Goal: Task Accomplishment & Management: Manage account settings

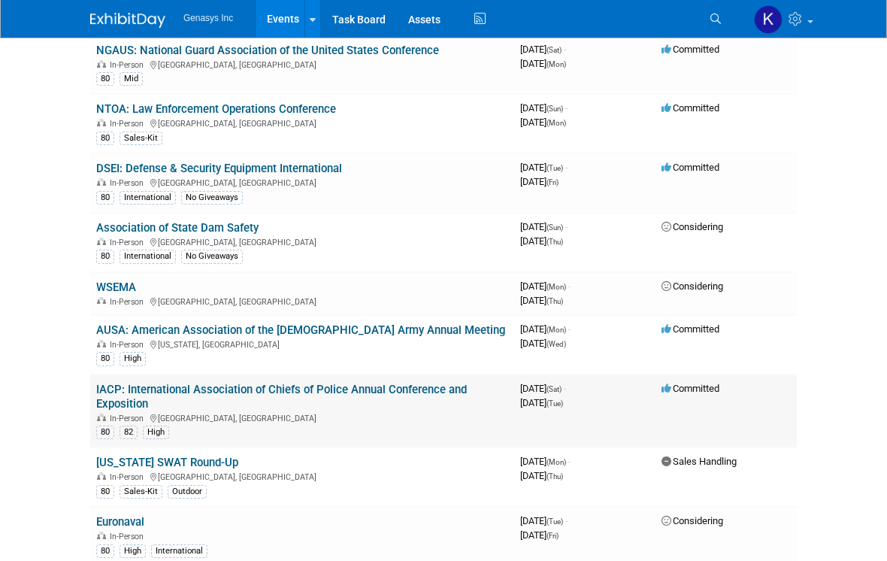
scroll to position [151, 0]
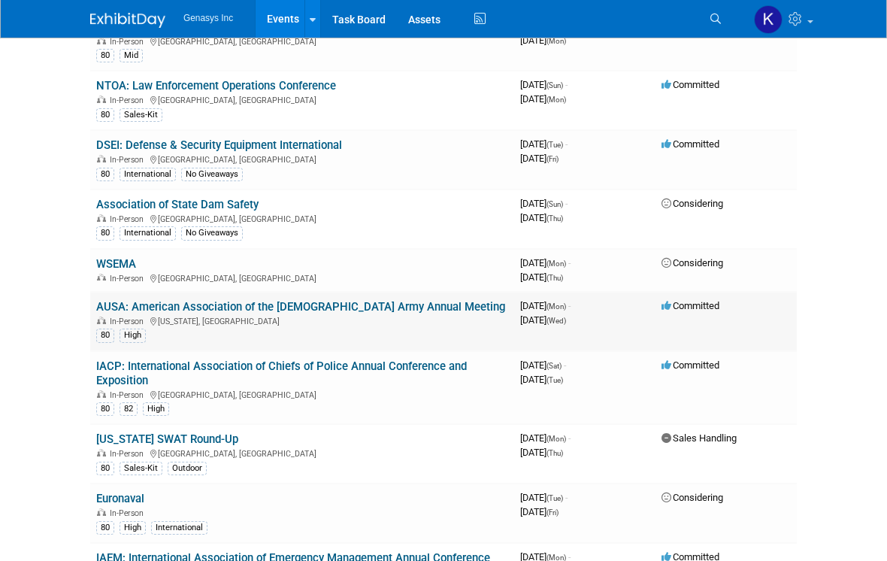
click at [312, 301] on link "AUSA: American Association of the [DEMOGRAPHIC_DATA] Army Annual Meeting" at bounding box center [300, 307] width 409 height 14
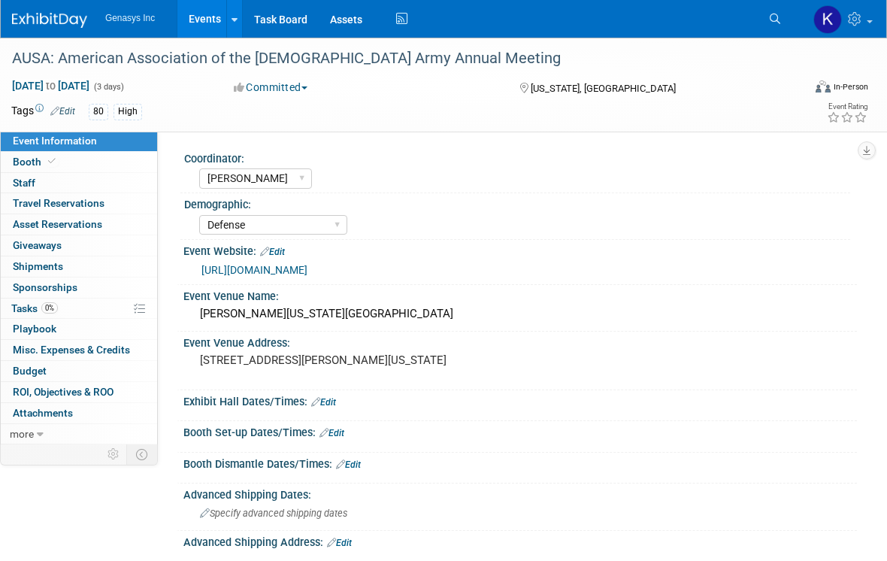
select select "[PERSON_NAME]"
select select "Defense"
select select "No"
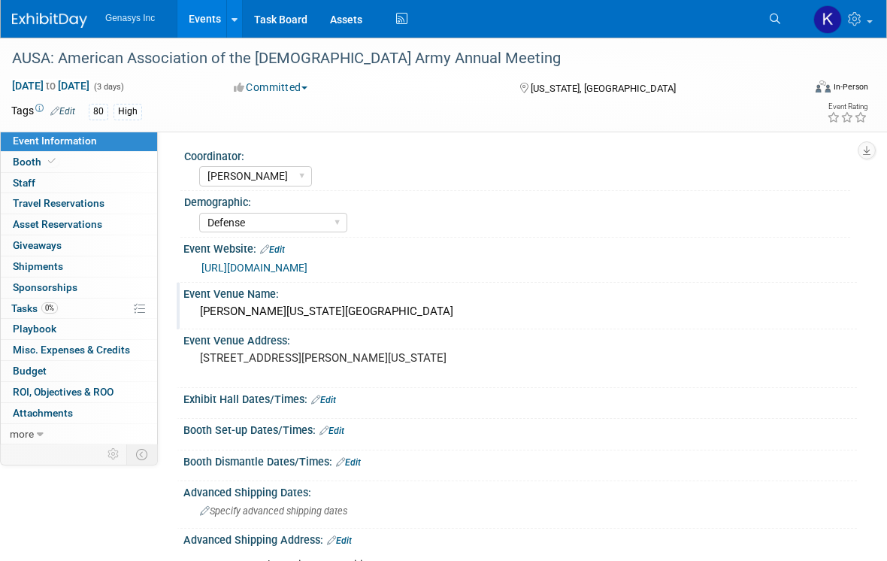
scroll to position [2, 0]
click at [38, 183] on link "0 Staff 0" at bounding box center [79, 183] width 156 height 20
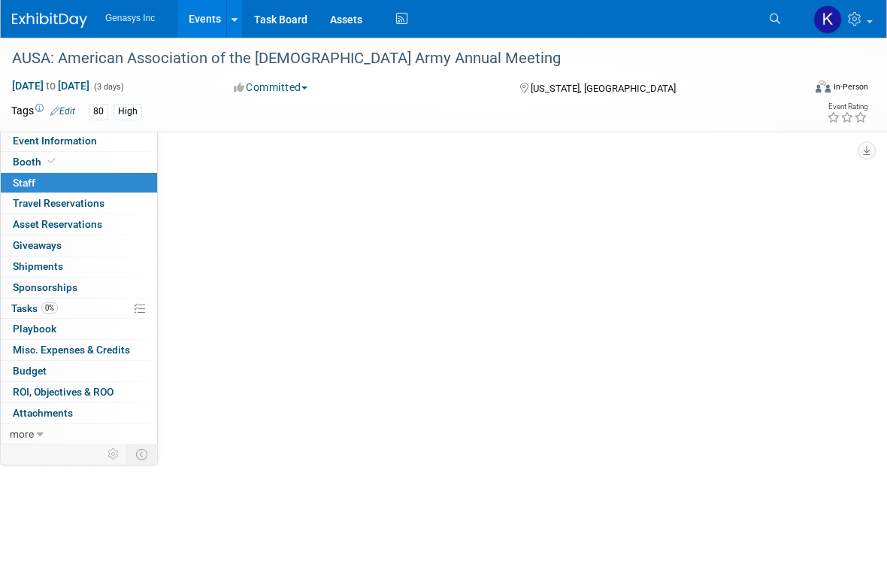
scroll to position [0, 0]
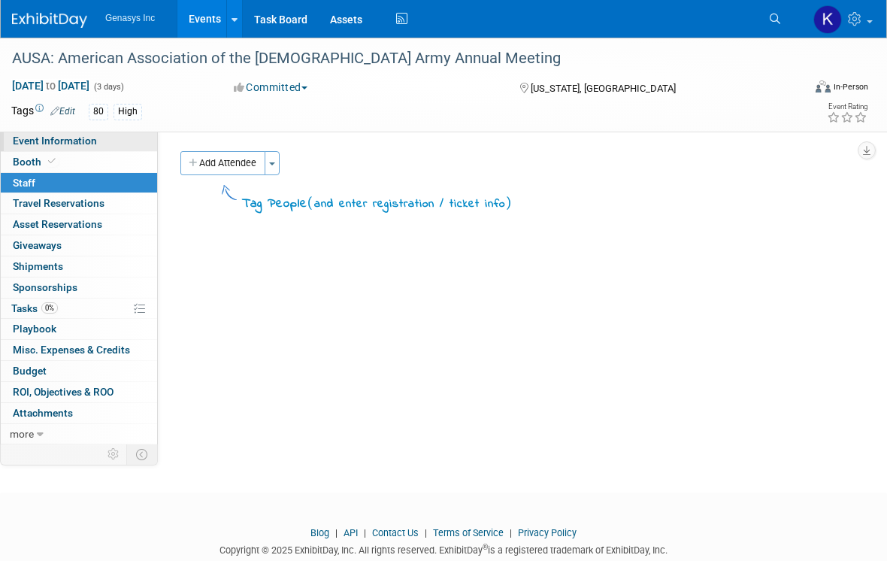
click at [47, 146] on span "Event Information" at bounding box center [55, 141] width 84 height 12
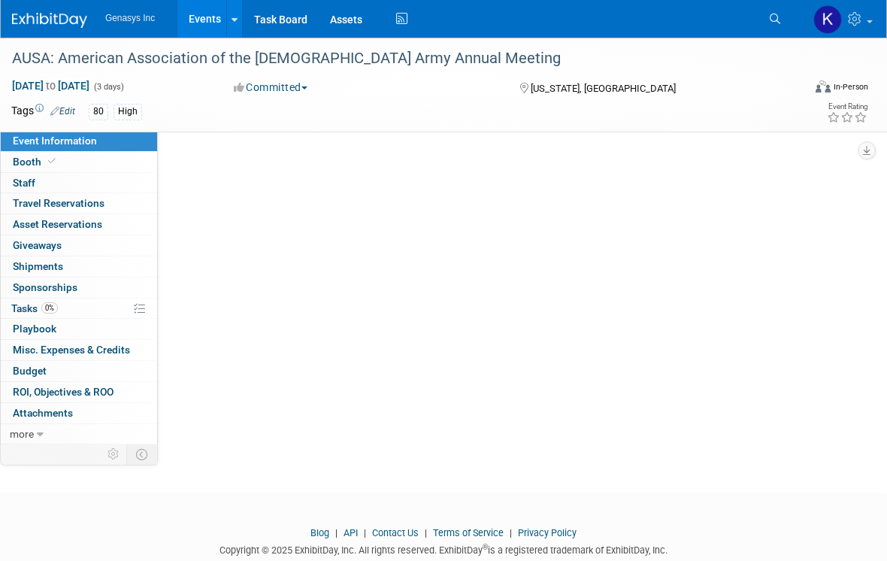
select select "Kate"
select select "Defense"
select select "No"
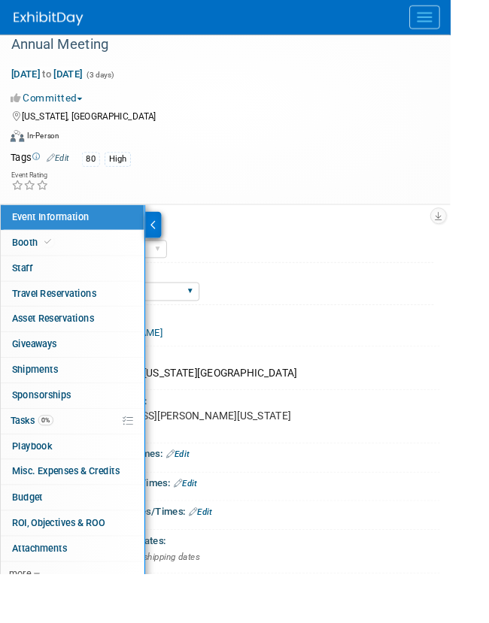
scroll to position [25, 0]
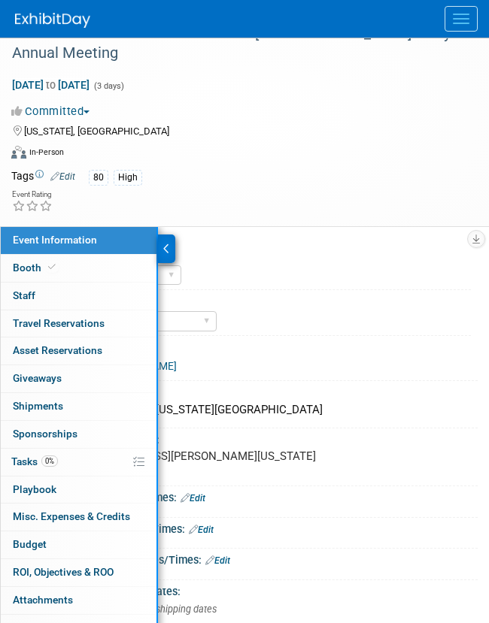
click at [193, 262] on div "Kate Sales Other" at bounding box center [269, 274] width 402 height 24
click at [160, 235] on div at bounding box center [166, 249] width 17 height 29
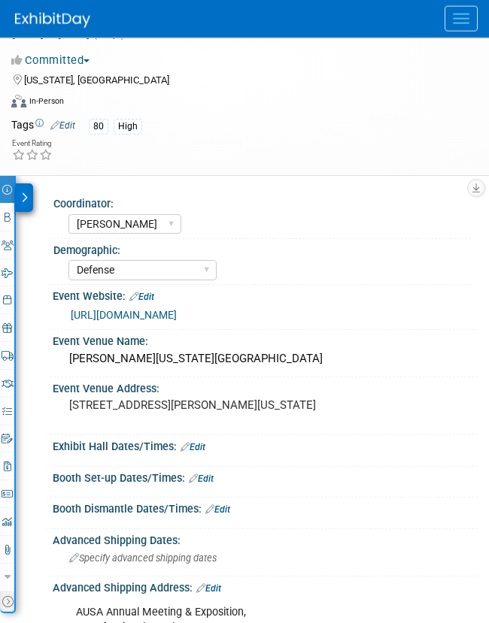
scroll to position [0, 0]
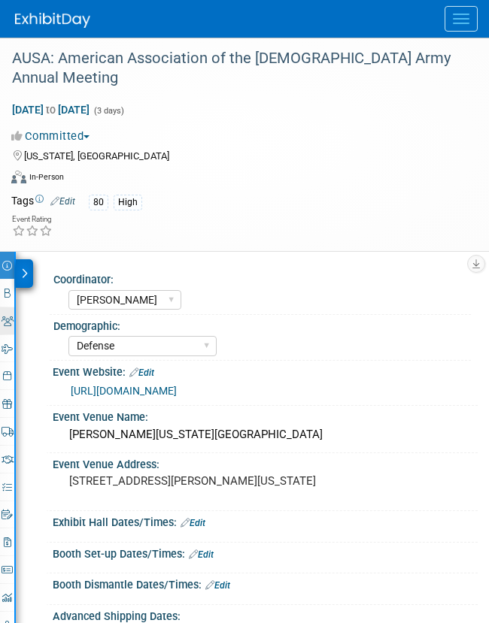
click at [10, 307] on link "0 Staff 0" at bounding box center [7, 320] width 14 height 27
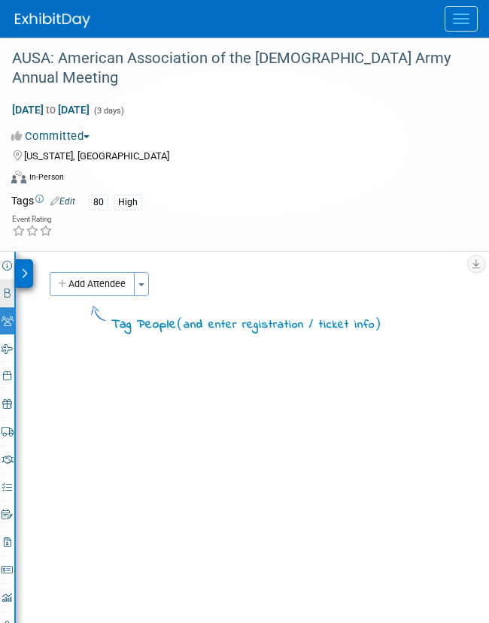
click at [12, 280] on link "Booth" at bounding box center [7, 293] width 14 height 27
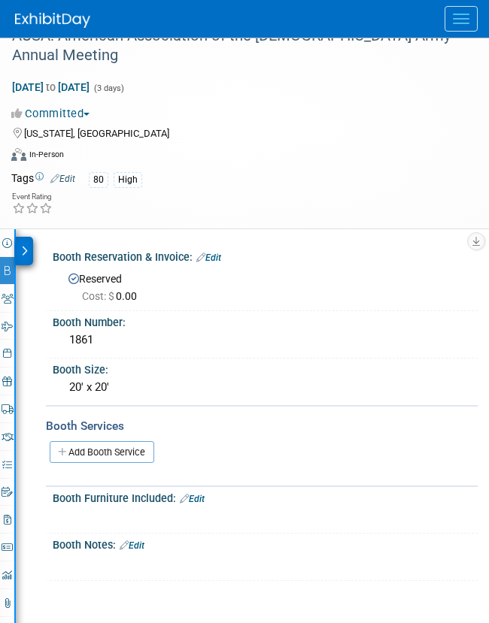
scroll to position [23, 0]
click at [126, 540] on icon at bounding box center [124, 545] width 9 height 10
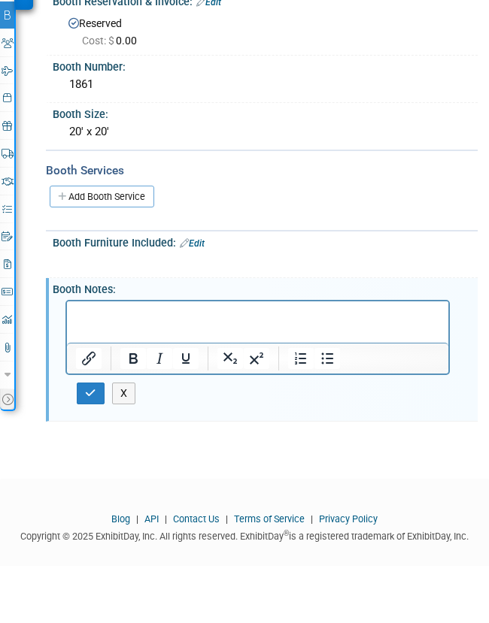
scroll to position [0, 0]
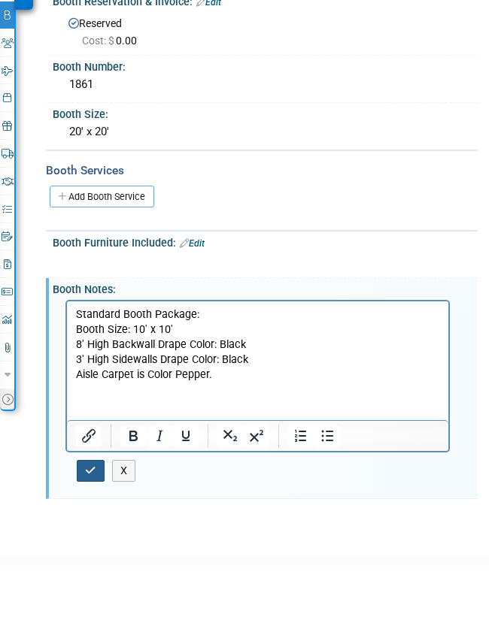
click at [84, 518] on button "button" at bounding box center [91, 529] width 28 height 22
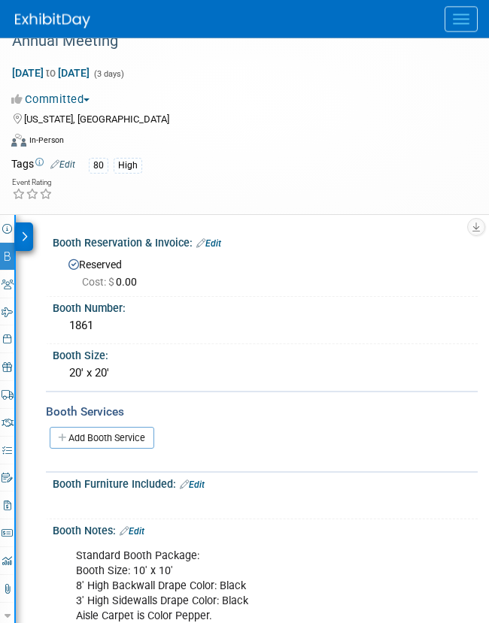
scroll to position [37, 0]
click at [9, 224] on icon at bounding box center [7, 229] width 10 height 10
select select "[PERSON_NAME]"
select select "Defense"
select select "No"
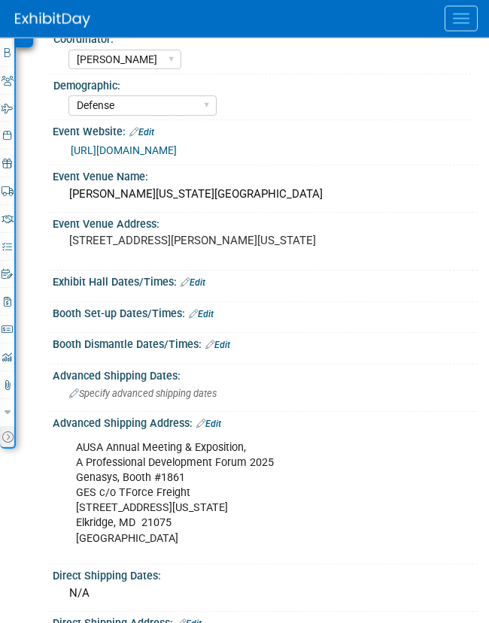
scroll to position [286, 0]
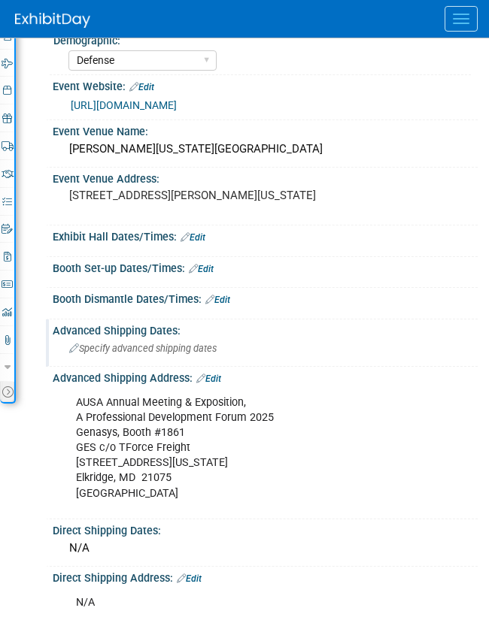
click at [177, 354] on span "Specify advanced shipping dates" at bounding box center [142, 348] width 147 height 11
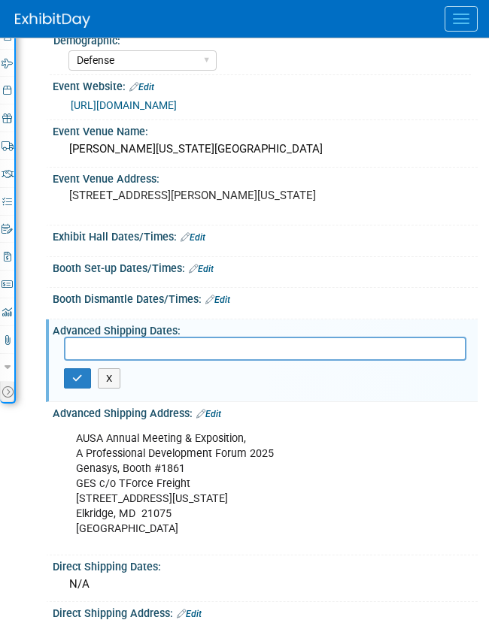
click at [83, 360] on input "text" at bounding box center [265, 348] width 402 height 23
paste input "Wednesday, 3 September 2025 0800"
type input "Wednesday, 3 September 2025 0800"
click at [70, 389] on button "button" at bounding box center [77, 378] width 27 height 21
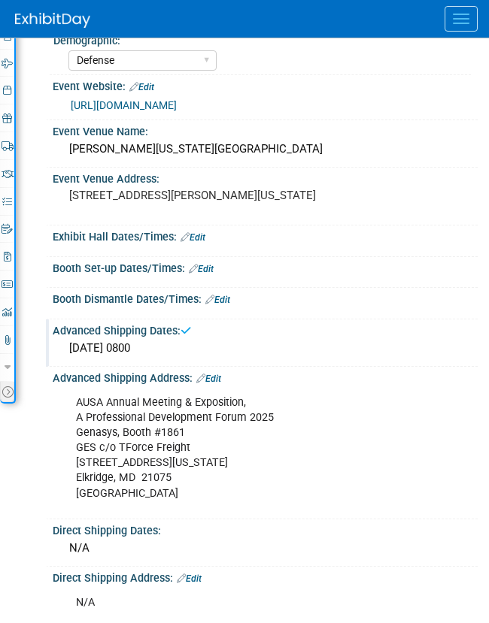
click at [209, 360] on div "Wednesday, 3 September 2025 0800" at bounding box center [265, 348] width 402 height 23
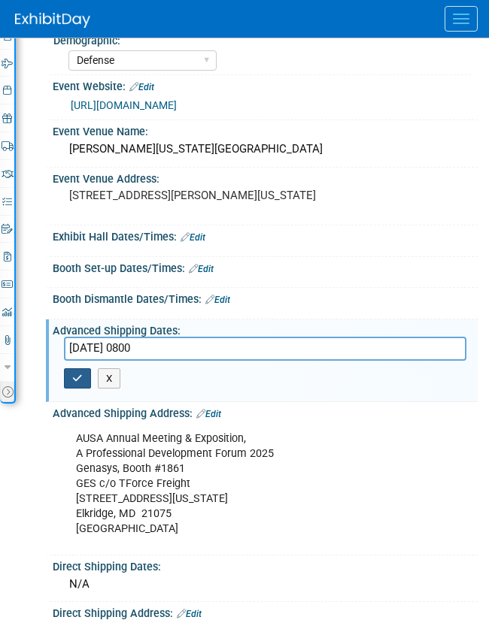
click at [79, 383] on icon "button" at bounding box center [77, 379] width 11 height 10
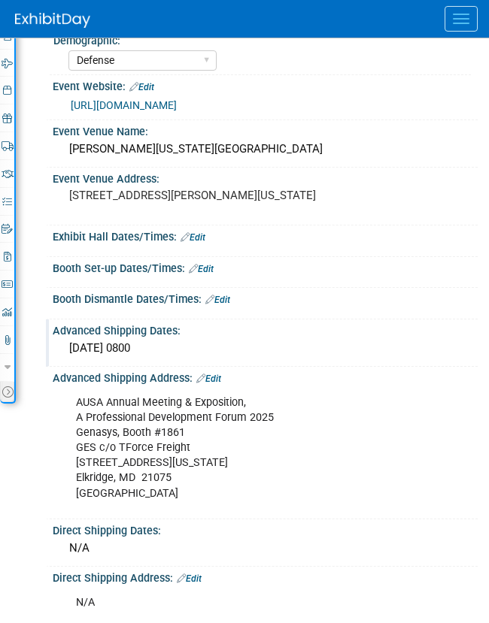
click at [206, 360] on div "Wednesday, 3 September 2025 0800" at bounding box center [265, 348] width 402 height 23
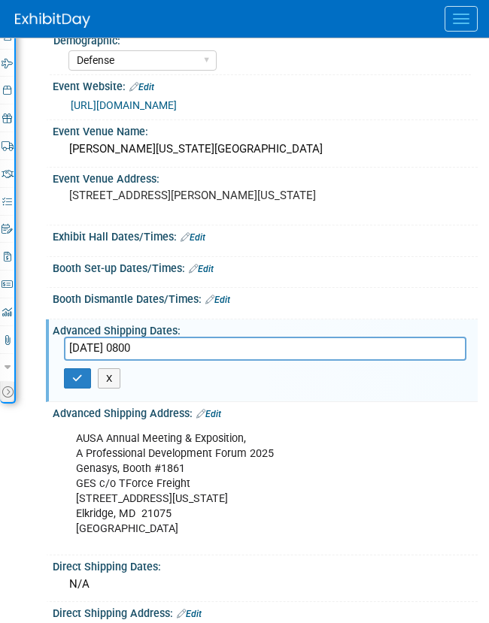
click at [261, 360] on input "Wednesday, 3 September 2025 0800" at bounding box center [265, 348] width 402 height 23
click at [115, 358] on input "Wednesday, 3 September 2025 0800 through" at bounding box center [265, 348] width 402 height 23
click at [137, 360] on input "Wed 3 September 2025 0800 through" at bounding box center [265, 348] width 402 height 23
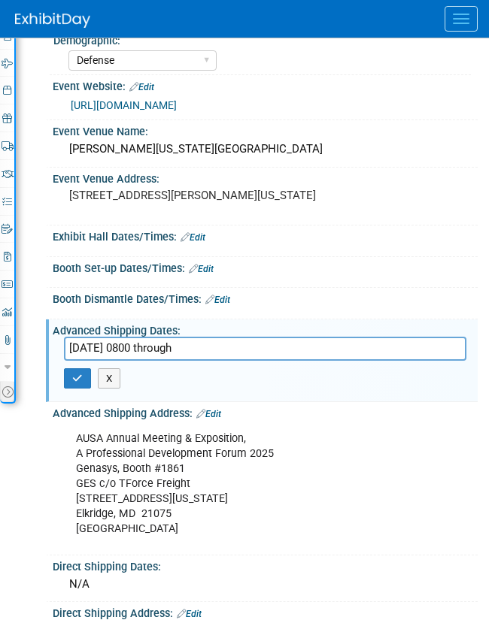
click at [131, 360] on input "Wed 9/3/25 0800 through" at bounding box center [265, 348] width 402 height 23
click at [145, 359] on input "Wed 9/3/25 0800 through" at bounding box center [265, 348] width 402 height 23
click at [138, 357] on input "Wed 9/3/25 08:00 through" at bounding box center [265, 348] width 402 height 23
click at [152, 360] on input "Wed 9/3/25 8:00 through" at bounding box center [265, 348] width 402 height 23
click at [221, 360] on input "Wed 9/3/25 8:00AM through" at bounding box center [265, 348] width 402 height 23
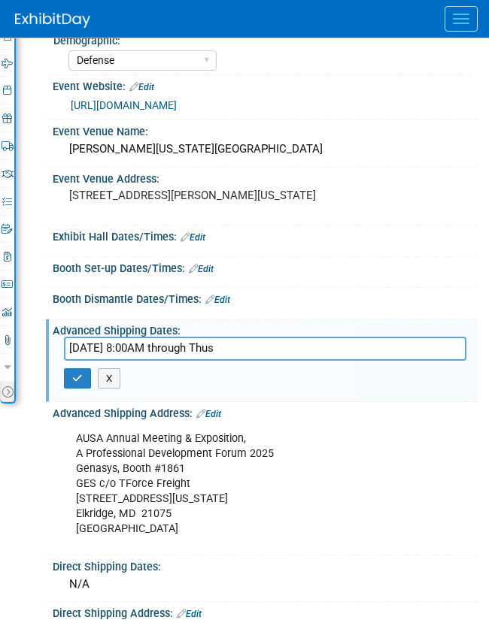
click at [92, 360] on input "Wed 9/3/25 8:00AM through Thus" at bounding box center [265, 348] width 402 height 23
click at [270, 360] on input "Wed. 9/3/25 8:00AM through Thus" at bounding box center [265, 348] width 402 height 23
click at [98, 360] on input "Wed. 9/3/25 8:00AM through Thus" at bounding box center [265, 348] width 402 height 23
click at [273, 360] on input "Wed. 9/3/25 8:00AM through Thus" at bounding box center [265, 348] width 402 height 23
type input "Wed. 9/3/25 8:00AM through Thur. 10/2/25 2:30PM"
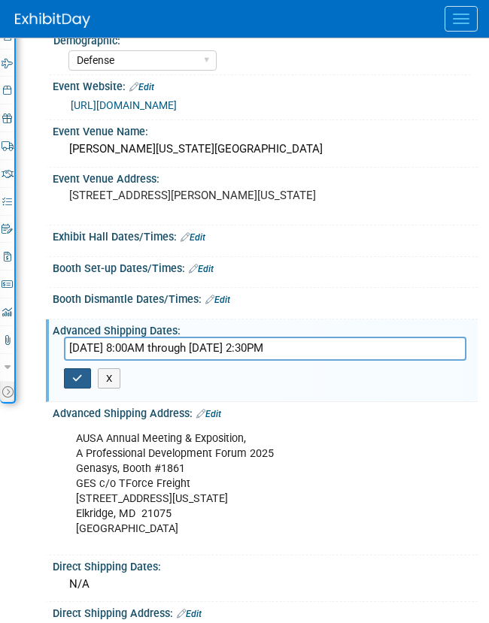
click at [82, 383] on icon "button" at bounding box center [77, 379] width 11 height 10
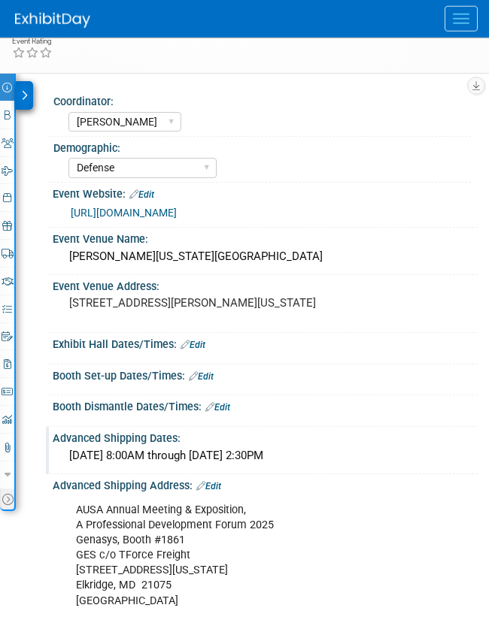
scroll to position [179, 0]
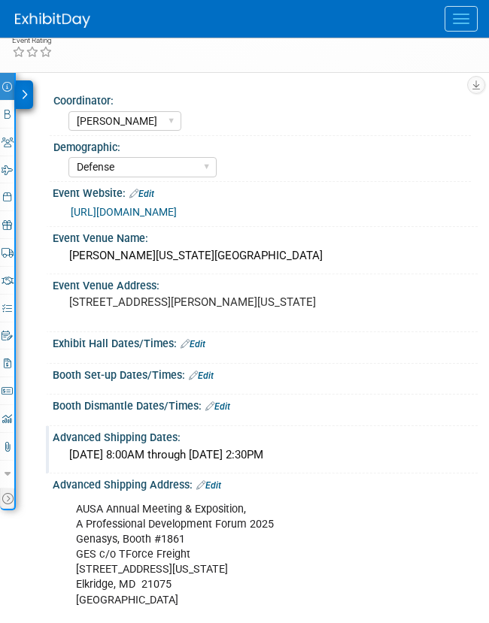
click at [198, 359] on div "Save Changes Cancel" at bounding box center [265, 354] width 425 height 9
click at [199, 350] on link "Edit" at bounding box center [192, 344] width 25 height 11
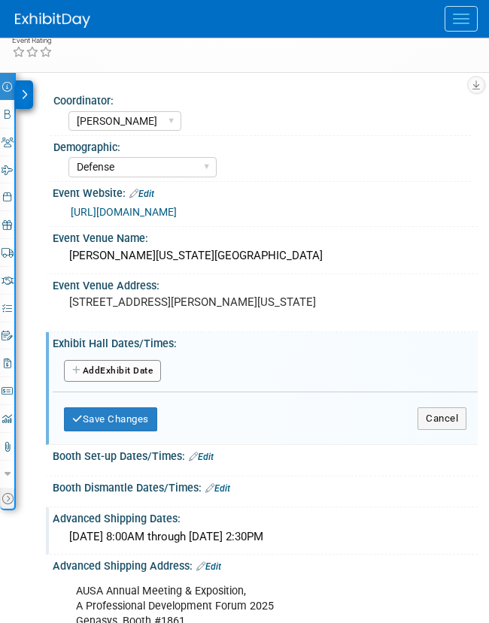
click at [131, 383] on button "Add Another Exhibit Date" at bounding box center [112, 371] width 97 height 23
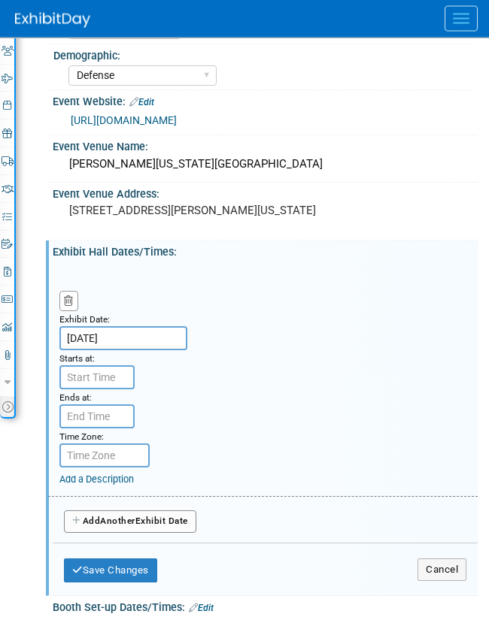
scroll to position [286, 0]
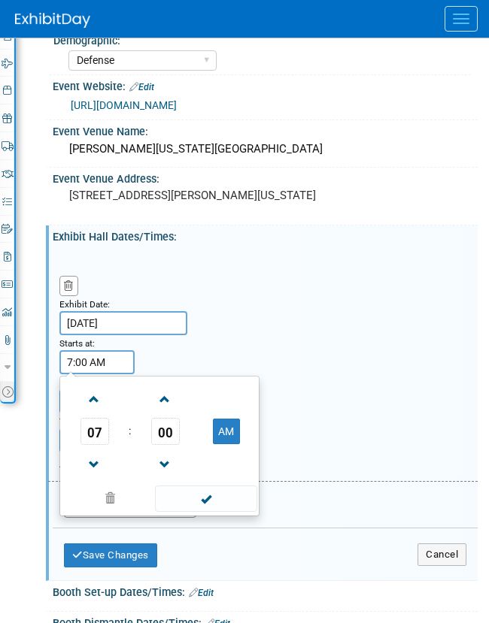
click at [97, 374] on input "7:00 AM" at bounding box center [96, 362] width 75 height 24
click at [105, 413] on span at bounding box center [94, 399] width 26 height 26
type input "9:00 AM"
click at [228, 512] on span at bounding box center [205, 499] width 101 height 26
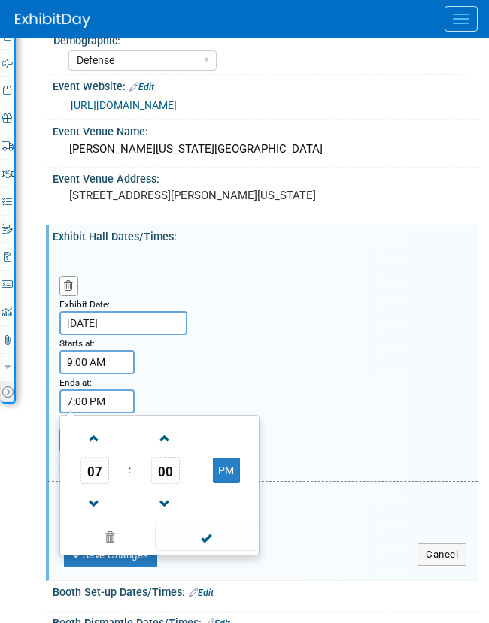
click at [117, 413] on input "7:00 PM" at bounding box center [96, 401] width 75 height 24
click at [89, 522] on link at bounding box center [94, 503] width 29 height 38
type input "5:00 PM"
click at [179, 551] on span at bounding box center [205, 538] width 101 height 26
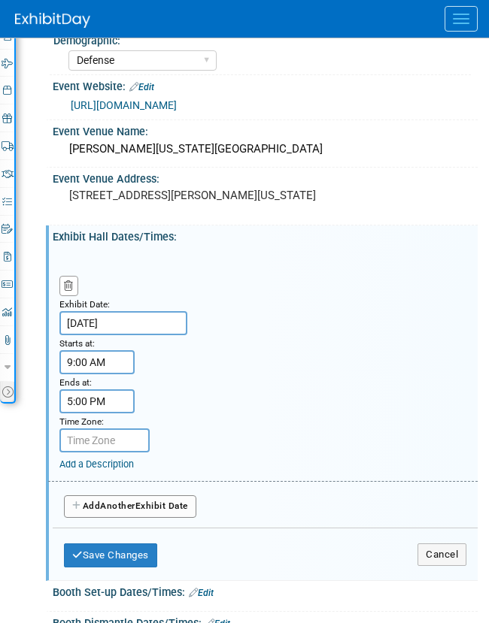
click at [116, 511] on span "Another" at bounding box center [117, 506] width 35 height 11
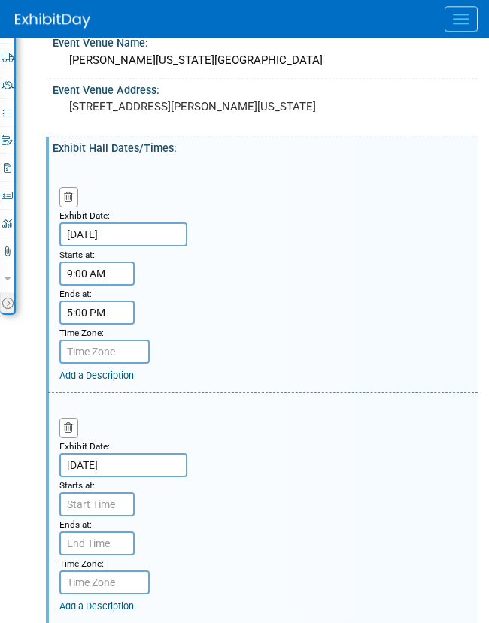
scroll to position [397, 0]
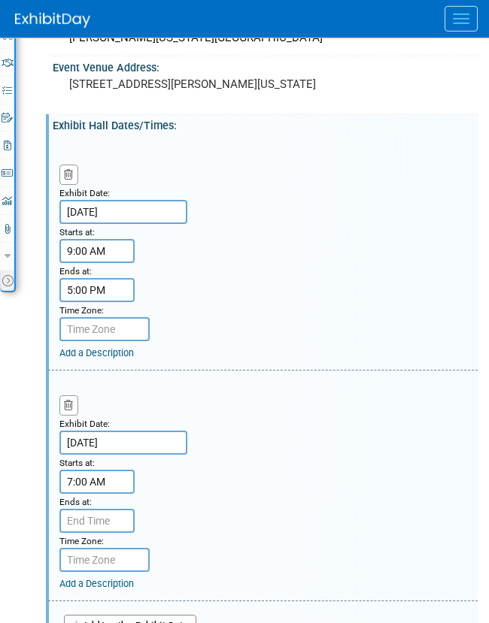
click at [107, 494] on input "7:00 AM" at bounding box center [96, 482] width 75 height 24
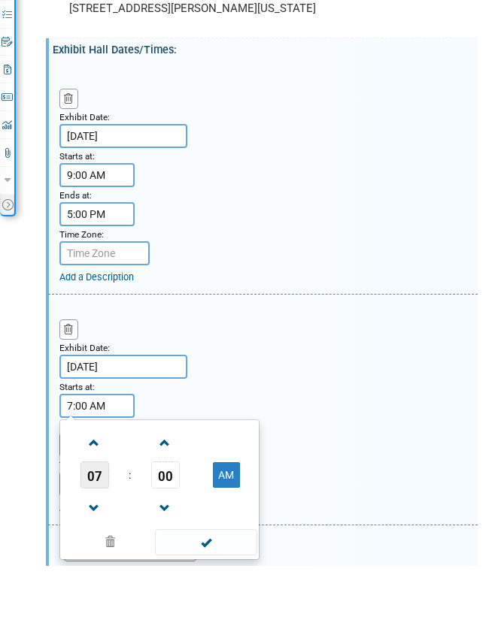
scroll to position [416, 0]
click at [96, 480] on link at bounding box center [94, 499] width 29 height 38
click at [96, 487] on span at bounding box center [94, 500] width 26 height 26
click at [89, 552] on span at bounding box center [94, 565] width 26 height 26
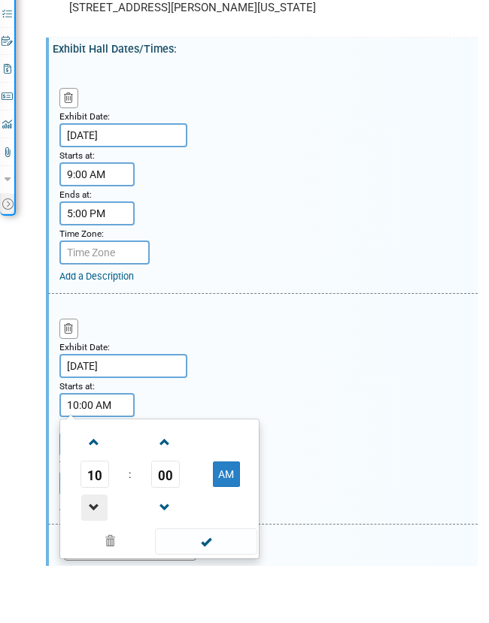
type input "9:00 AM"
click at [165, 560] on span at bounding box center [205, 599] width 101 height 26
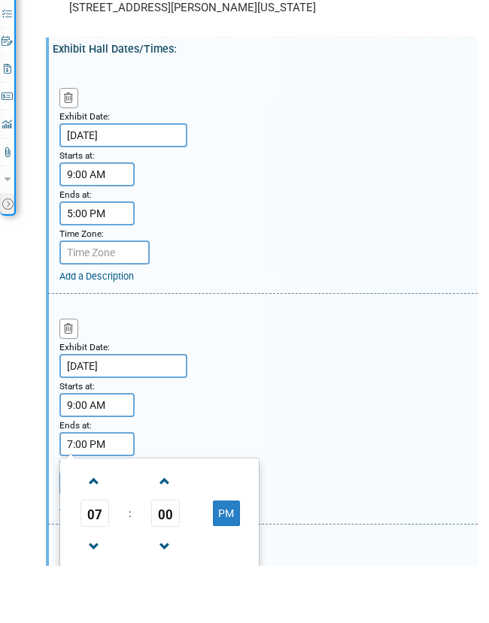
click at [107, 490] on input "7:00 PM" at bounding box center [96, 502] width 75 height 24
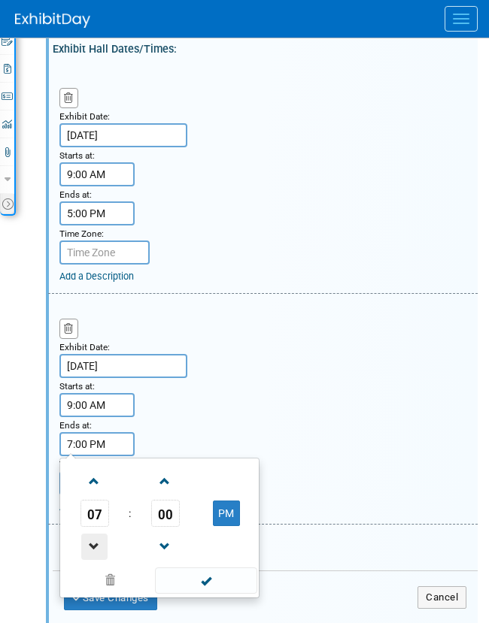
click at [95, 560] on span at bounding box center [94, 547] width 26 height 26
type input "5:00 PM"
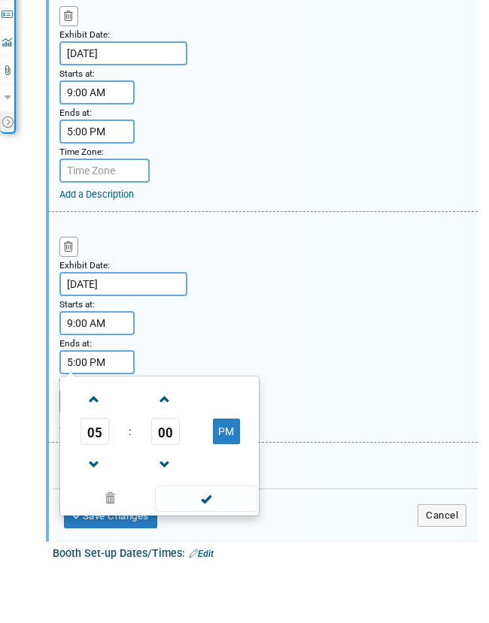
scroll to position [513, 0]
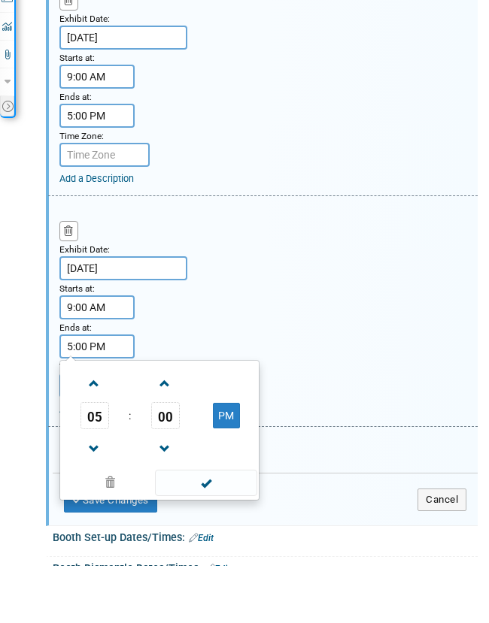
click at [216, 528] on span at bounding box center [205, 541] width 101 height 26
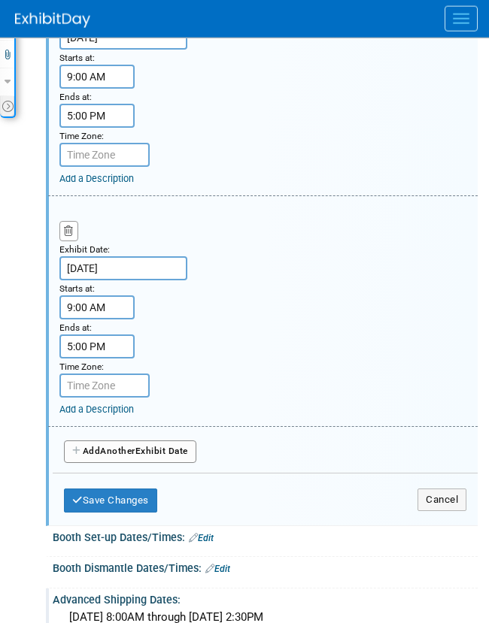
click at [115, 415] on link "Add a Description" at bounding box center [96, 409] width 74 height 11
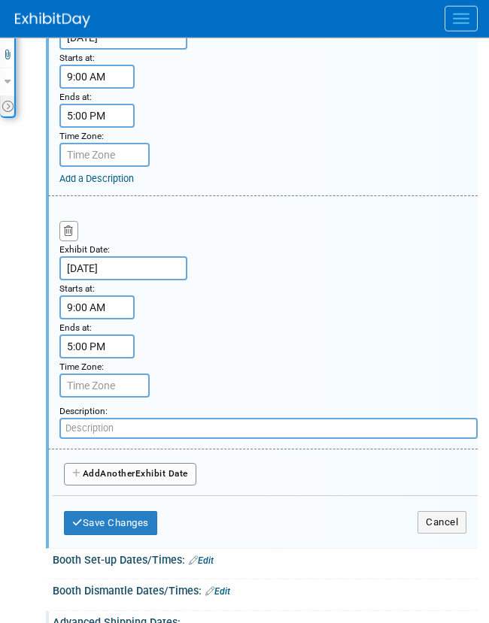
scroll to position [571, 0]
click at [101, 486] on button "Add Another Exhibit Date" at bounding box center [130, 474] width 132 height 23
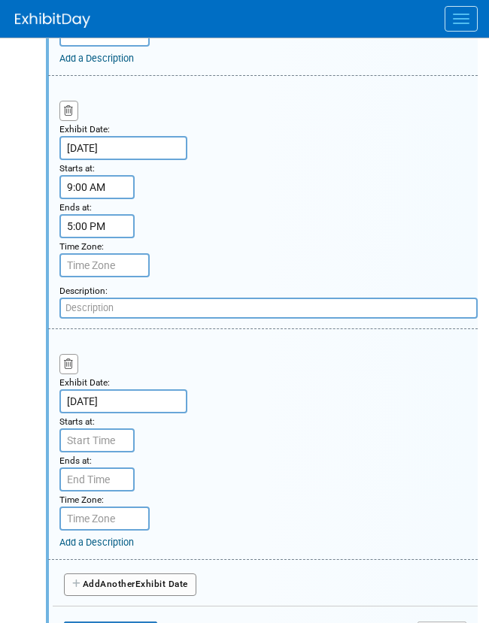
scroll to position [725, 0]
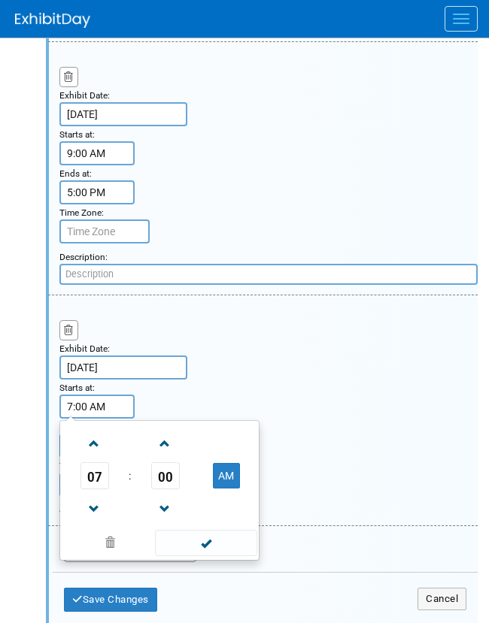
click at [98, 419] on input "7:00 AM" at bounding box center [96, 407] width 75 height 24
click at [98, 457] on span at bounding box center [94, 444] width 26 height 26
type input "9:00 AM"
click at [186, 556] on span at bounding box center [205, 543] width 101 height 26
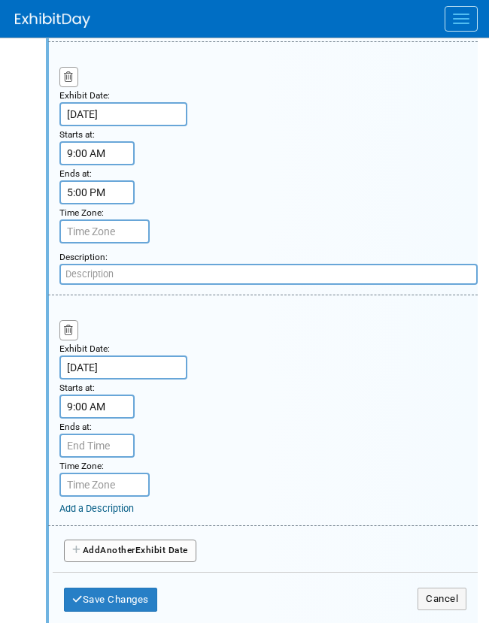
click at [130, 473] on div "Time Zone: Apply to all" at bounding box center [94, 465] width 71 height 15
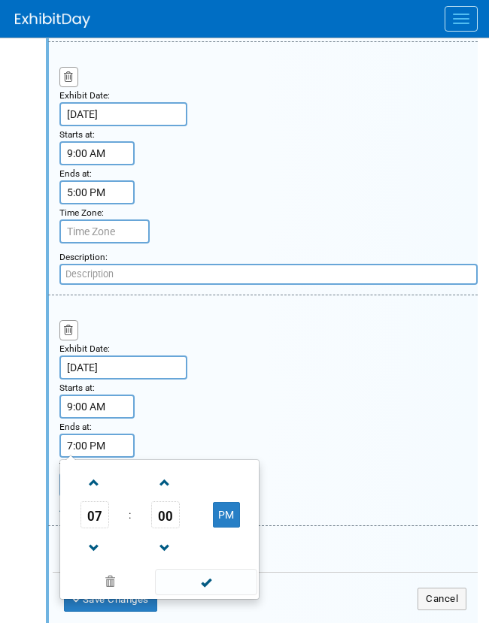
drag, startPoint x: 122, startPoint y: 478, endPoint x: 122, endPoint y: 493, distance: 15.0
click at [122, 458] on input "7:00 PM" at bounding box center [96, 446] width 75 height 24
click at [92, 560] on span at bounding box center [94, 548] width 26 height 26
type input "5:00 PM"
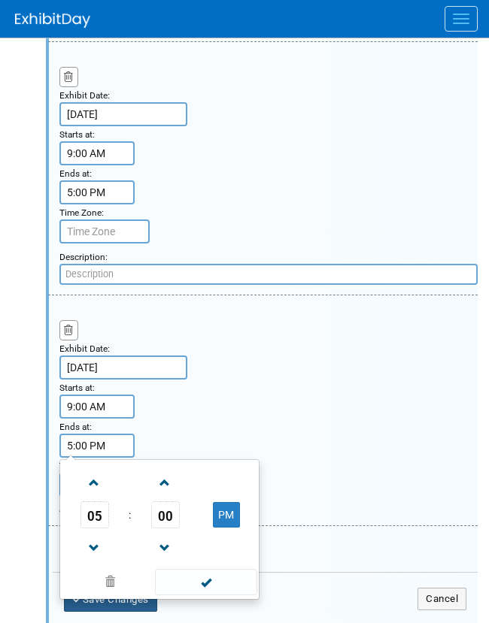
scroll to position [734, 0]
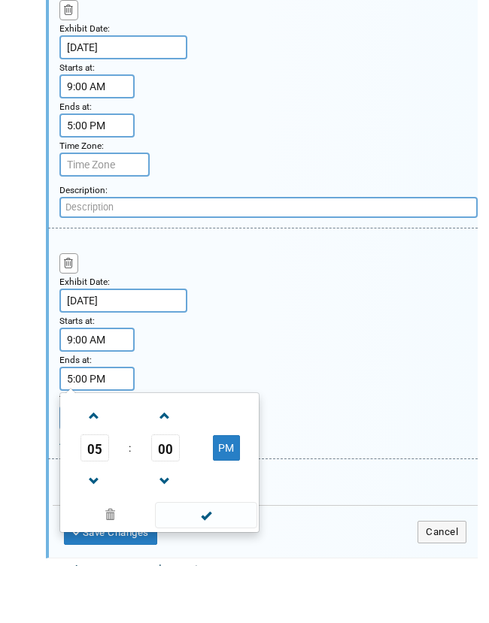
click at [191, 560] on span at bounding box center [205, 573] width 101 height 26
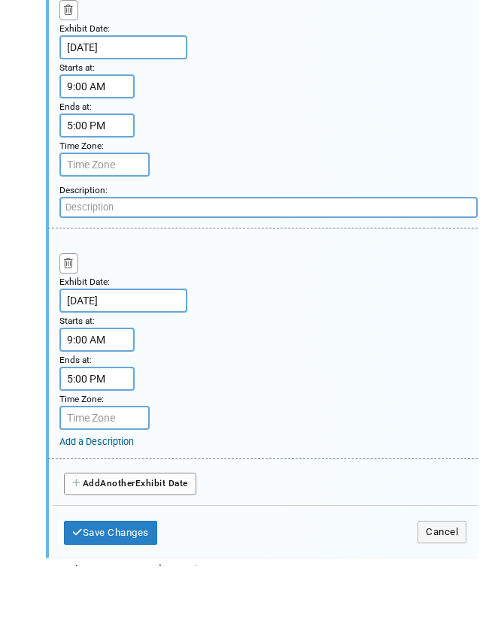
scroll to position [792, 0]
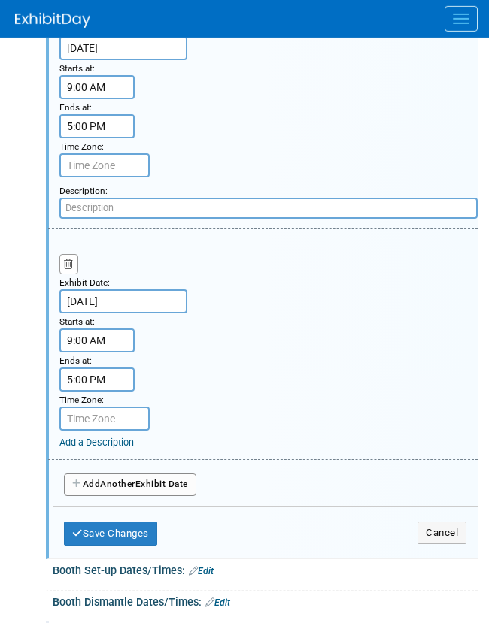
click at [139, 546] on button "Save Changes" at bounding box center [110, 534] width 93 height 24
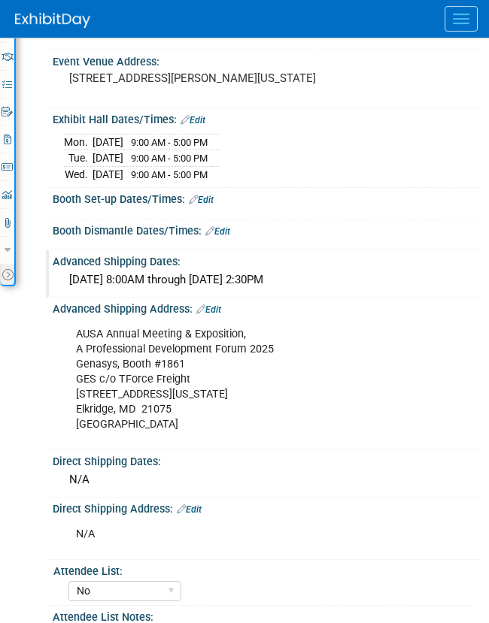
scroll to position [408, 0]
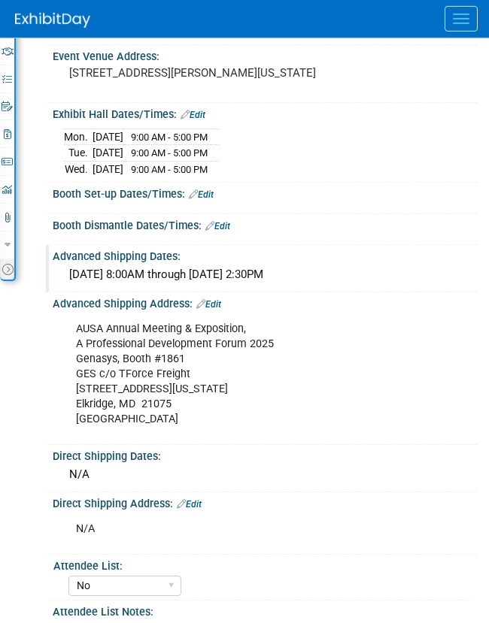
click at [137, 372] on div "AUSA Annual Meeting & Exposition, A Professional Development Forum 2025 Genasys…" at bounding box center [257, 374] width 384 height 121
click at [219, 310] on link "Edit" at bounding box center [208, 304] width 25 height 11
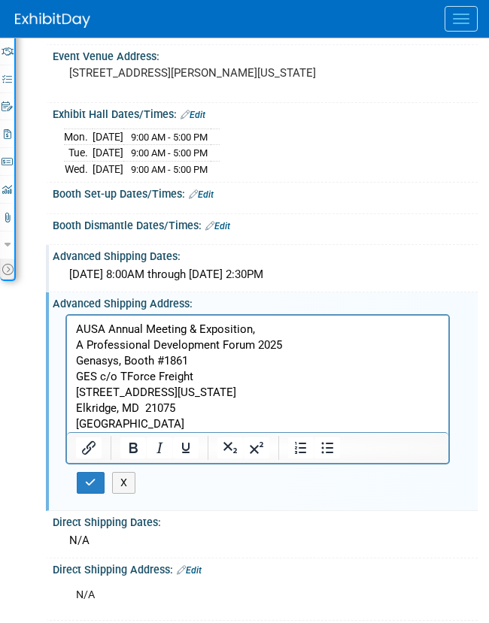
scroll to position [0, 0]
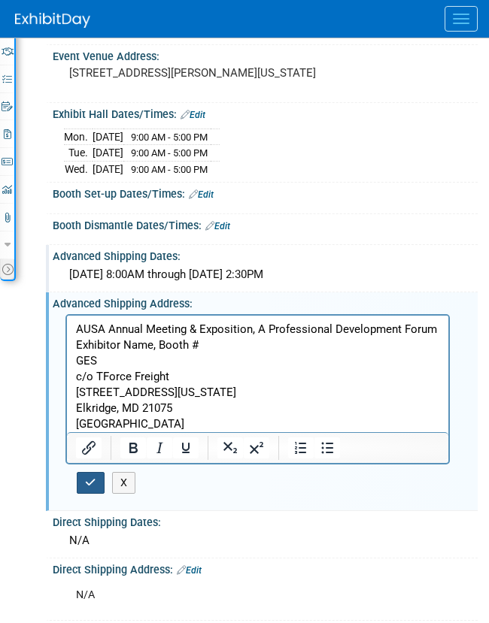
click at [88, 494] on button "button" at bounding box center [91, 483] width 28 height 22
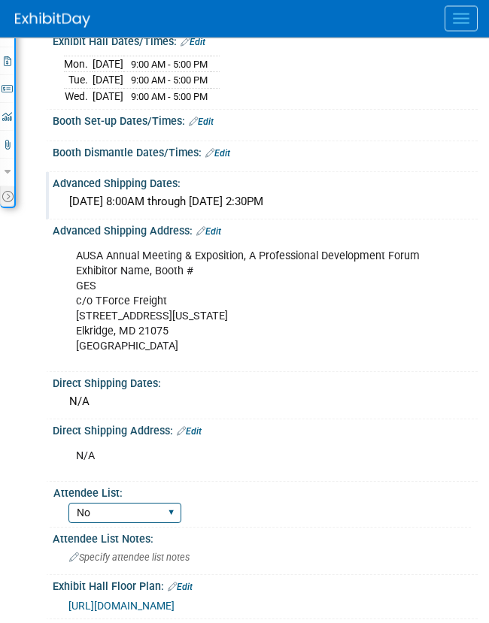
scroll to position [556, 0]
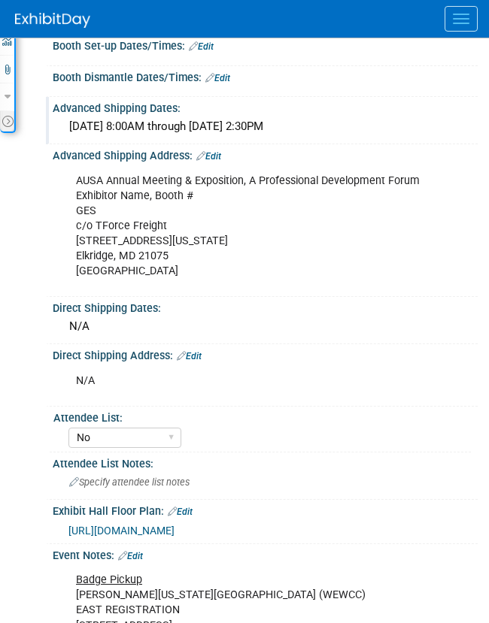
click at [86, 396] on div "N/A" at bounding box center [257, 381] width 384 height 30
click at [186, 361] on icon at bounding box center [181, 356] width 9 height 10
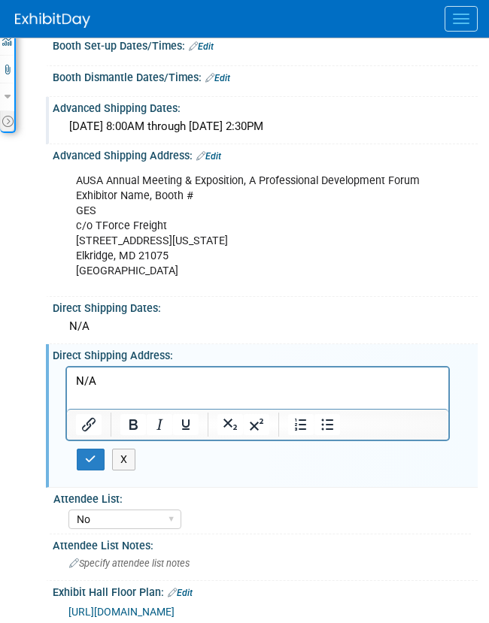
scroll to position [0, 0]
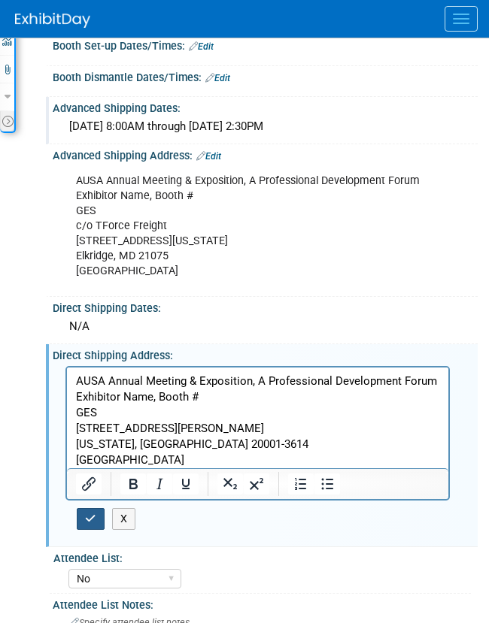
click at [86, 524] on icon "button" at bounding box center [90, 518] width 11 height 11
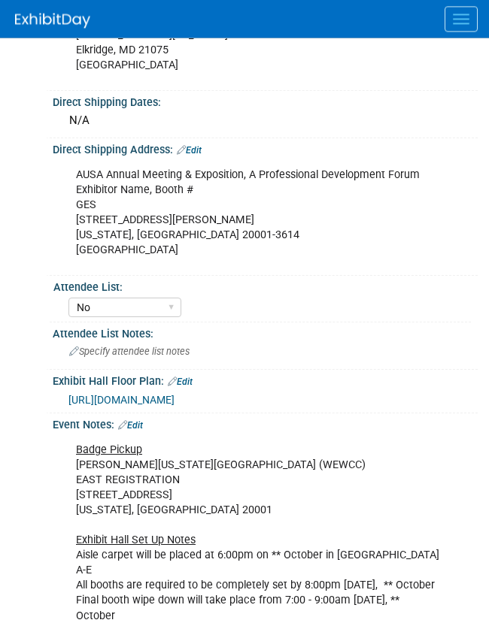
scroll to position [762, 0]
click at [159, 409] on div "https://meetings.ausa.org/annual/2025/multi_floorplan.cfm" at bounding box center [265, 398] width 425 height 22
click at [172, 406] on span "https://meetings.ausa.org/annual/2025/multi_floorplan.cfm" at bounding box center [121, 400] width 106 height 12
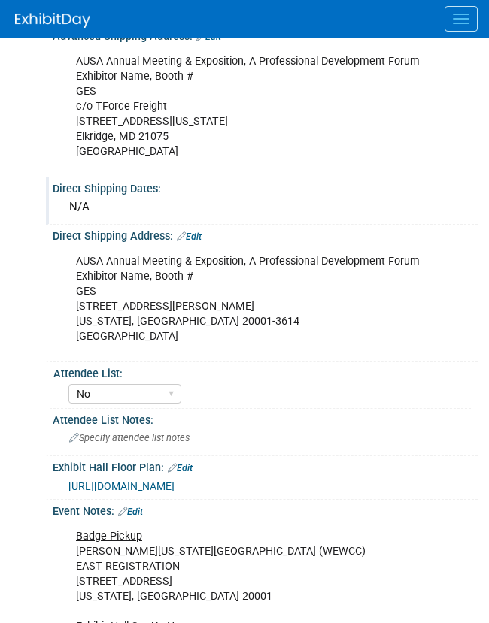
scroll to position [594, 0]
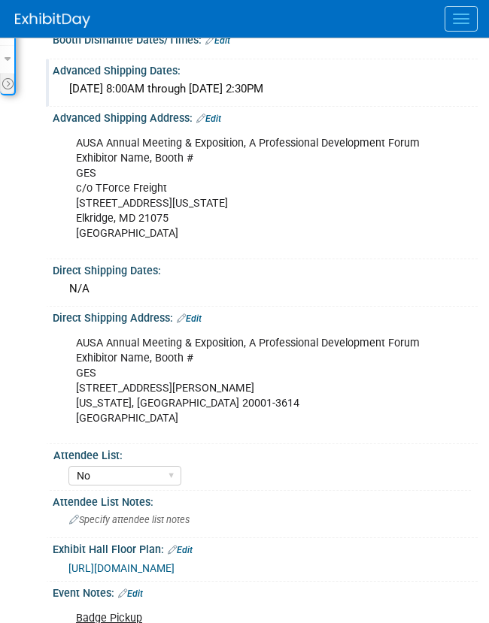
click at [201, 344] on div "AUSA Annual Meeting & Exposition, A Professional Development Forum Exhibitor Na…" at bounding box center [263, 382] width 406 height 114
click at [201, 324] on link "Edit" at bounding box center [189, 318] width 25 height 11
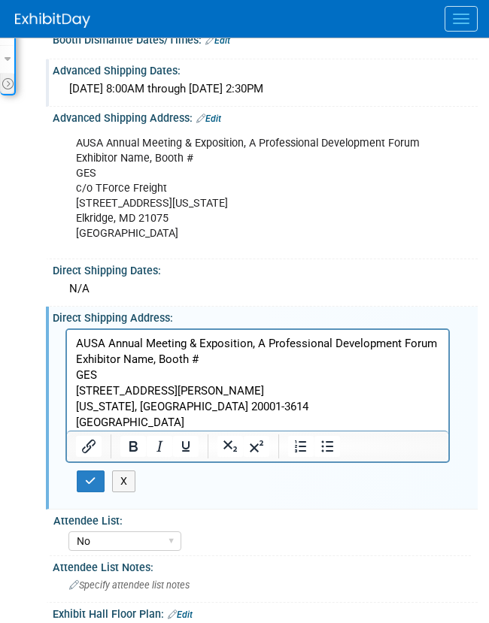
scroll to position [0, 0]
click at [214, 356] on p "AUSA Annual Meeting & Exposition, A Professional Development Forum Exhibitor Na…" at bounding box center [258, 382] width 364 height 95
click at [89, 500] on div "X" at bounding box center [263, 481] width 373 height 37
click at [92, 492] on button "button" at bounding box center [91, 482] width 28 height 22
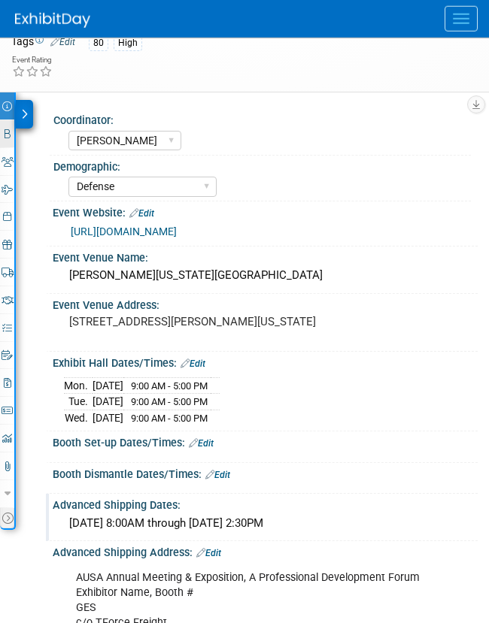
scroll to position [120, 0]
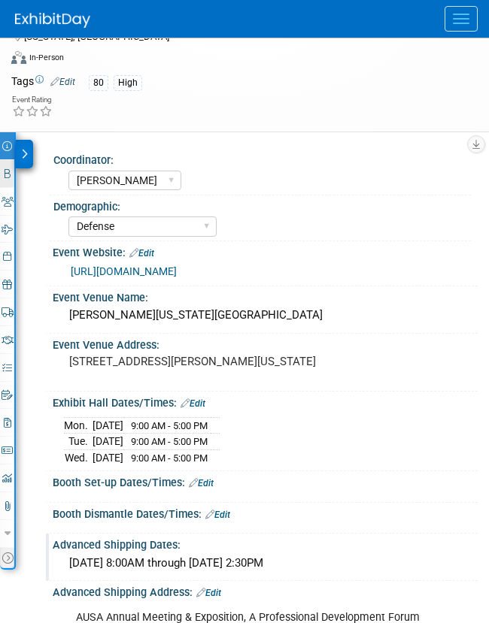
click at [7, 161] on link "Booth" at bounding box center [7, 173] width 14 height 27
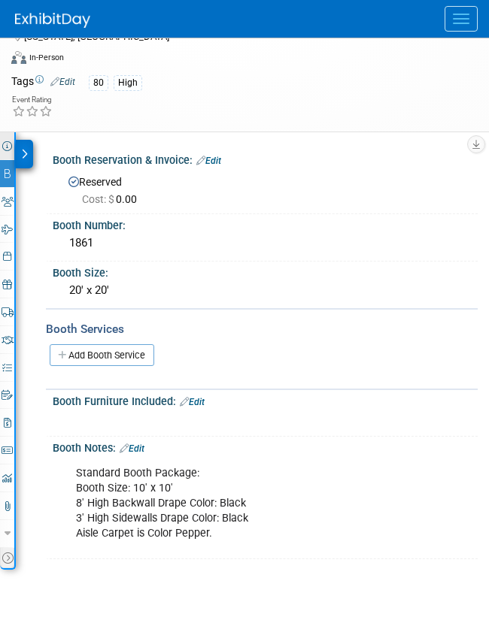
click at [8, 141] on icon at bounding box center [7, 146] width 10 height 10
select select "[PERSON_NAME]"
select select "Defense"
select select "No"
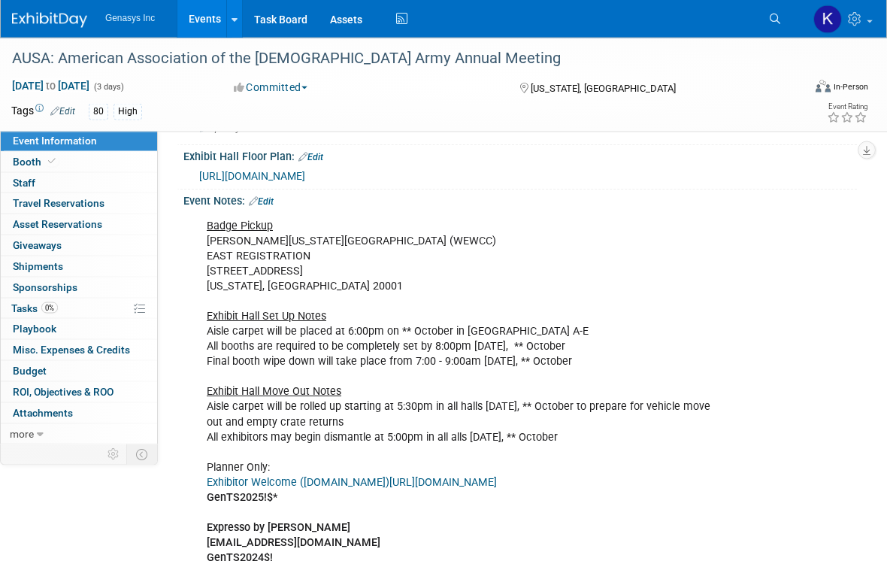
scroll to position [941, 0]
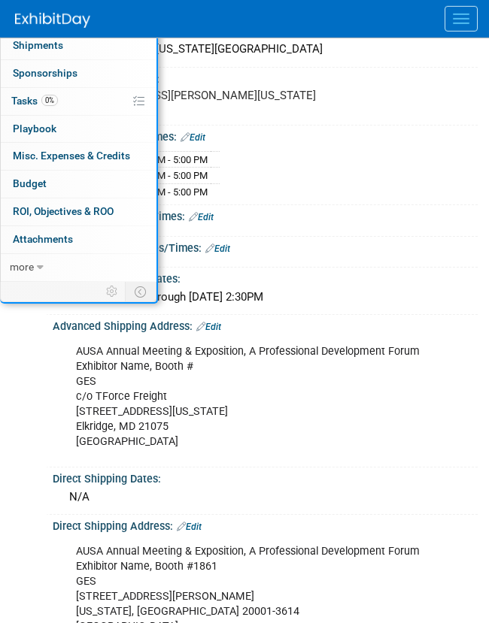
click at [259, 225] on div "Booth Set-up Dates/Times: Edit" at bounding box center [265, 215] width 425 height 20
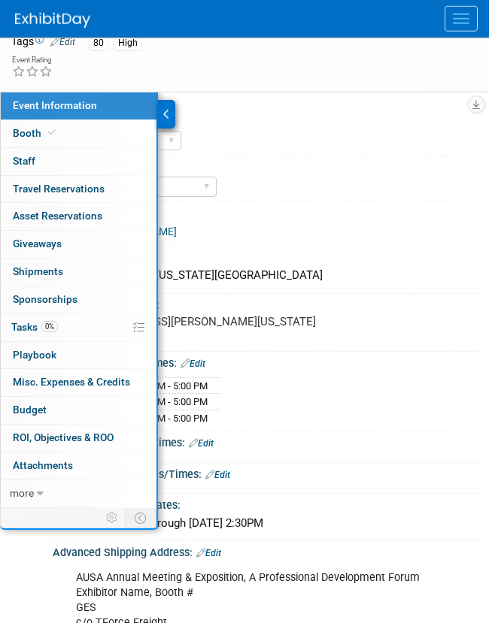
scroll to position [160, 0]
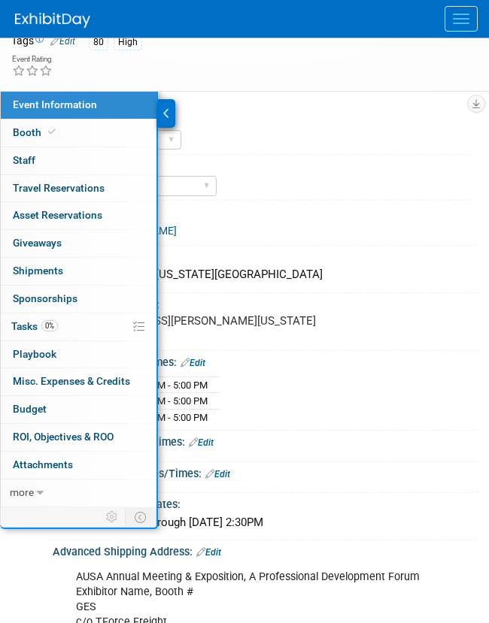
click at [171, 101] on div at bounding box center [166, 113] width 17 height 29
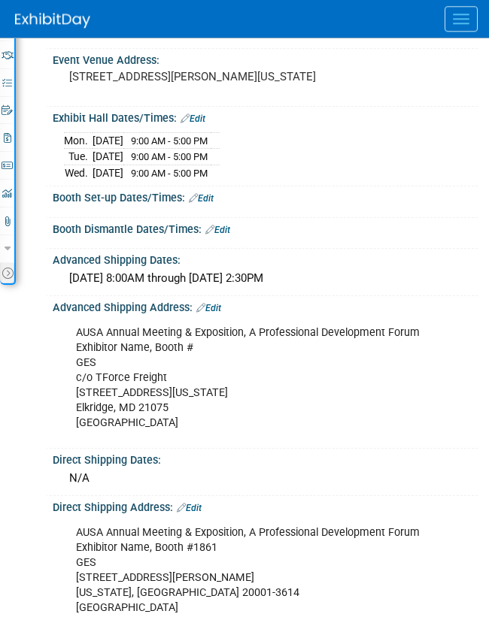
scroll to position [404, 0]
click at [110, 290] on div "Wed. 9/3/25 8:00AM through Thur. 10/2/25 2:30PM" at bounding box center [265, 278] width 402 height 23
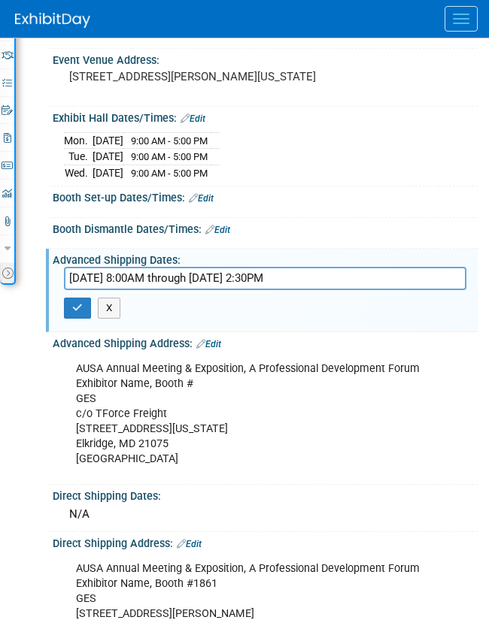
click at [110, 290] on input "Wed. 9/3/25 8:00AM through Thur. 10/2/25 2:30PM" at bounding box center [265, 278] width 402 height 23
click at [82, 313] on icon "button" at bounding box center [77, 308] width 11 height 10
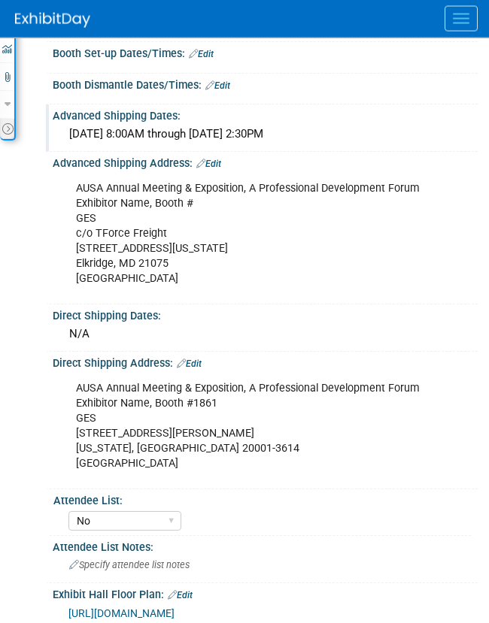
scroll to position [596, 0]
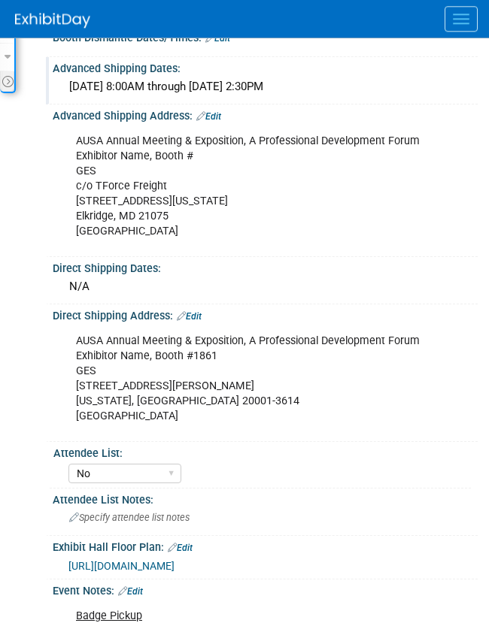
drag, startPoint x: 77, startPoint y: 153, endPoint x: 232, endPoint y: 250, distance: 182.9
click at [232, 247] on div "AUSA Annual Meeting & Exposition, A Professional Development Forum Exhibitor Na…" at bounding box center [257, 186] width 384 height 121
copy div "AUSA Annual Meeting & Exposition, A Professional Development Forum Exhibitor Na…"
drag, startPoint x: 77, startPoint y: 361, endPoint x: 287, endPoint y: 446, distance: 227.0
click at [287, 431] on div "AUSA Annual Meeting & Exposition, A Professional Development Forum Exhibitor Na…" at bounding box center [257, 378] width 384 height 105
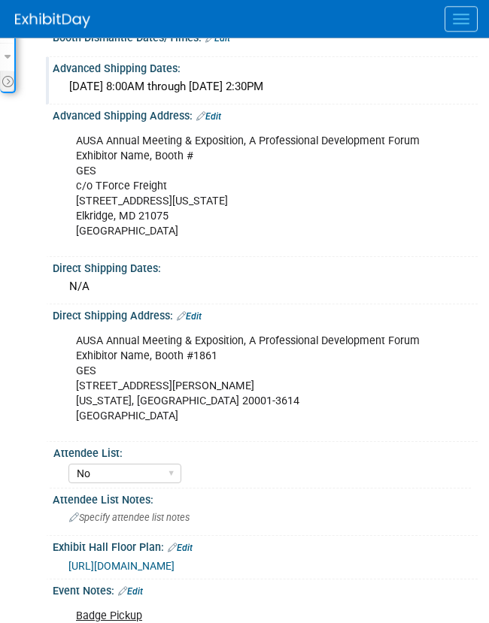
copy div "AUSA Annual Meeting & Exposition, A Professional Development Forum Exhibitor Na…"
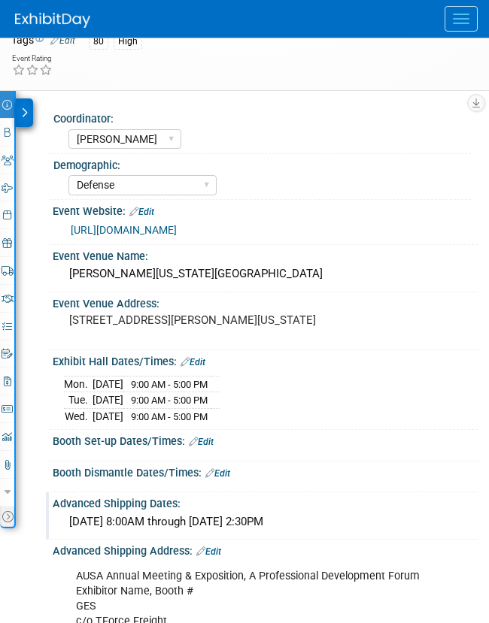
scroll to position [0, 0]
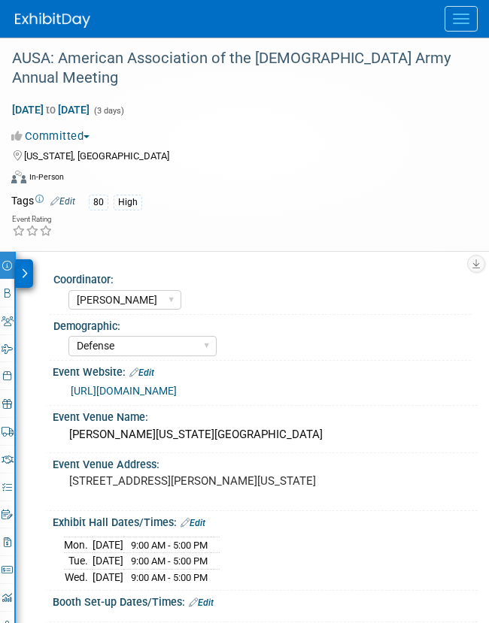
click at [50, 28] on img at bounding box center [52, 20] width 75 height 15
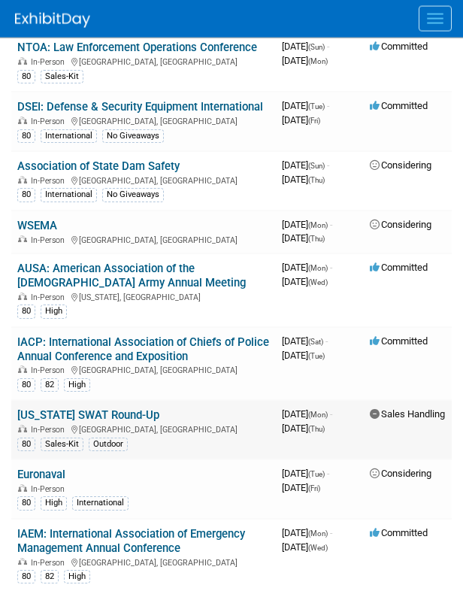
scroll to position [214, 0]
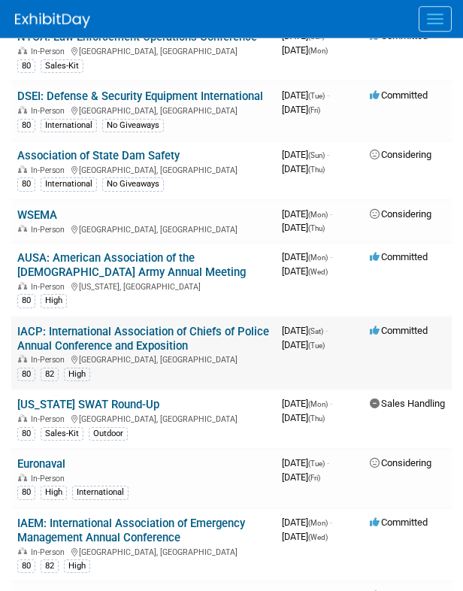
click at [131, 346] on link "IACP: International Association of Chiefs of Police Annual Conference and Expos…" at bounding box center [143, 339] width 252 height 28
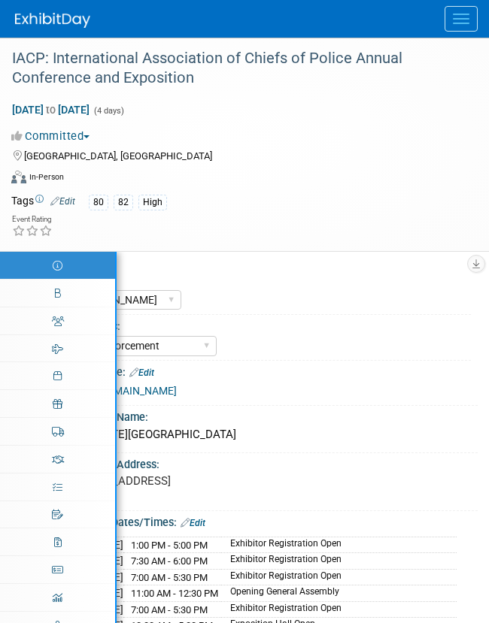
select select "[PERSON_NAME]"
select select "Law Enforcement"
select select "No"
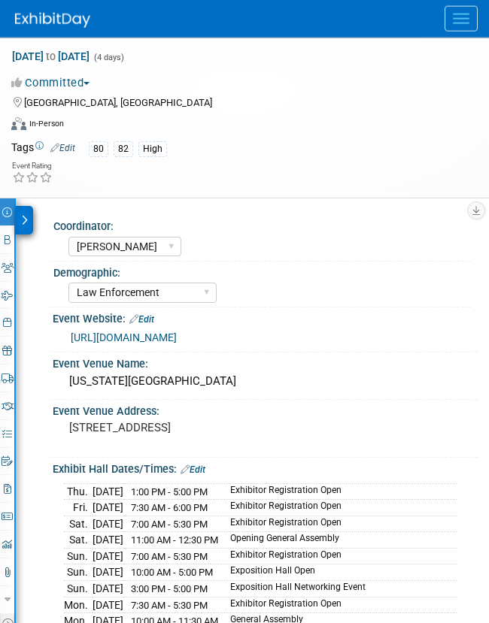
scroll to position [54, 0]
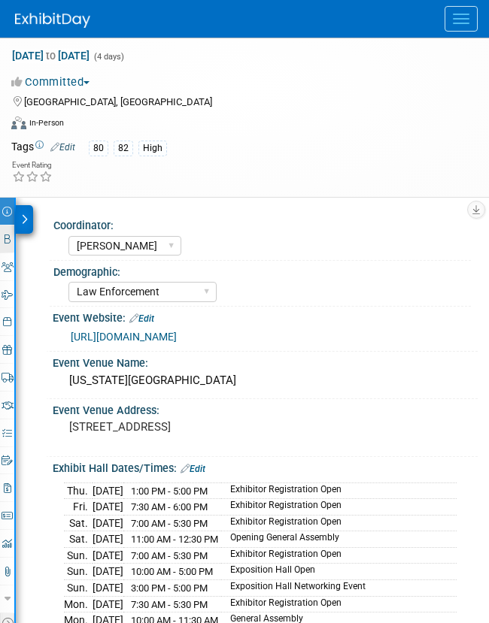
click at [8, 232] on link "Booth" at bounding box center [7, 239] width 14 height 27
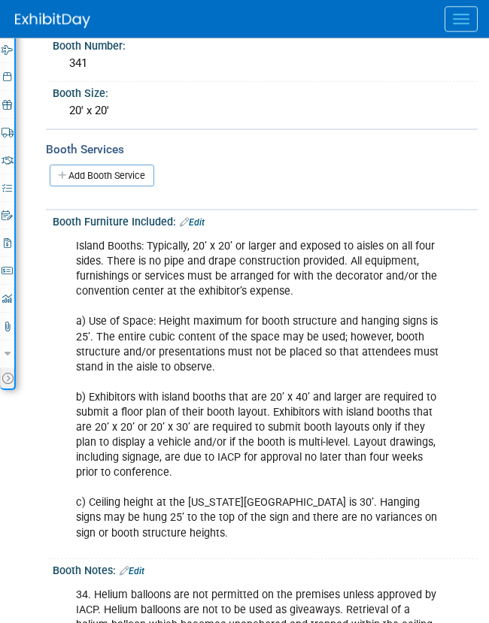
scroll to position [220, 0]
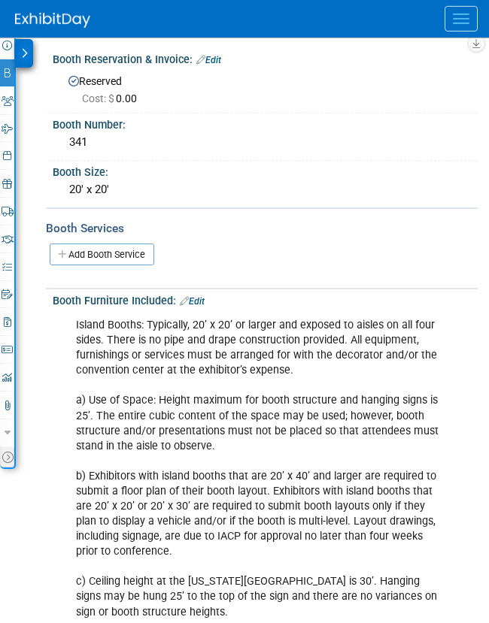
click at [10, 71] on icon at bounding box center [8, 73] width 6 height 10
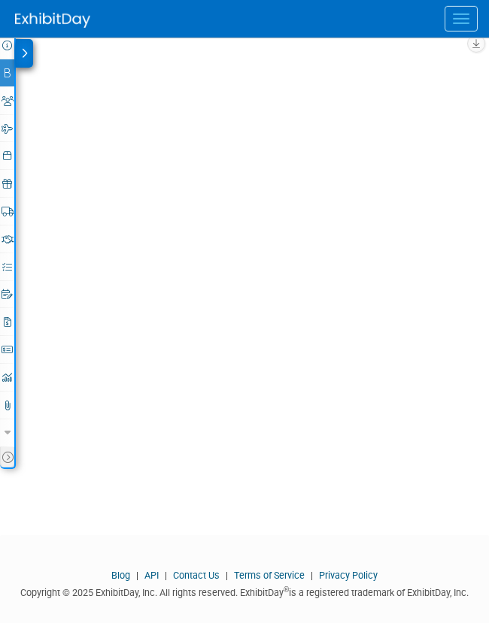
scroll to position [221, 0]
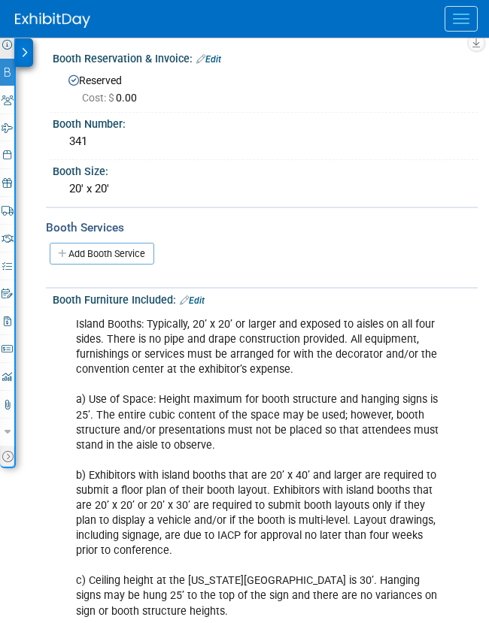
click at [6, 46] on icon at bounding box center [7, 45] width 10 height 10
select select "Kate"
select select "Law Enforcement"
select select "No"
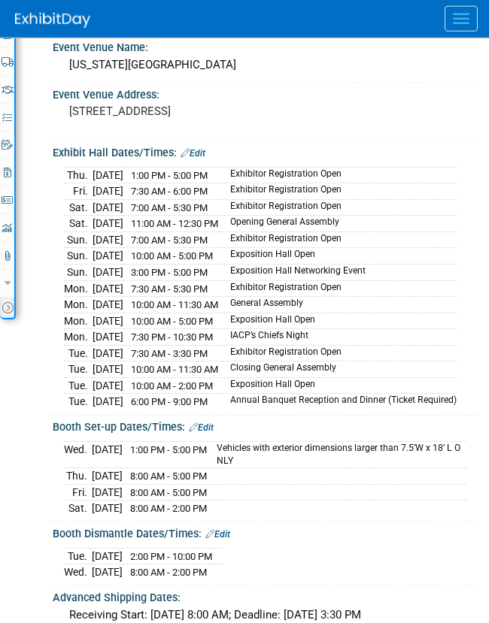
scroll to position [368, 0]
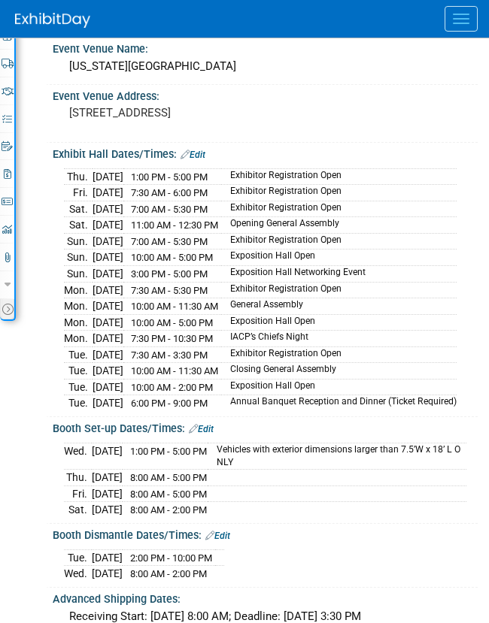
click at [207, 146] on div "Exhibit Hall Dates/Times: Edit" at bounding box center [265, 153] width 425 height 20
click at [205, 153] on link "Edit" at bounding box center [192, 155] width 25 height 11
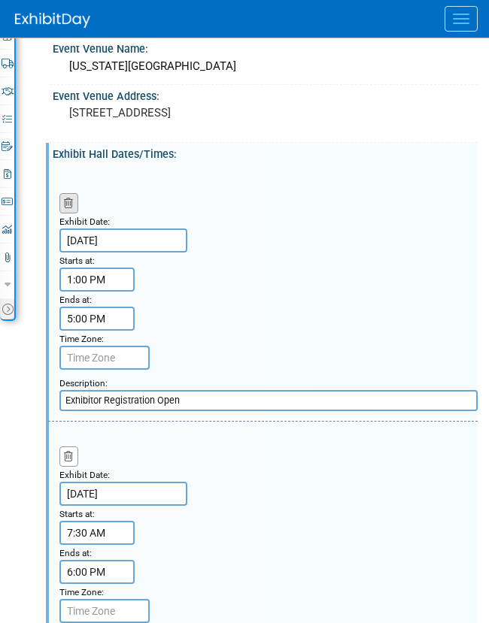
click at [73, 205] on icon "button" at bounding box center [69, 203] width 10 height 10
click at [72, 201] on icon "button" at bounding box center [69, 203] width 10 height 10
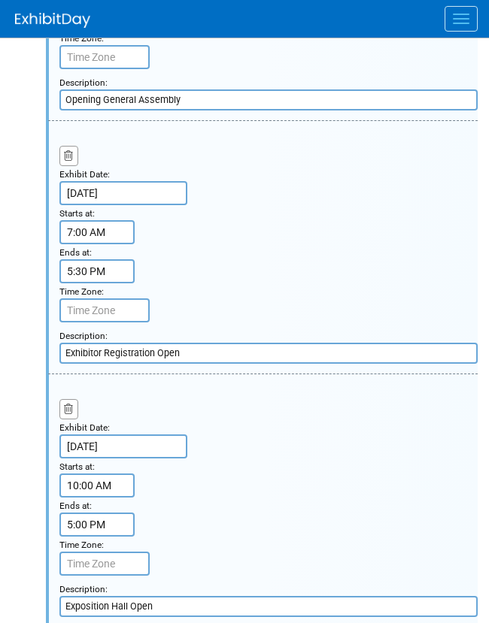
scroll to position [670, 0]
click at [76, 161] on button "button" at bounding box center [68, 155] width 19 height 20
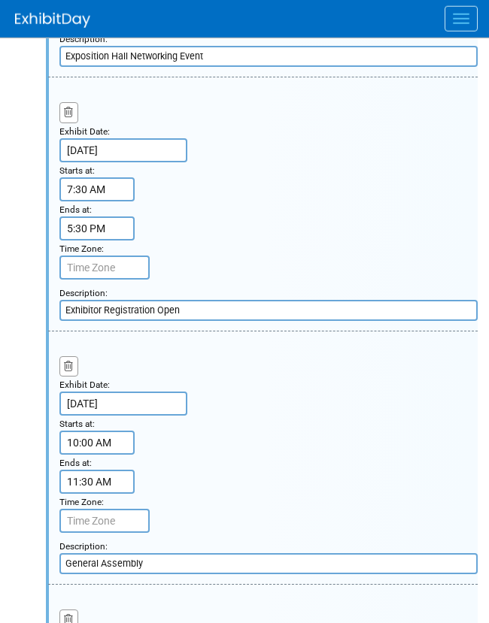
scroll to position [1235, 0]
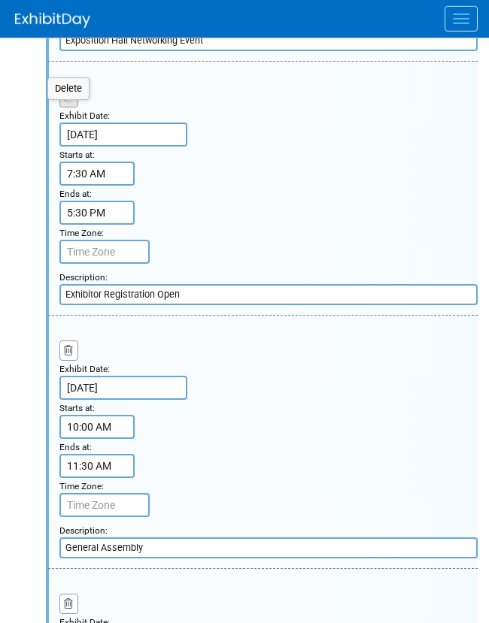
click at [66, 101] on icon "button" at bounding box center [69, 97] width 10 height 10
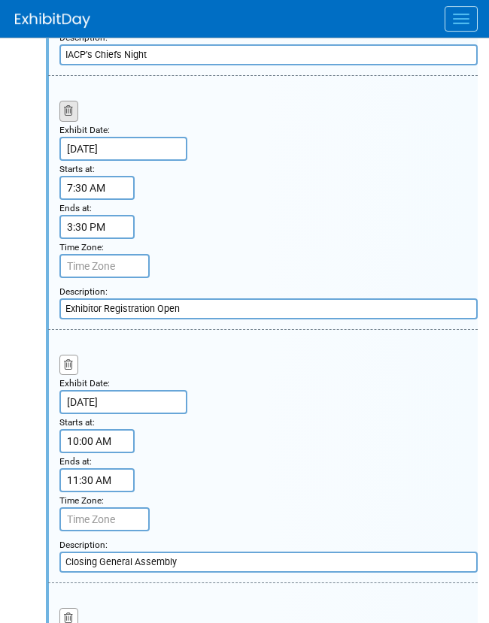
scroll to position [1981, 0]
click at [70, 121] on button "button" at bounding box center [68, 111] width 19 height 20
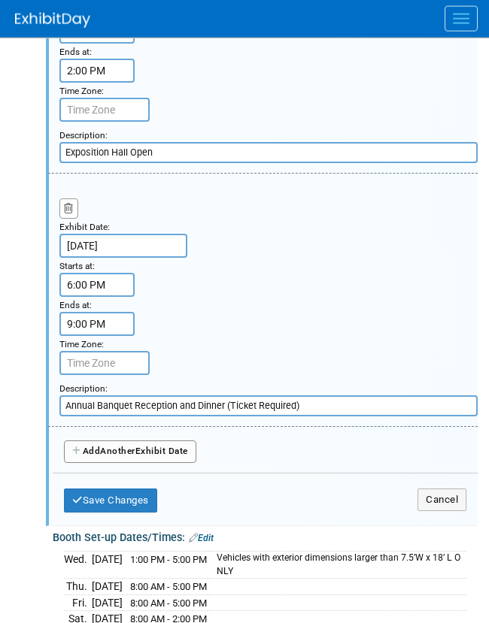
scroll to position [2414, 0]
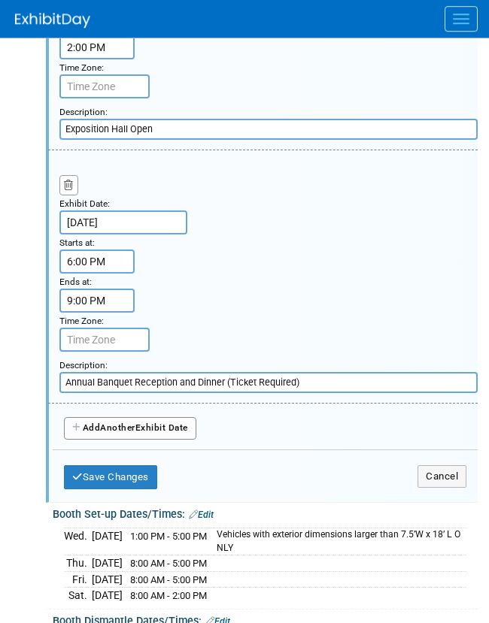
click at [104, 497] on div "Save Changes Cancel" at bounding box center [265, 473] width 402 height 47
click at [107, 497] on div "Save Changes Cancel" at bounding box center [265, 473] width 402 height 47
click at [119, 489] on button "Save Changes" at bounding box center [110, 477] width 93 height 24
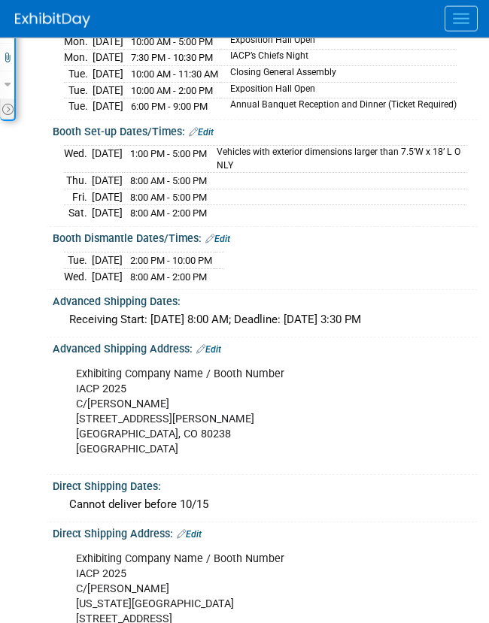
scroll to position [572, 0]
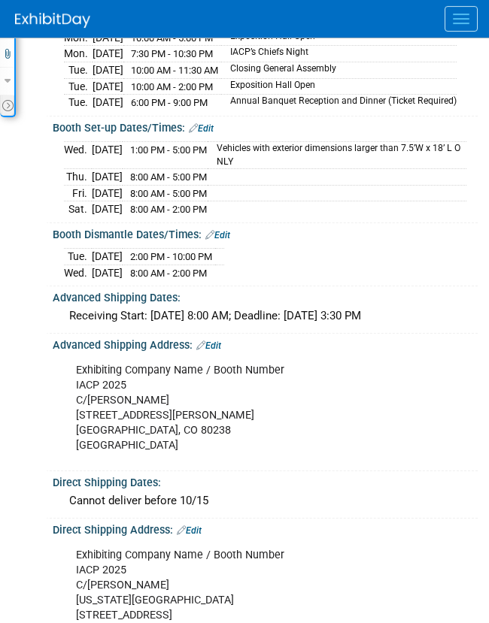
click at [209, 134] on link "Edit" at bounding box center [201, 128] width 25 height 11
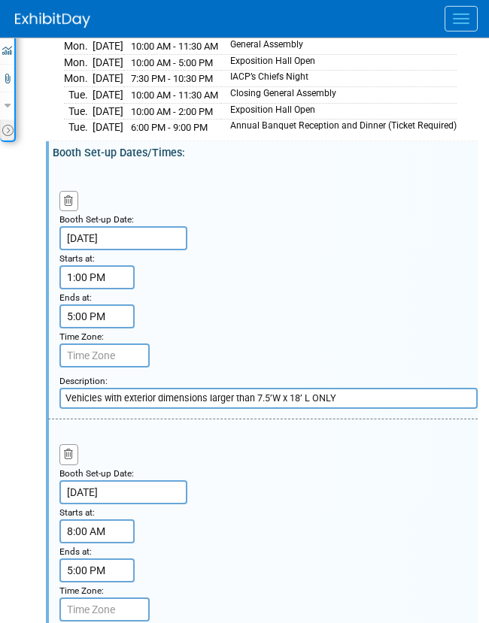
scroll to position [548, 0]
click at [74, 210] on button "button" at bounding box center [68, 200] width 19 height 20
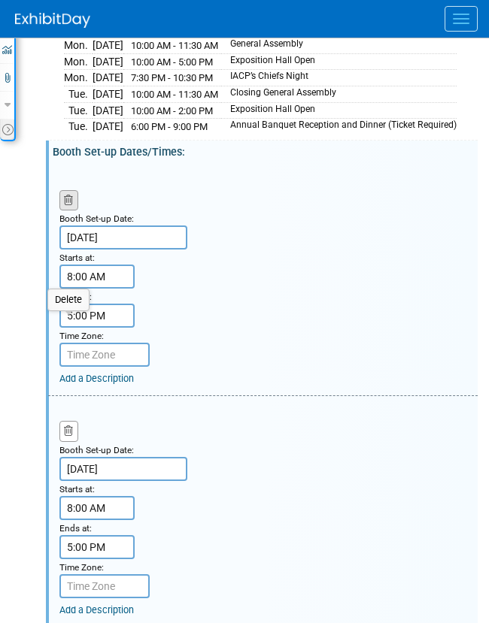
click at [73, 205] on icon "button" at bounding box center [69, 200] width 10 height 10
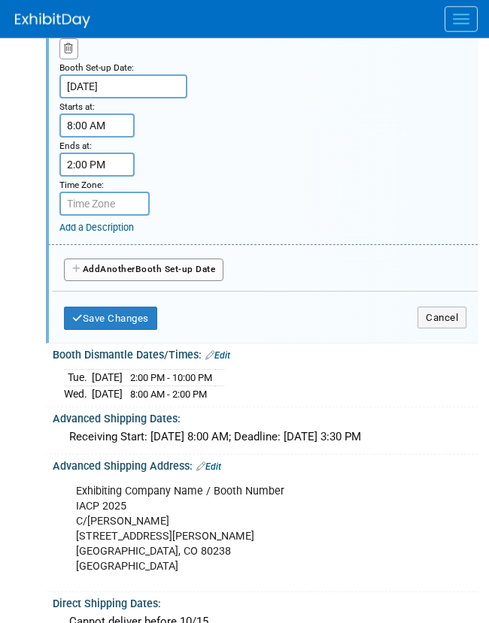
scroll to position [931, 0]
click at [98, 331] on button "Save Changes" at bounding box center [110, 319] width 93 height 24
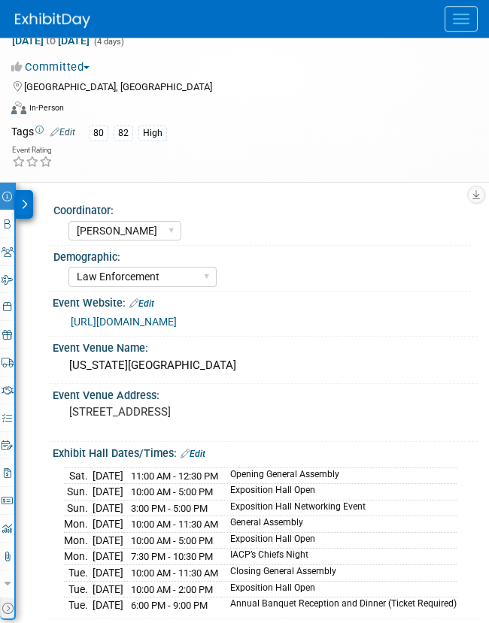
scroll to position [0, 0]
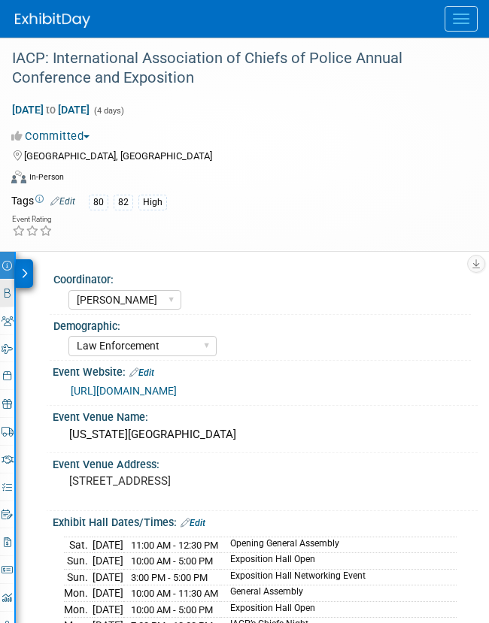
click at [14, 292] on link "Booth" at bounding box center [7, 293] width 14 height 27
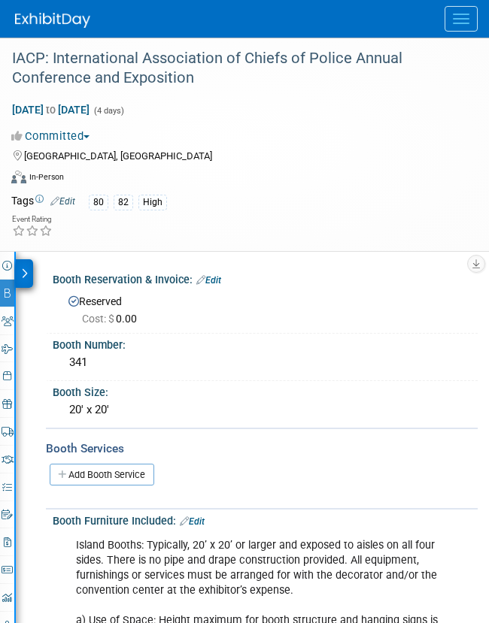
click at [15, 322] on div "Event Information Event Info Booth Booth 0 Staff 0 Staff 0 Travel Reservations …" at bounding box center [8, 470] width 16 height 437
click at [12, 322] on icon at bounding box center [8, 321] width 12 height 10
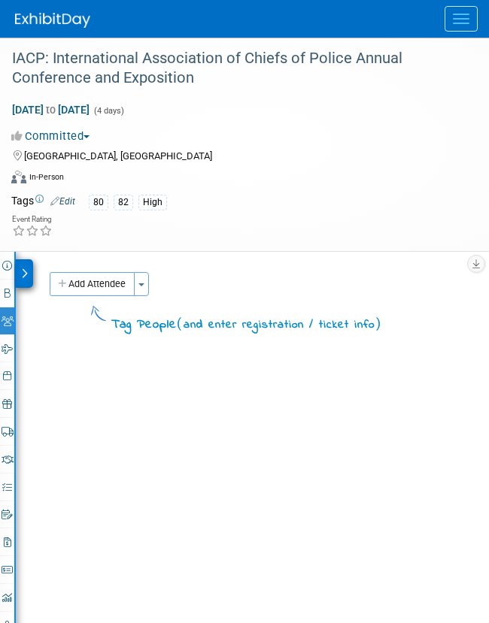
click at [15, 271] on div "Event Information Event Info Booth Booth 0 Staff 0 Staff 0 Travel Reservations …" at bounding box center [8, 470] width 16 height 437
click at [21, 272] on icon at bounding box center [24, 273] width 7 height 11
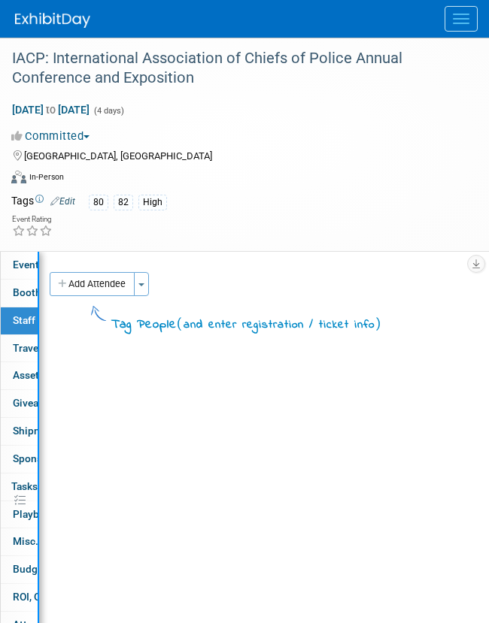
click at [20, 271] on link "Event Information" at bounding box center [19, 265] width 37 height 27
select select "Kate"
select select "Law Enforcement"
select select "No"
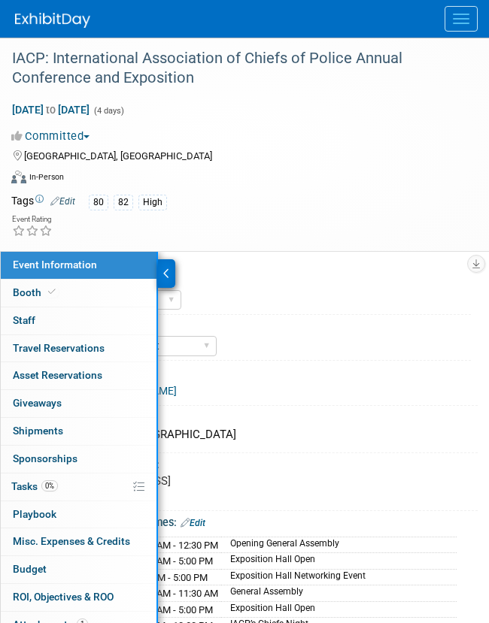
click at [168, 261] on div at bounding box center [166, 273] width 17 height 29
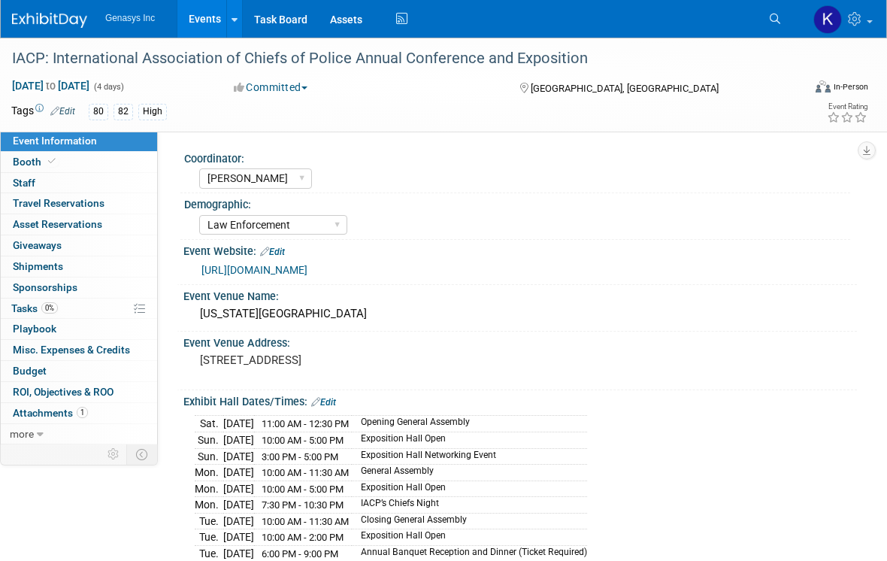
click at [194, 21] on link "Events" at bounding box center [204, 19] width 55 height 38
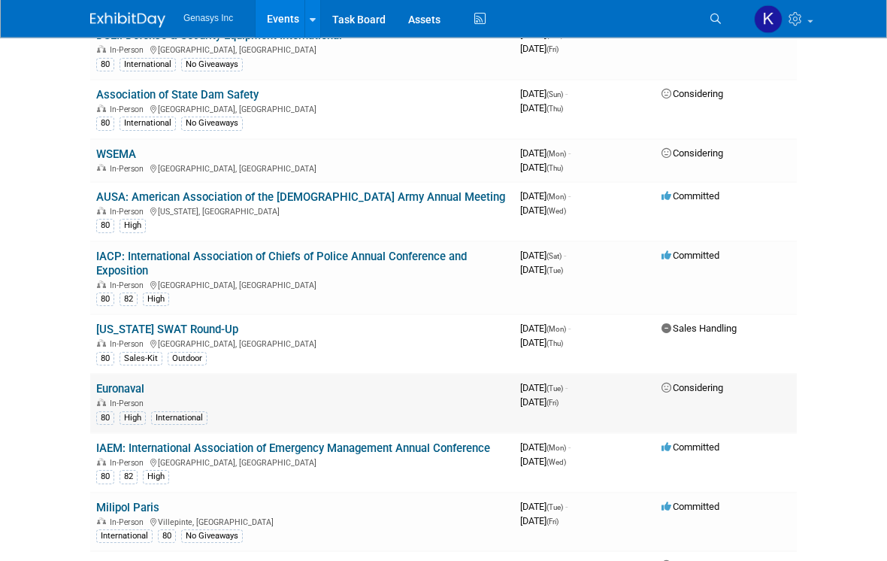
scroll to position [289, 0]
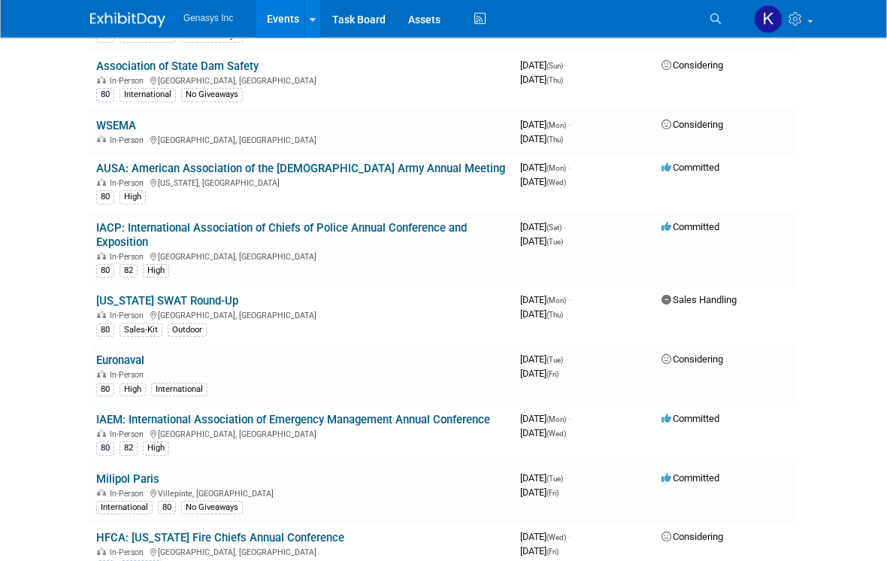
click at [194, 413] on link "IAEM: International Association of Emergency Management Annual Conference" at bounding box center [293, 420] width 394 height 14
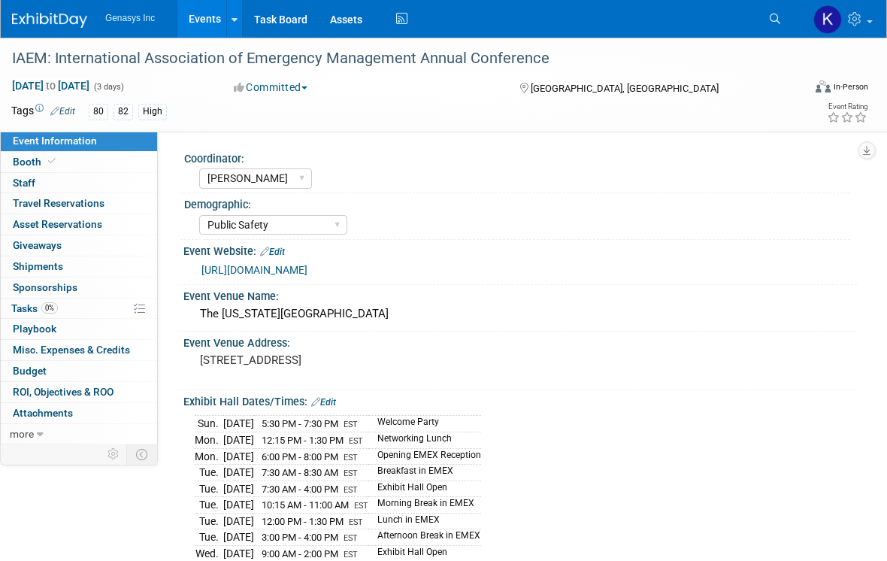
select select "[PERSON_NAME]"
select select "Public Safety"
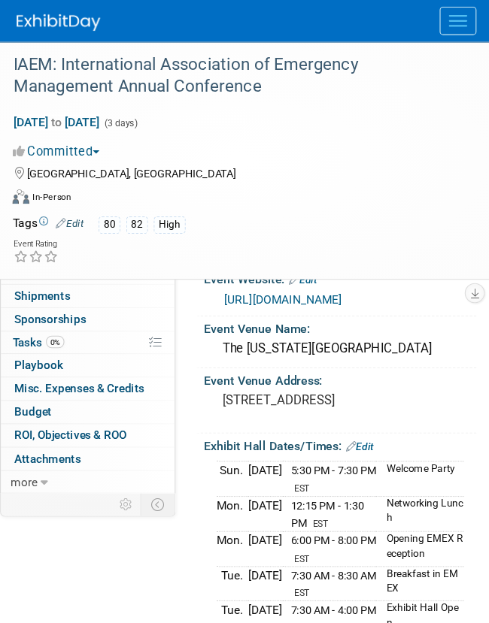
scroll to position [6, 0]
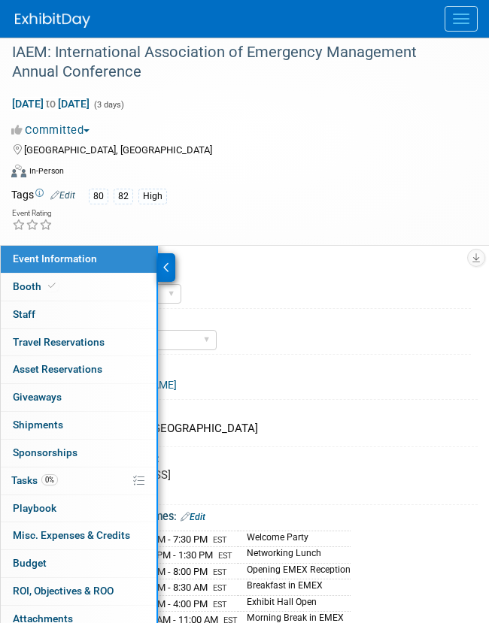
click at [174, 260] on div at bounding box center [166, 267] width 17 height 29
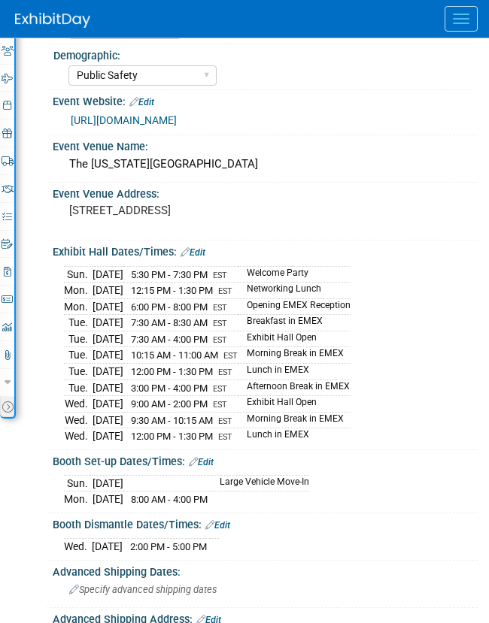
scroll to position [278, 0]
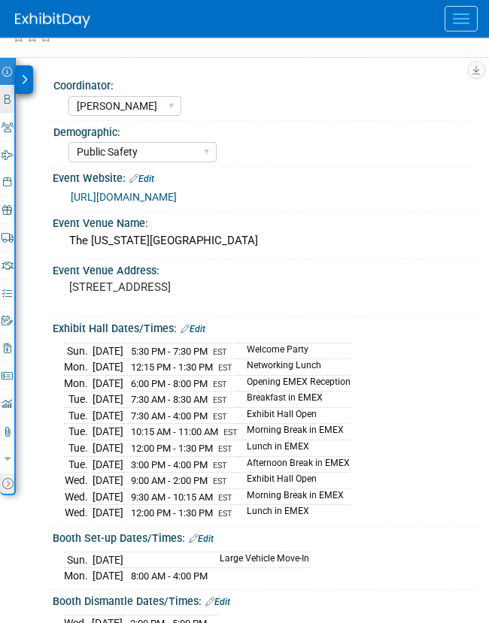
click at [8, 90] on link "Booth" at bounding box center [7, 99] width 14 height 27
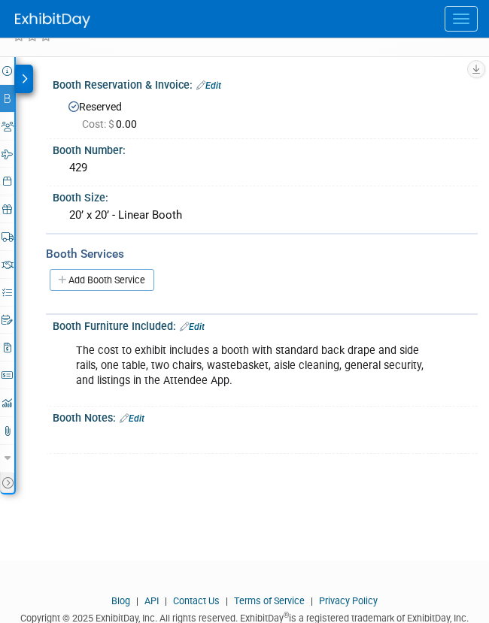
click at [15, 66] on div "Event Information Event Info Booth Booth 0 Staff 0 Staff 0 Travel Reservations …" at bounding box center [8, 275] width 16 height 437
click at [9, 67] on icon at bounding box center [7, 71] width 10 height 10
select select "[PERSON_NAME]"
select select "Public Safety"
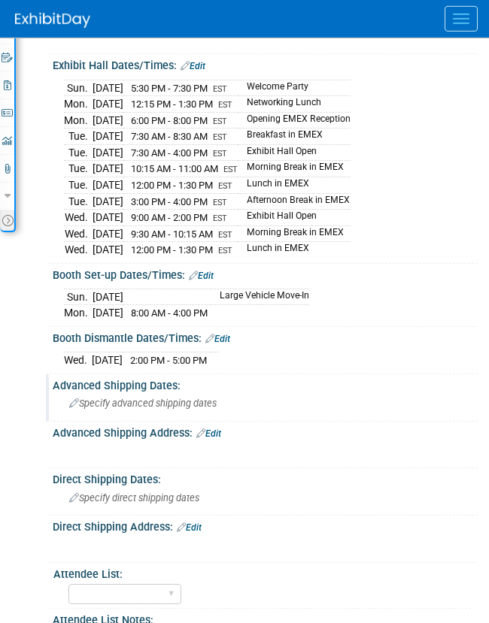
scroll to position [458, 0]
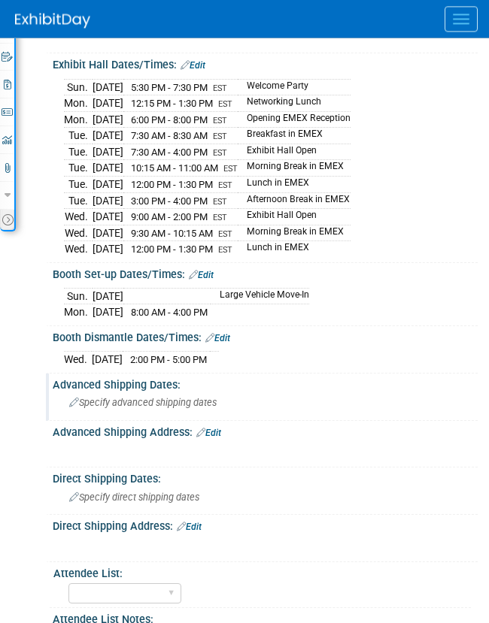
click at [132, 414] on div "Specify advanced shipping dates" at bounding box center [265, 402] width 402 height 23
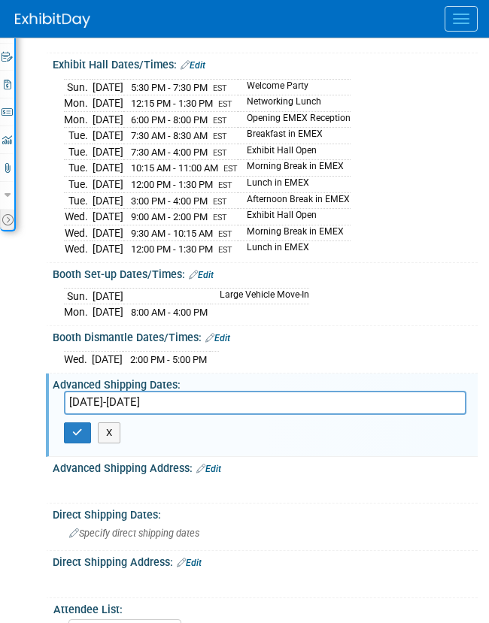
click at [194, 404] on input "[DATE]-[DATE]" at bounding box center [265, 402] width 402 height 23
click at [191, 404] on input "[DATE]- [DATE]" at bounding box center [265, 402] width 402 height 23
type input "[DATE] - [DATE]"
click at [77, 437] on icon "button" at bounding box center [77, 433] width 11 height 10
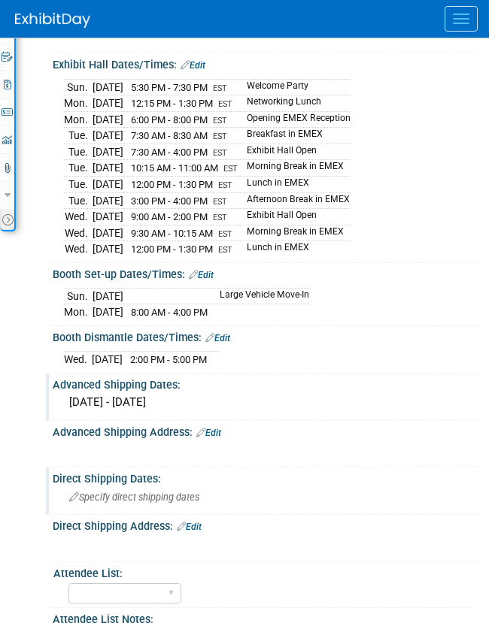
scroll to position [507, 0]
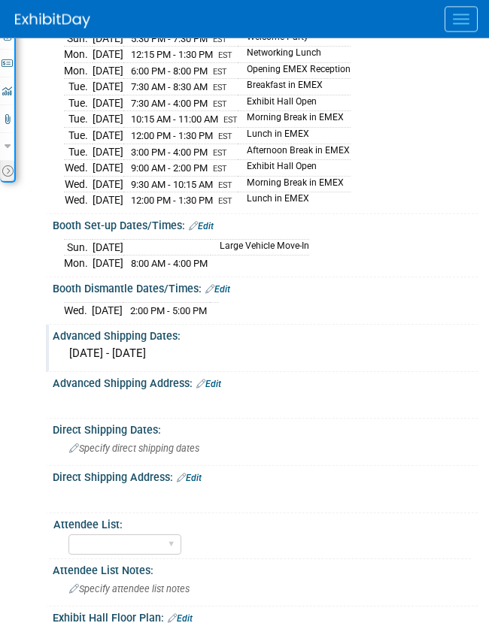
click at [178, 365] on div "[DATE] - [DATE]" at bounding box center [265, 353] width 402 height 23
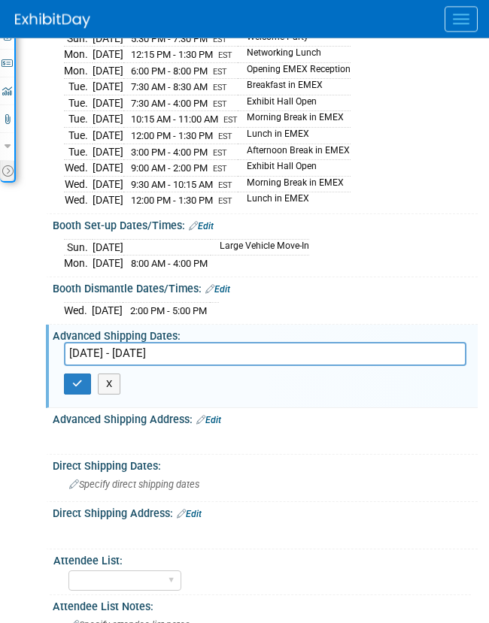
click at [178, 365] on input "[DATE] - [DATE]" at bounding box center [265, 353] width 402 height 23
click at [178, 365] on input "Friday, October 17, 2025 - Monday, November 10, 2025" at bounding box center [265, 353] width 402 height 23
click at [98, 496] on div "Specify direct shipping dates" at bounding box center [265, 484] width 402 height 23
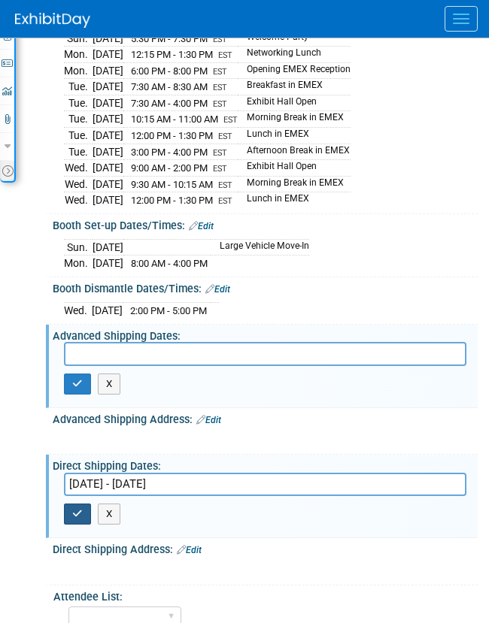
type input "Friday, October 17, 2025 - Monday, November 10, 2025"
click at [79, 518] on icon "button" at bounding box center [77, 514] width 11 height 10
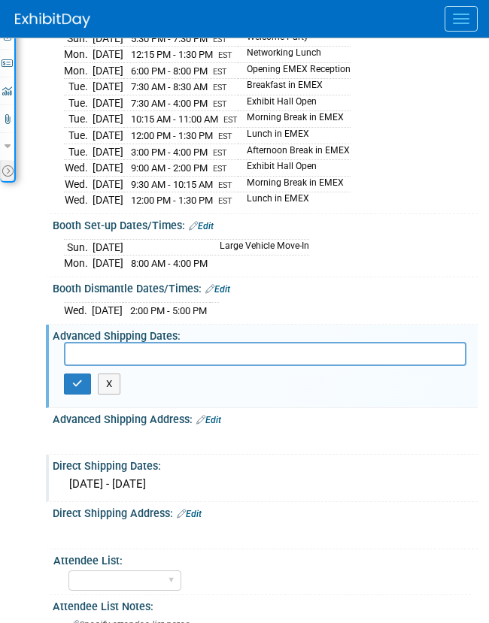
click at [132, 361] on input "text" at bounding box center [265, 353] width 402 height 23
paste input "Friday, October 17, 2025 - Monday, November 10, 2025"
type input "Friday, October 17, 2025 - Monday, November 10, 2025"
click at [75, 395] on button "button" at bounding box center [77, 384] width 27 height 21
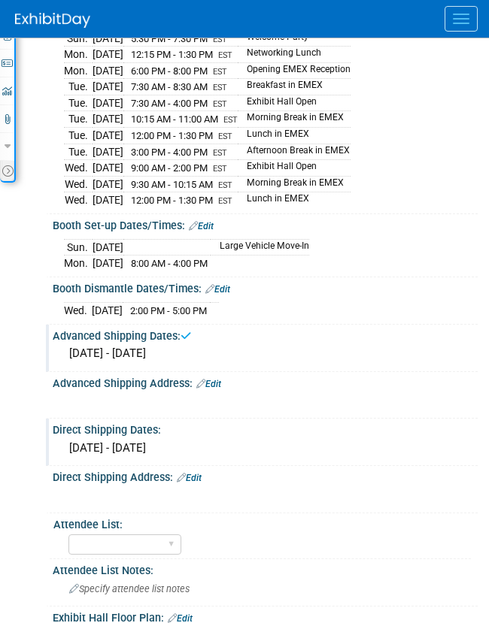
click at [109, 460] on div "Friday, October 17, 2025 - Monday, November 10, 2025" at bounding box center [265, 448] width 402 height 23
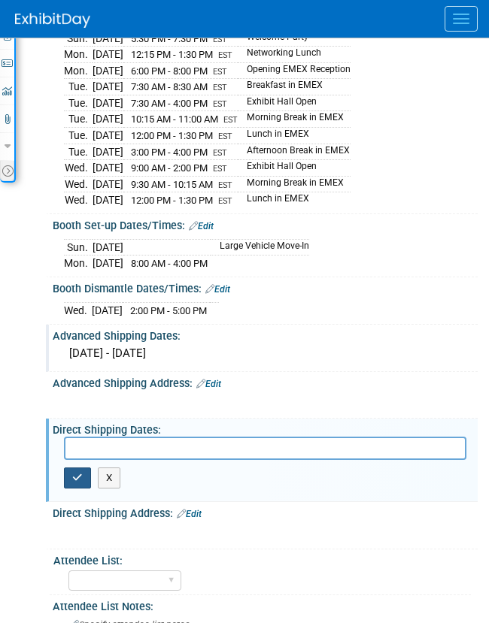
click at [74, 483] on icon "button" at bounding box center [77, 478] width 11 height 10
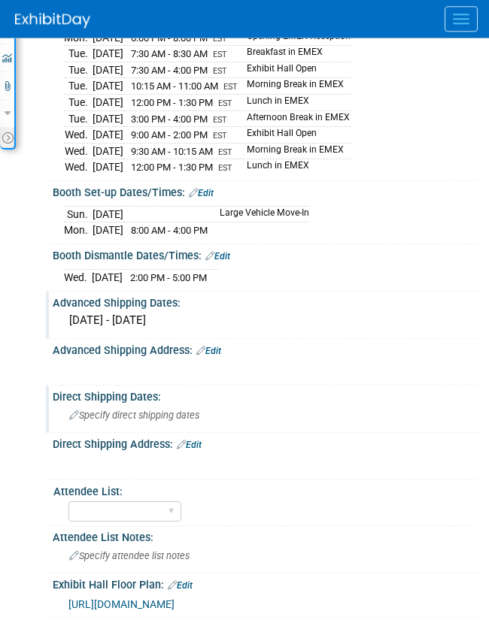
scroll to position [540, 0]
click at [102, 421] on span "Specify direct shipping dates" at bounding box center [134, 415] width 130 height 11
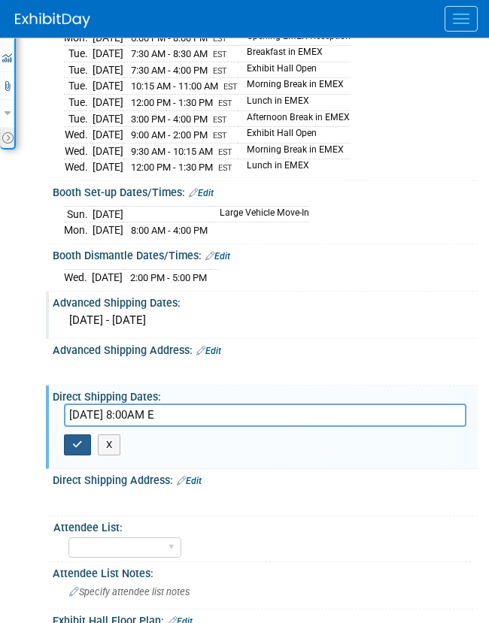
type input "Monday, November 17, 2025 | 8:00AM E"
click at [83, 453] on button "button" at bounding box center [77, 444] width 27 height 21
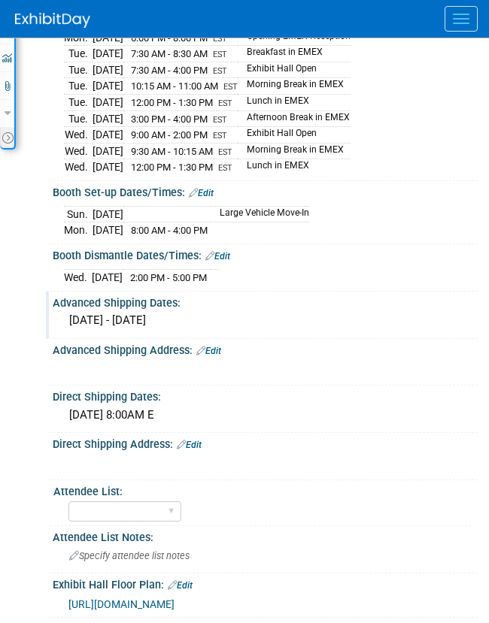
click at [263, 427] on div "Monday, November 17, 2025 | 8:00AM E" at bounding box center [265, 415] width 402 height 23
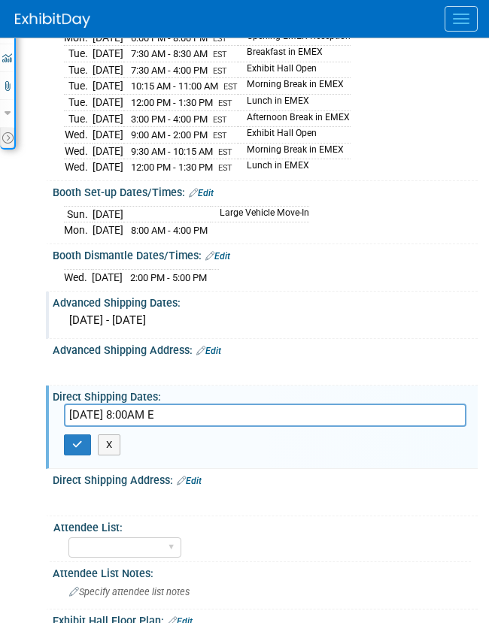
click at [281, 422] on input "Monday, November 17, 2025 | 8:00AM E" at bounding box center [265, 415] width 402 height 23
click at [221, 423] on input "Monday, November 17, 2025 | 8:00AM" at bounding box center [265, 415] width 402 height 23
type input "Monday, November 17, 2025 at 8:00AM"
click at [74, 450] on icon "button" at bounding box center [77, 445] width 11 height 10
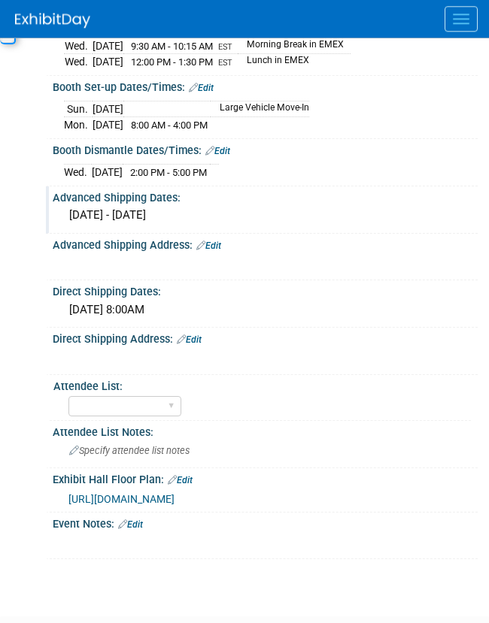
scroll to position [645, 0]
click at [210, 251] on link "Edit" at bounding box center [208, 246] width 25 height 11
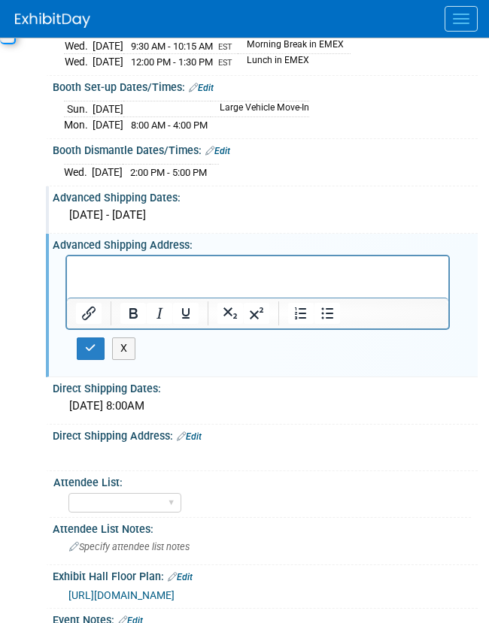
scroll to position [0, 0]
click at [148, 277] on html at bounding box center [257, 266] width 381 height 21
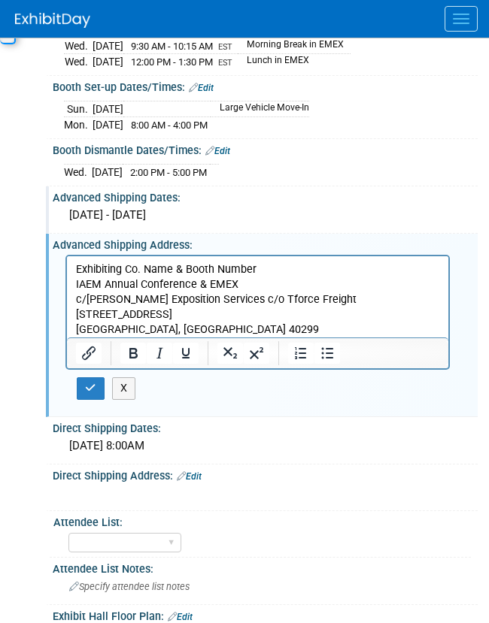
click at [87, 370] on div at bounding box center [257, 312] width 384 height 115
click at [86, 393] on icon "button" at bounding box center [90, 388] width 11 height 11
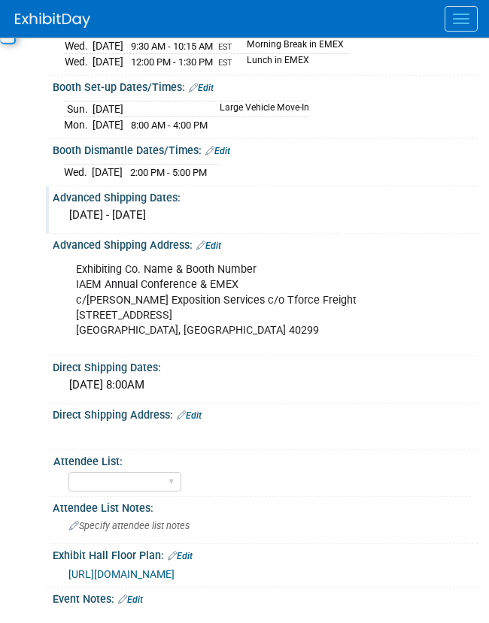
click at [202, 431] on div "X" at bounding box center [263, 432] width 406 height 23
click at [201, 421] on link "Edit" at bounding box center [189, 415] width 25 height 11
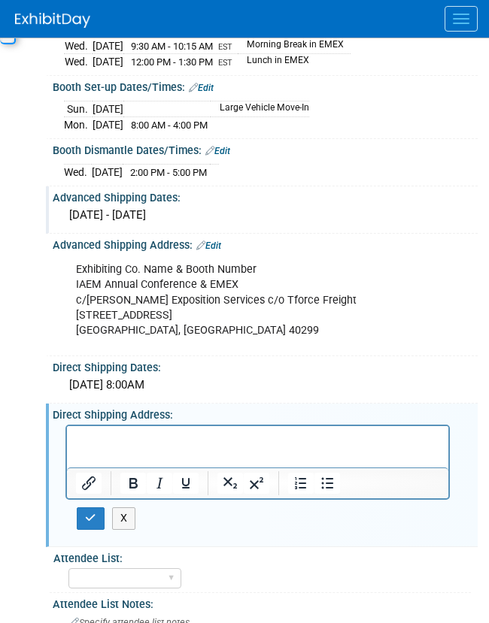
scroll to position [0, 0]
click at [175, 447] on html at bounding box center [257, 436] width 381 height 21
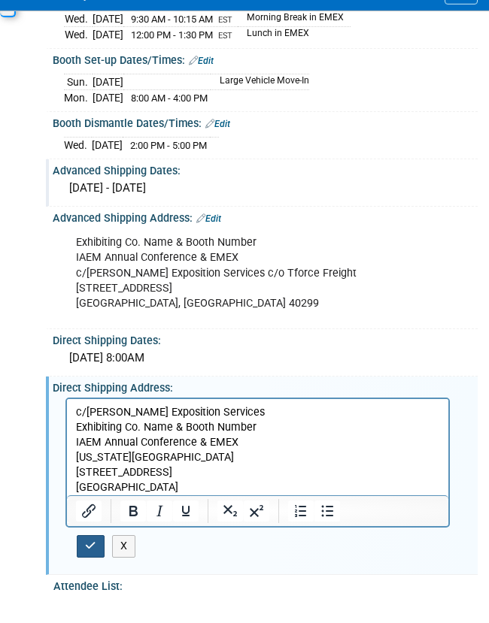
click at [86, 560] on icon "button" at bounding box center [90, 573] width 11 height 11
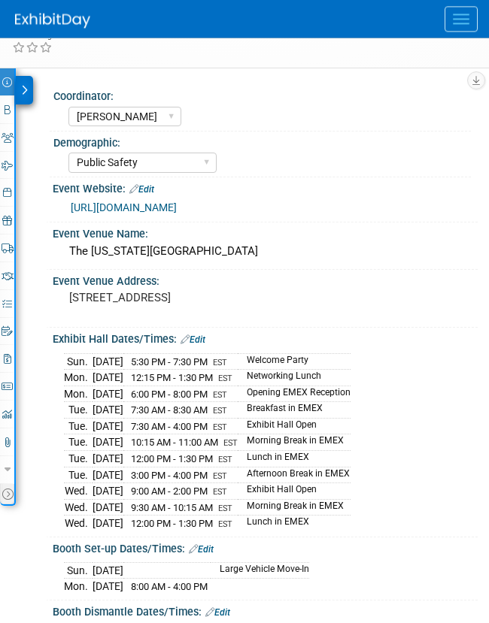
scroll to position [137, 0]
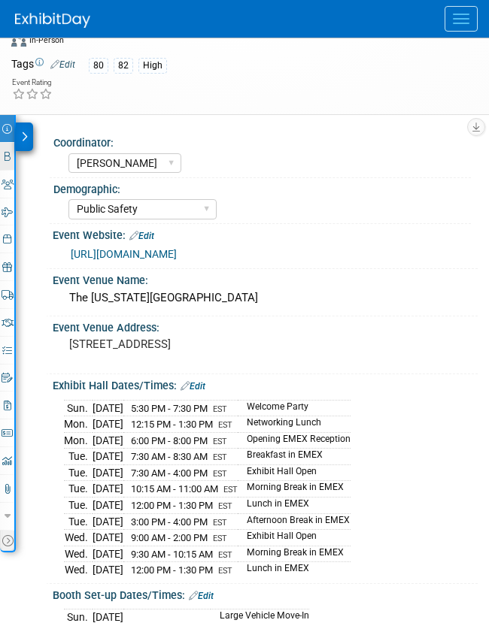
click at [7, 158] on icon at bounding box center [8, 157] width 6 height 10
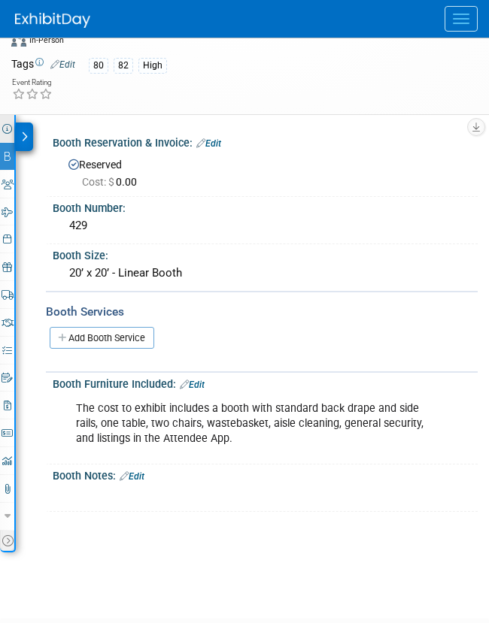
click at [7, 129] on icon at bounding box center [7, 129] width 10 height 10
select select "Kate"
select select "Public Safety"
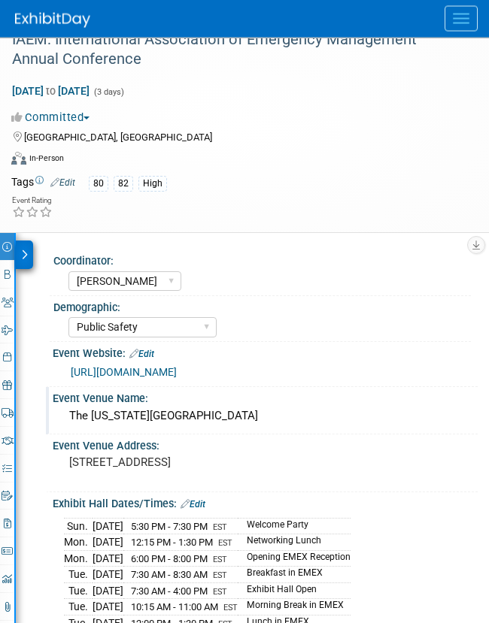
scroll to position [0, 0]
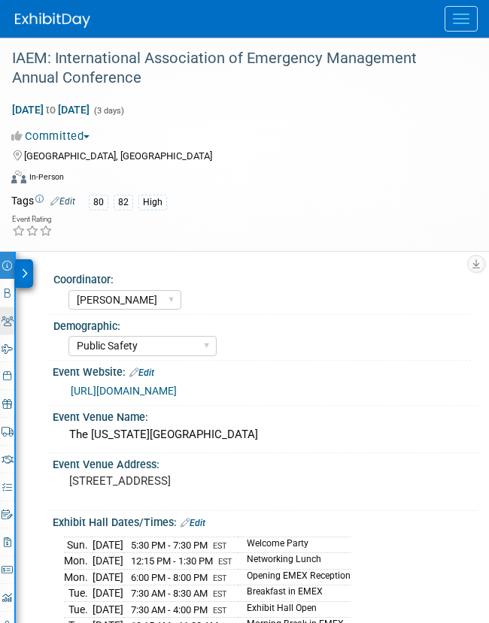
click at [10, 319] on icon at bounding box center [8, 321] width 12 height 10
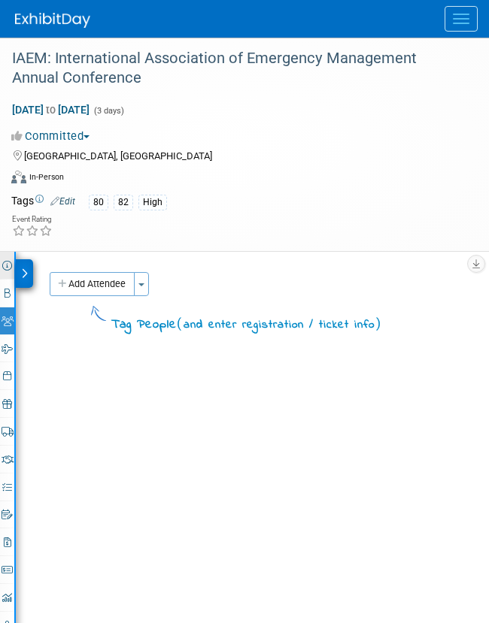
click at [3, 267] on icon at bounding box center [7, 266] width 10 height 10
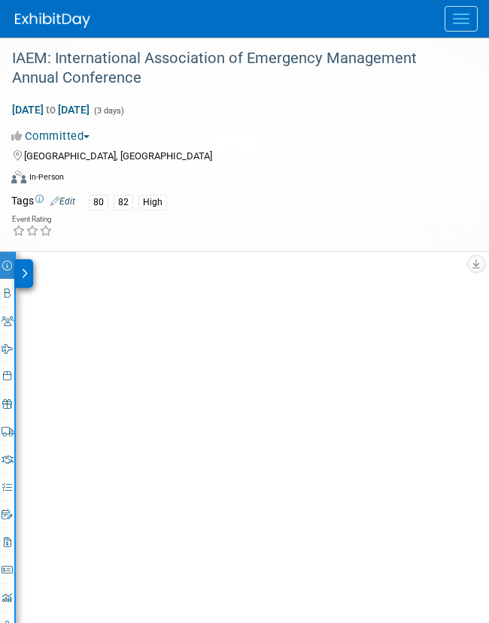
select select "[PERSON_NAME]"
select select "Public Safety"
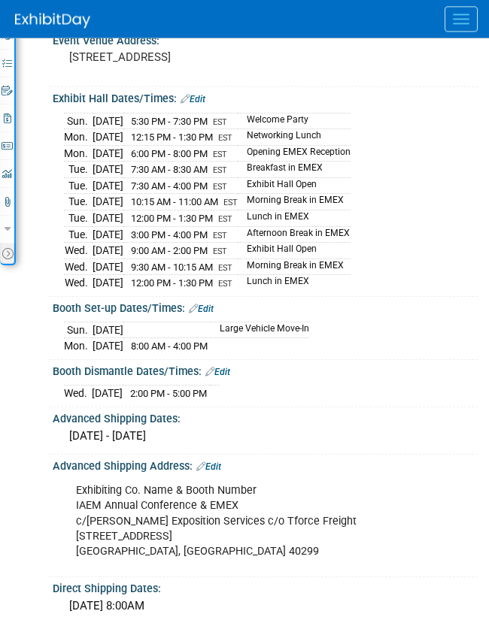
scroll to position [466, 0]
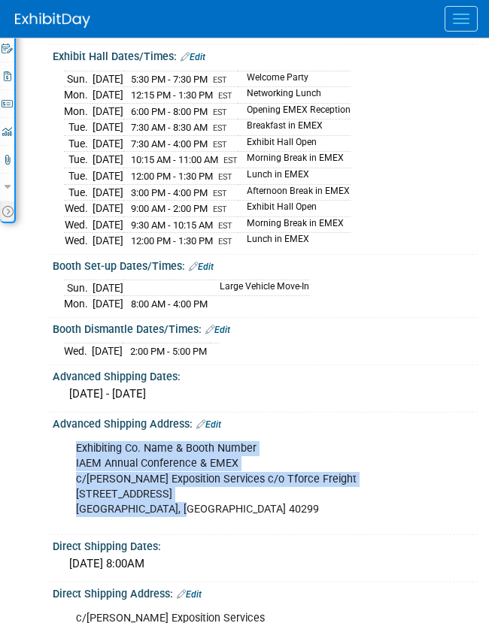
drag, startPoint x: 77, startPoint y: 456, endPoint x: 179, endPoint y: 518, distance: 119.1
click at [179, 518] on div "Exhibiting Co. Name & Booth Number IAEM Annual Conference & EMEX c/o Shepard Ex…" at bounding box center [257, 479] width 384 height 90
copy div "Exhibiting Co. Name & Booth Number IAEM Annual Conference & EMEX c/o Shepard Ex…"
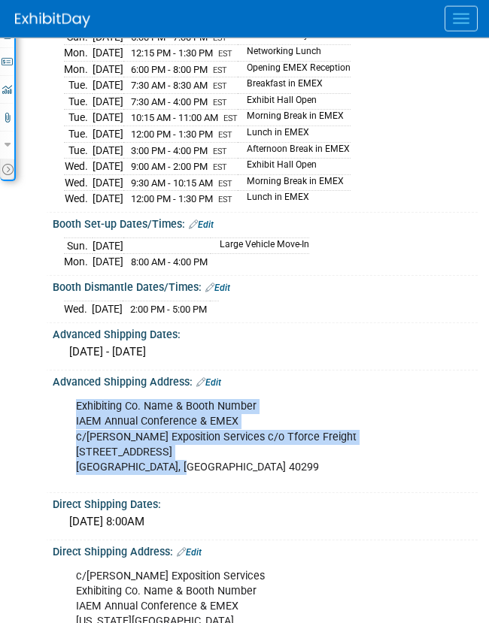
scroll to position [510, 0]
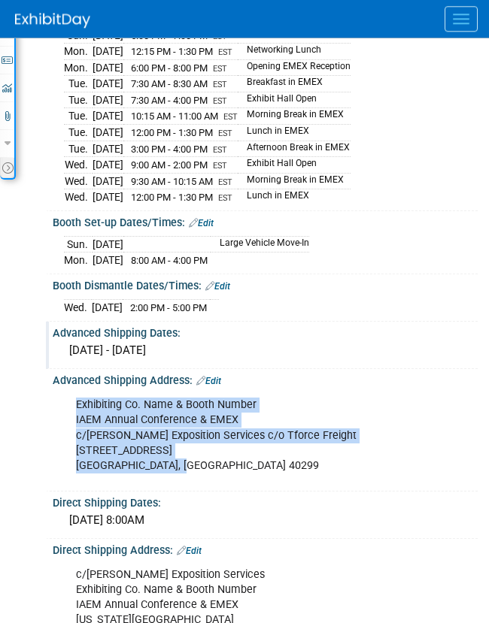
click at [291, 361] on div "Friday, October 17, 2025 - Monday, November 10, 2025" at bounding box center [265, 350] width 402 height 23
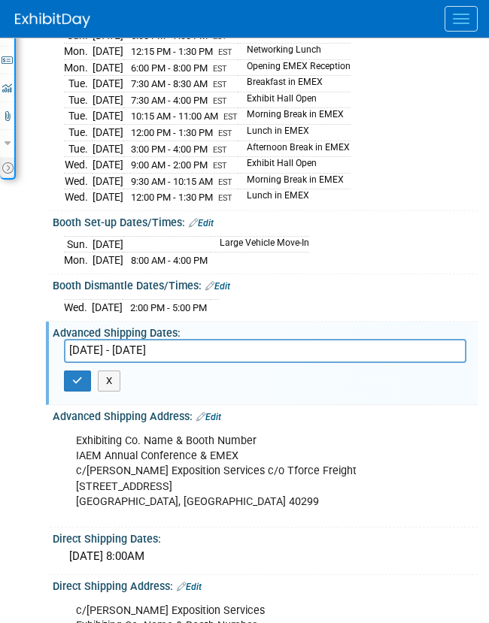
click at [291, 361] on input "Friday, October 17, 2025 - Monday, November 10, 2025" at bounding box center [265, 350] width 402 height 23
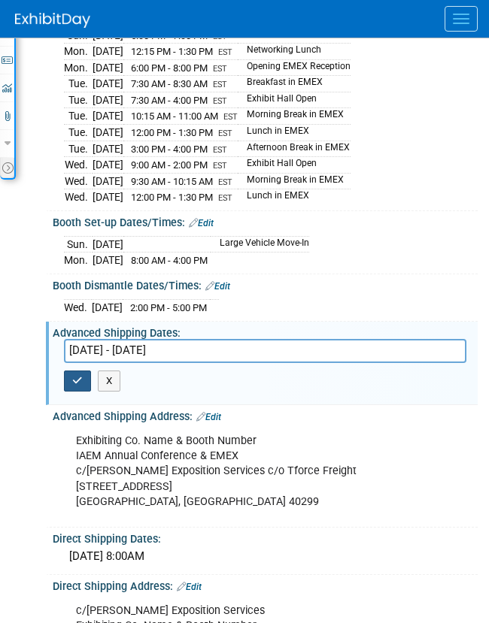
click at [83, 392] on button "button" at bounding box center [77, 381] width 27 height 21
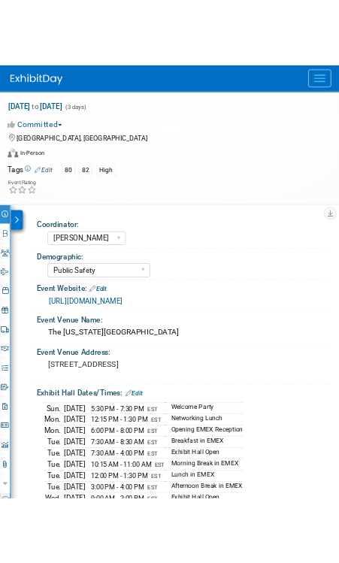
scroll to position [0, 0]
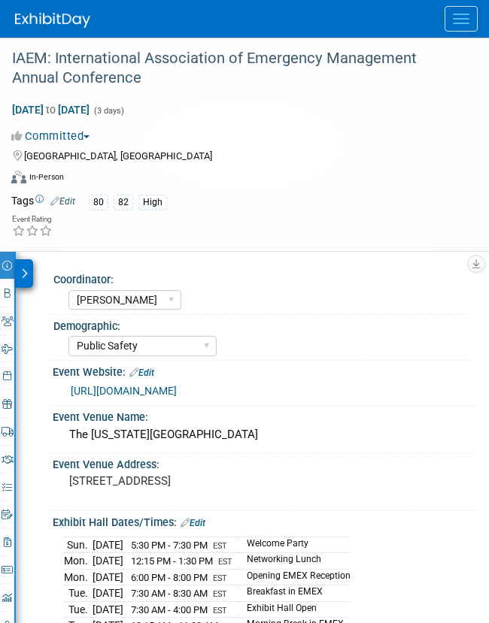
click at [16, 295] on div "Coordinator: Kate Sales Other Demographic: Maritime Safety" at bounding box center [247, 404] width 462 height 304
click at [11, 295] on link "Booth" at bounding box center [7, 293] width 14 height 27
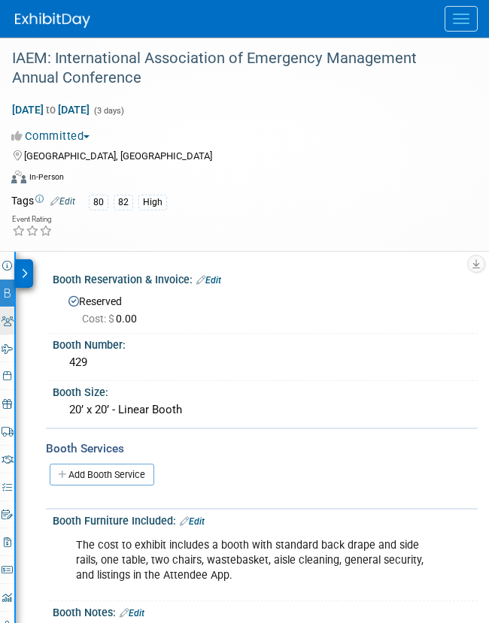
click at [7, 324] on icon at bounding box center [8, 321] width 12 height 10
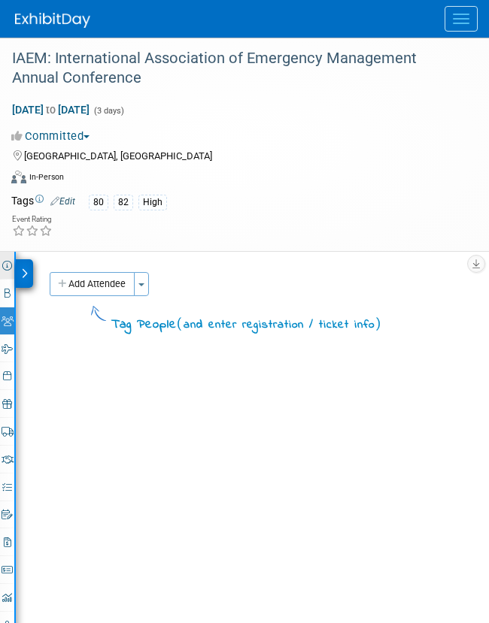
click at [8, 266] on icon at bounding box center [7, 266] width 10 height 10
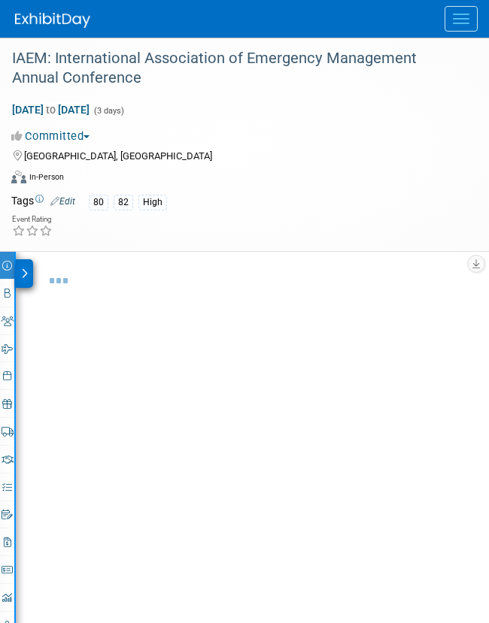
select select "Kate"
select select "Public Safety"
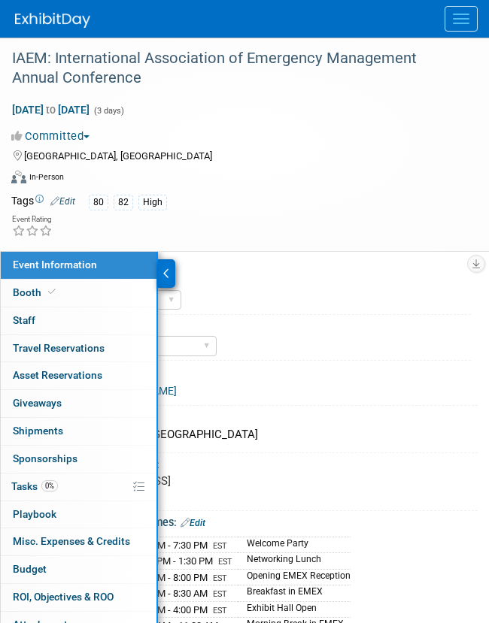
click at [172, 265] on div at bounding box center [166, 273] width 17 height 29
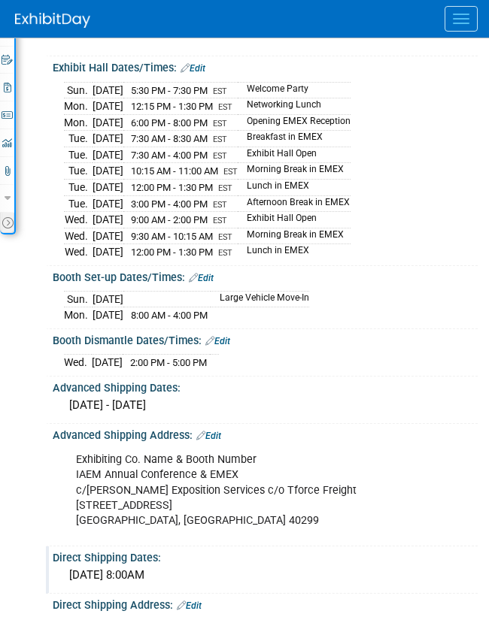
scroll to position [592, 0]
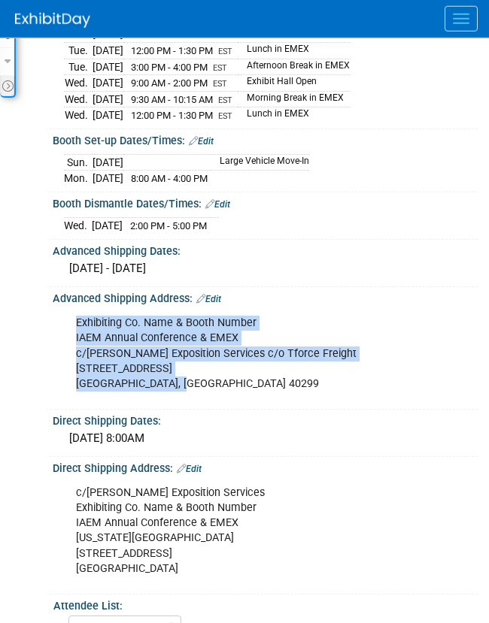
drag, startPoint x: 77, startPoint y: 328, endPoint x: 191, endPoint y: 390, distance: 129.2
click at [191, 390] on div "Exhibiting Co. Name & Booth Number IAEM Annual Conference & EMEX c/o Shepard Ex…" at bounding box center [257, 353] width 384 height 90
copy div "Exhibiting Co. Name & Booth Number IAEM Annual Conference & EMEX c/o Shepard Ex…"
drag, startPoint x: 74, startPoint y: 498, endPoint x: 189, endPoint y: 583, distance: 143.0
click at [189, 560] on div "c/o Shepard Exposition Services Exhibiting Co. Name & Booth Number IAEM Annual …" at bounding box center [257, 530] width 384 height 105
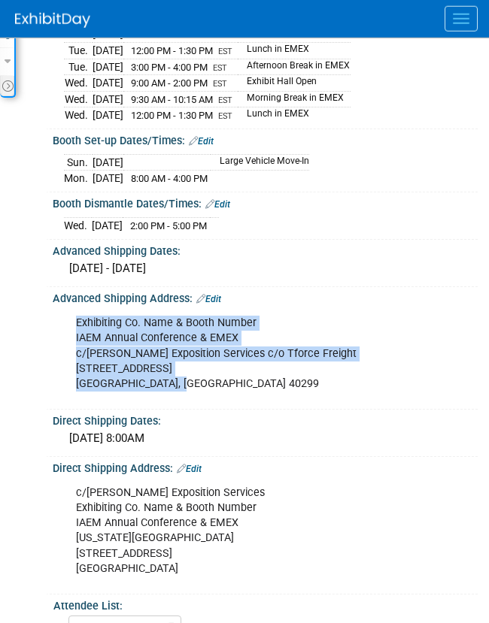
copy div "c/o Shepard Exposition Services Exhibiting Co. Name & Booth Number IAEM Annual …"
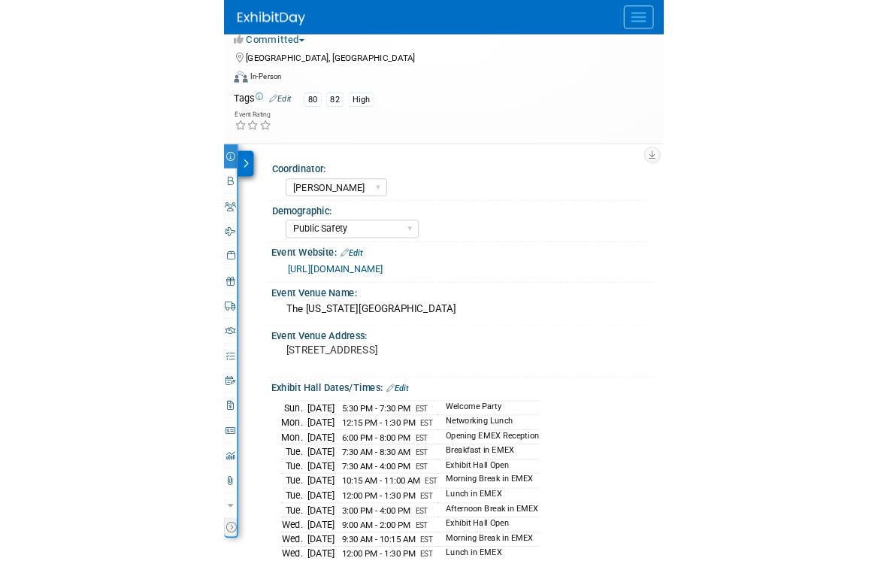
scroll to position [0, 0]
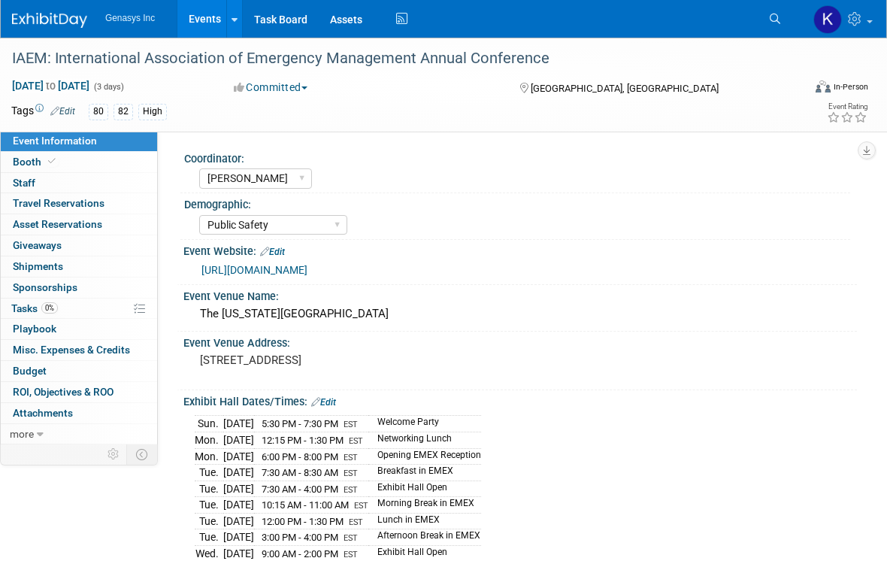
click at [209, 20] on link "Events" at bounding box center [204, 19] width 55 height 38
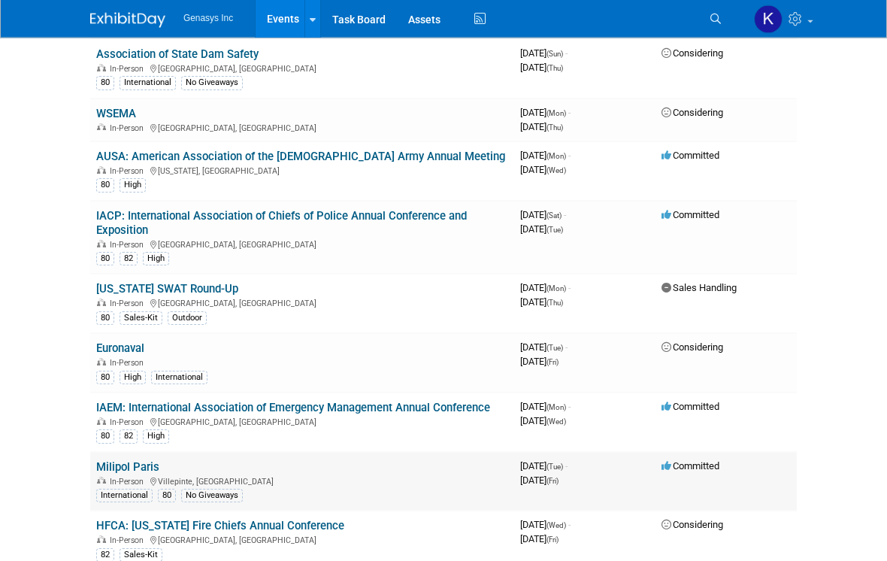
scroll to position [304, 0]
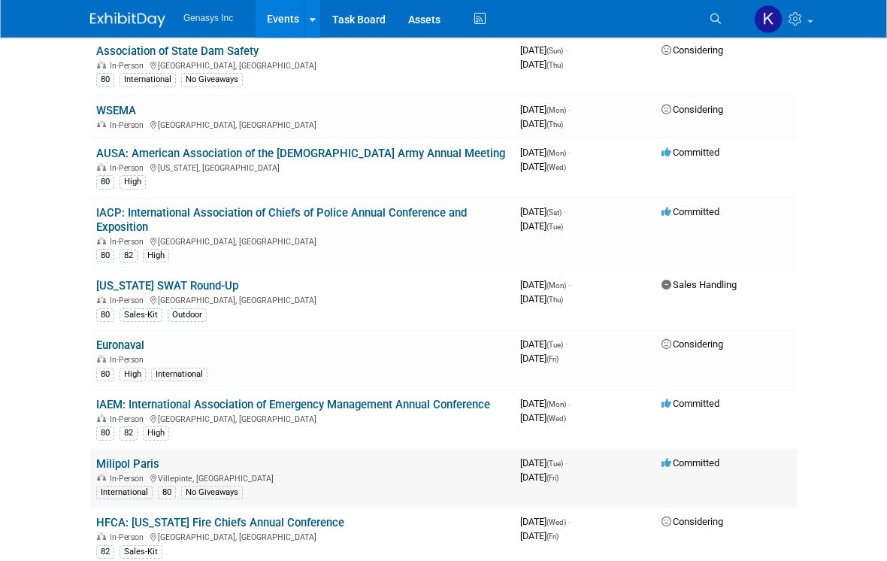
click at [129, 458] on link "Milipol Paris" at bounding box center [127, 465] width 63 height 14
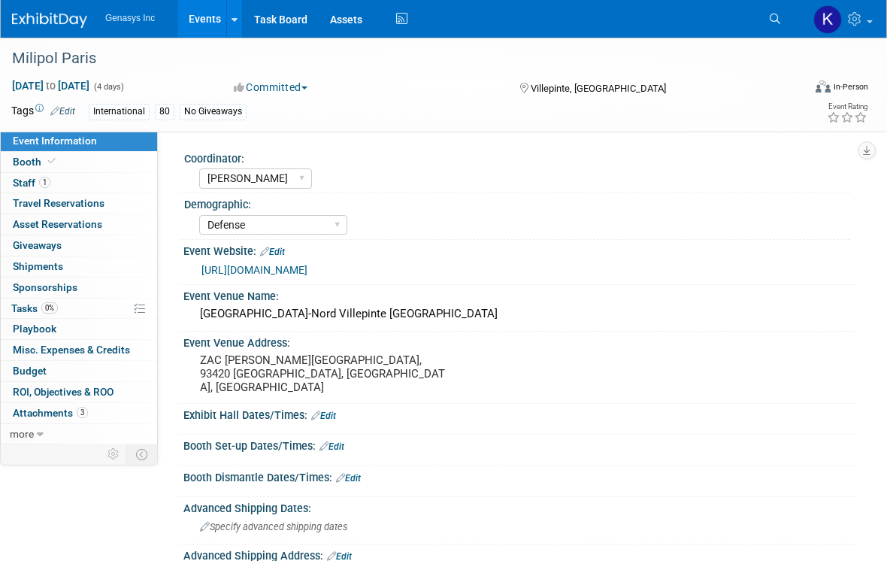
select select "[PERSON_NAME]"
select select "Defense"
click at [36, 187] on span "Staff 1" at bounding box center [32, 183] width 38 height 12
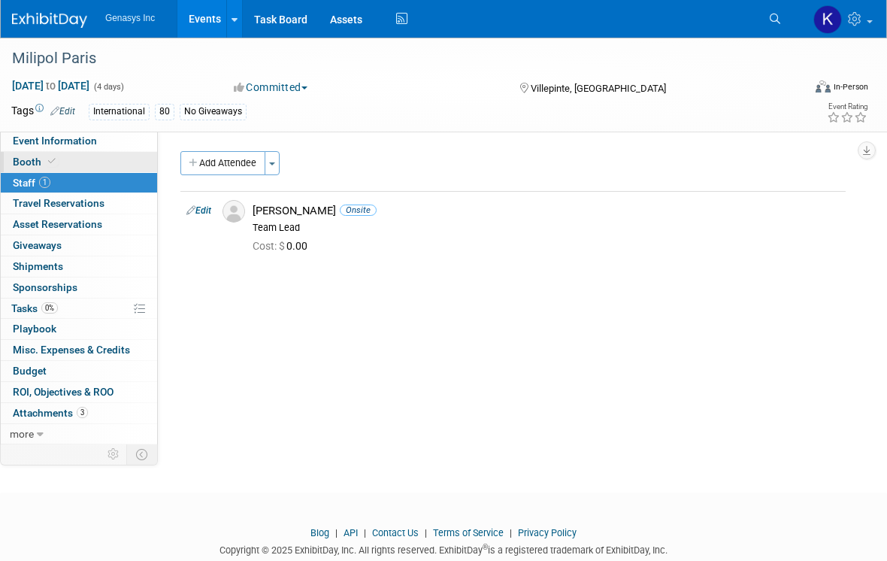
click at [36, 163] on span "Booth" at bounding box center [36, 162] width 46 height 12
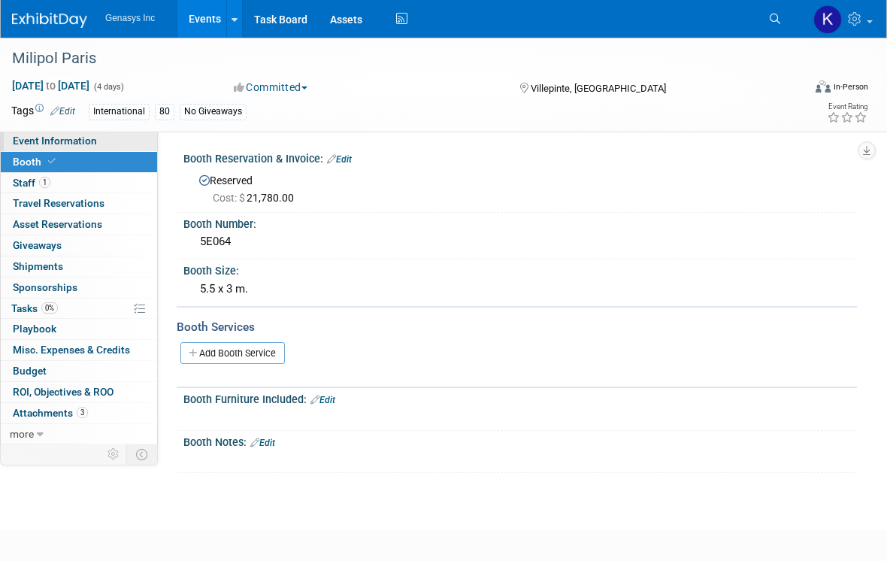
click at [48, 150] on link "Event Information" at bounding box center [79, 141] width 156 height 20
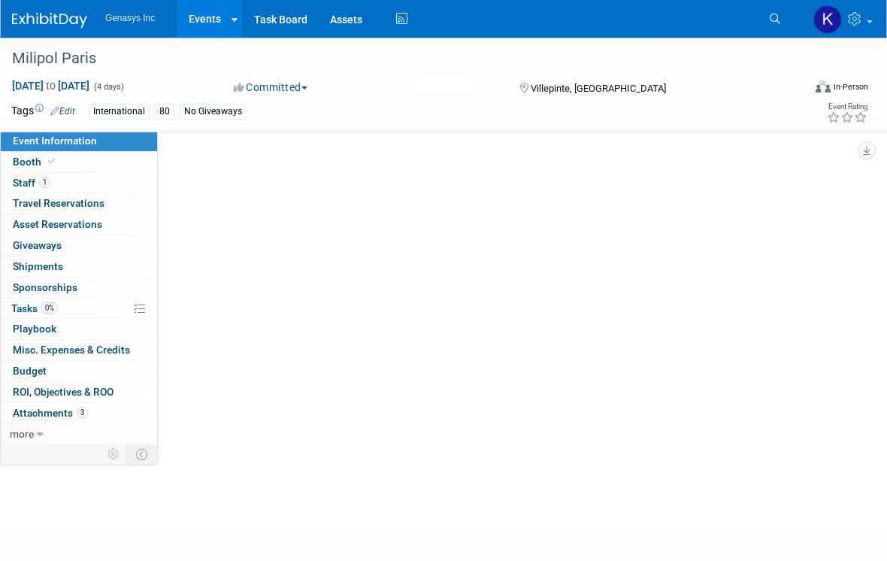
select select "[PERSON_NAME]"
select select "Defense"
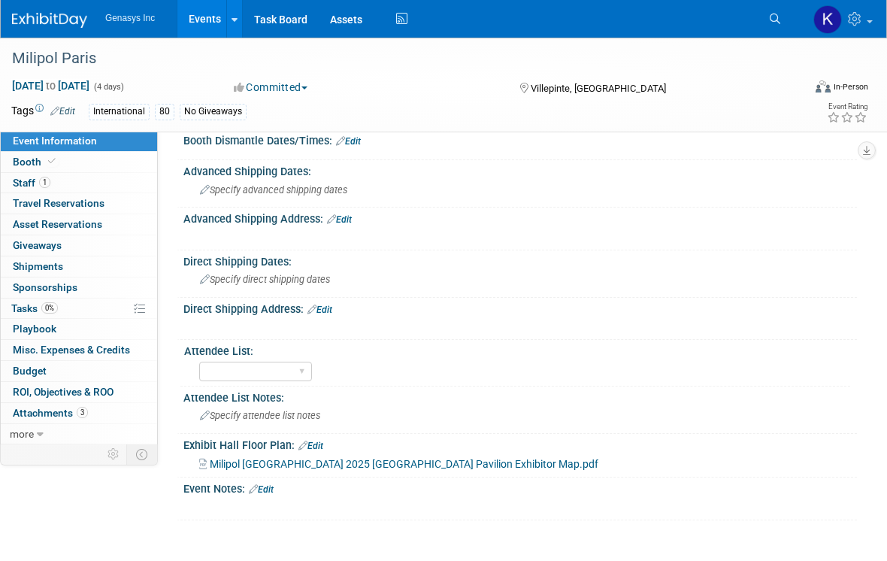
scroll to position [391, 0]
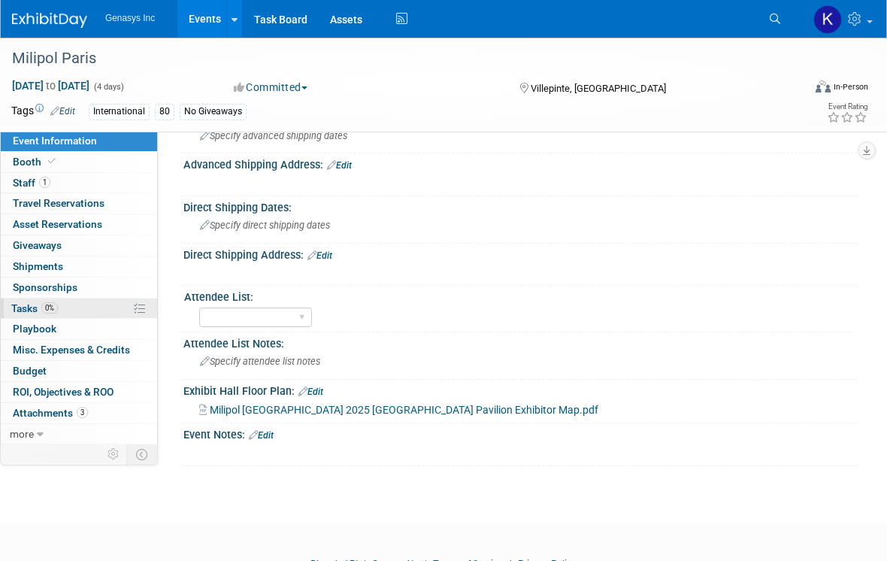
click at [62, 301] on link "0% Tasks 0%" at bounding box center [79, 308] width 156 height 20
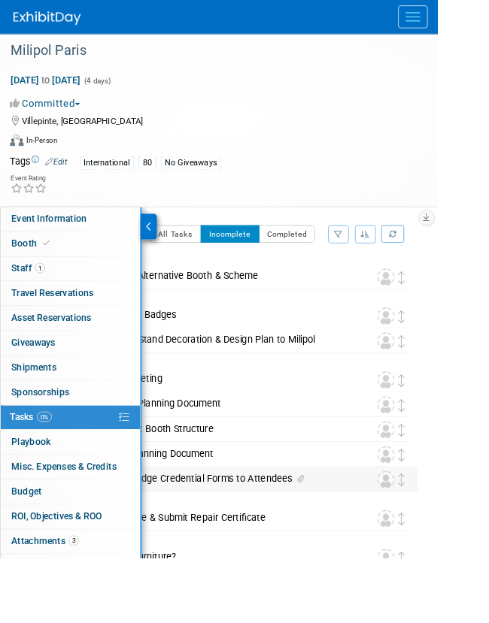
scroll to position [0, 0]
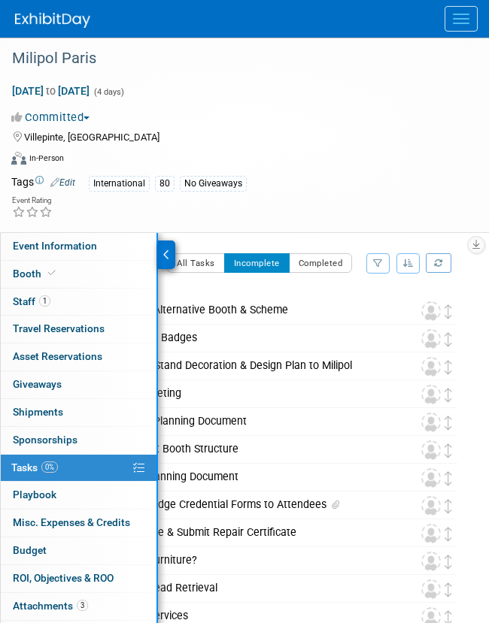
click at [162, 248] on div at bounding box center [166, 255] width 17 height 29
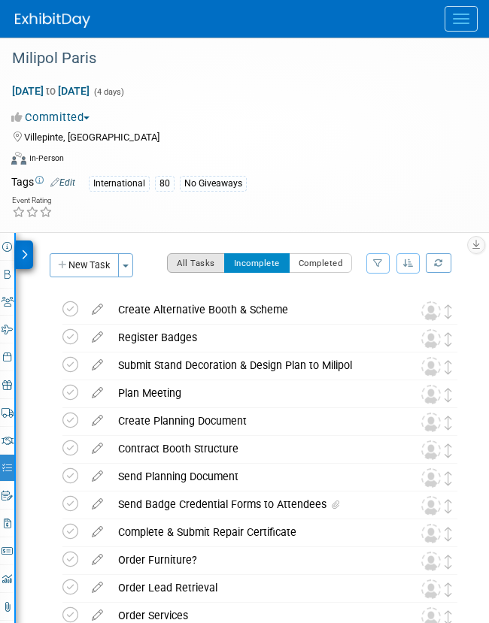
click at [201, 262] on button "All Tasks" at bounding box center [196, 263] width 58 height 20
click at [70, 311] on icon at bounding box center [70, 309] width 16 height 16
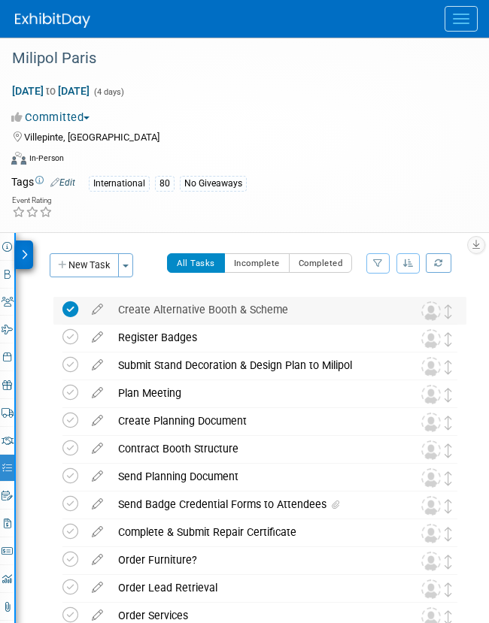
click at [70, 313] on icon at bounding box center [70, 309] width 16 height 16
click at [431, 310] on img at bounding box center [431, 311] width 20 height 20
click at [436, 311] on img at bounding box center [431, 311] width 20 height 20
click at [133, 266] on button "Toggle Dropdown" at bounding box center [125, 265] width 15 height 24
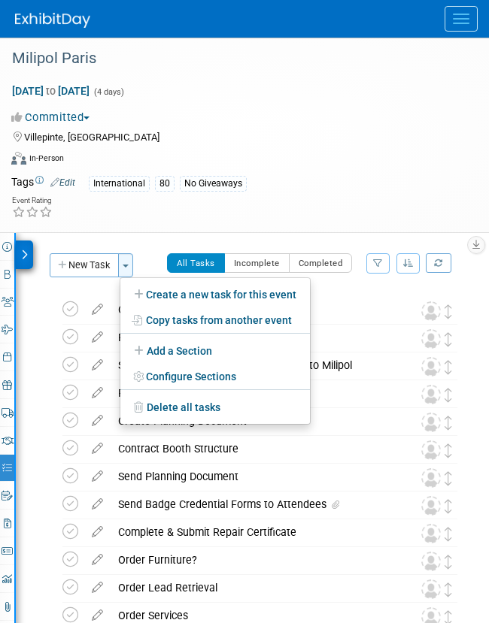
click at [138, 266] on div at bounding box center [244, 311] width 489 height 623
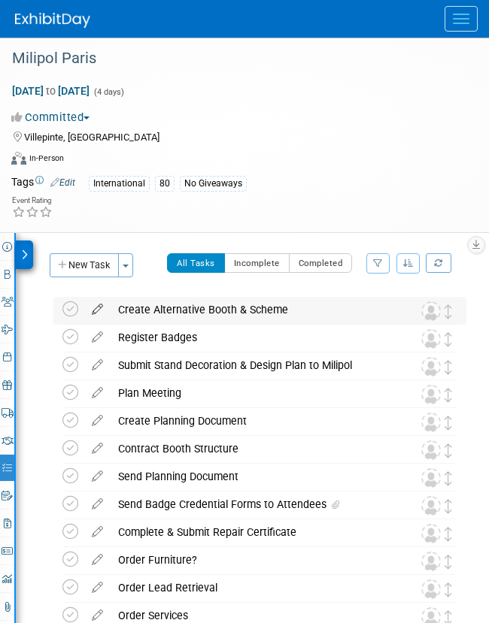
click at [99, 310] on icon at bounding box center [97, 306] width 26 height 19
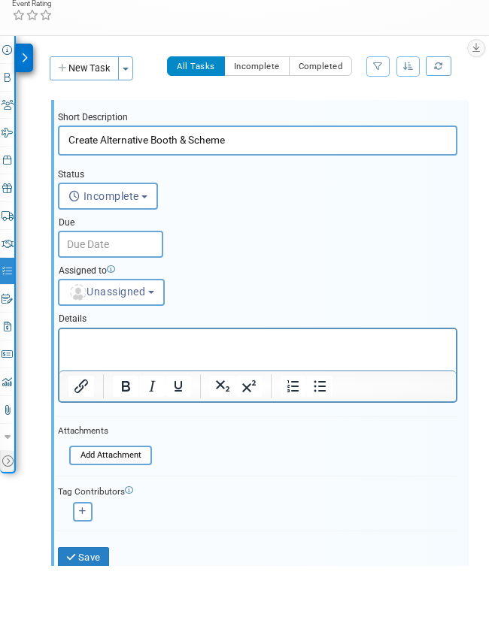
scroll to position [144, 0]
click at [104, 560] on button "Save" at bounding box center [83, 611] width 51 height 21
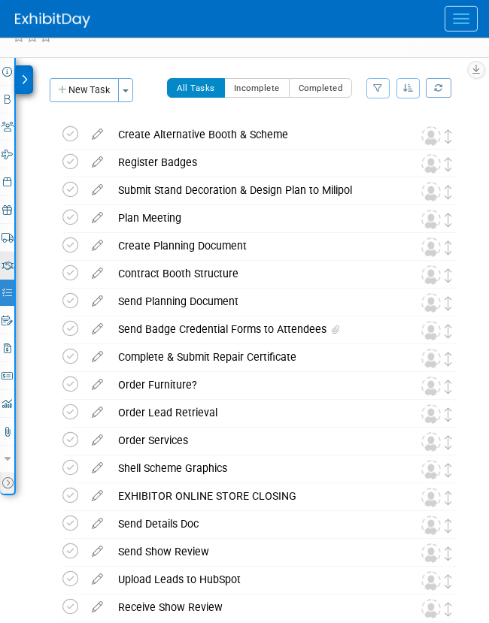
scroll to position [176, 0]
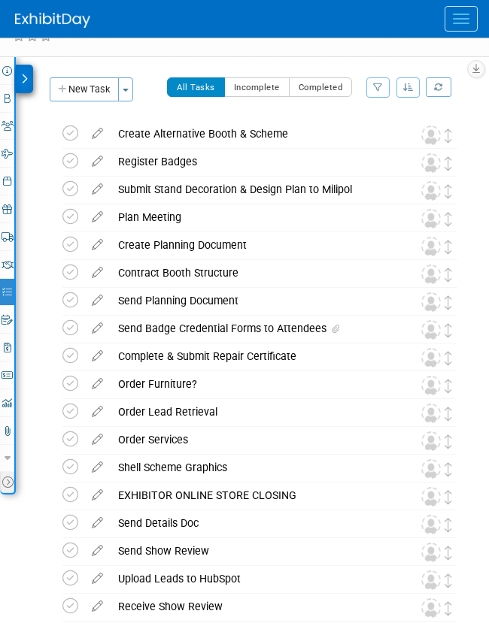
click at [87, 90] on button "New Task" at bounding box center [84, 89] width 69 height 24
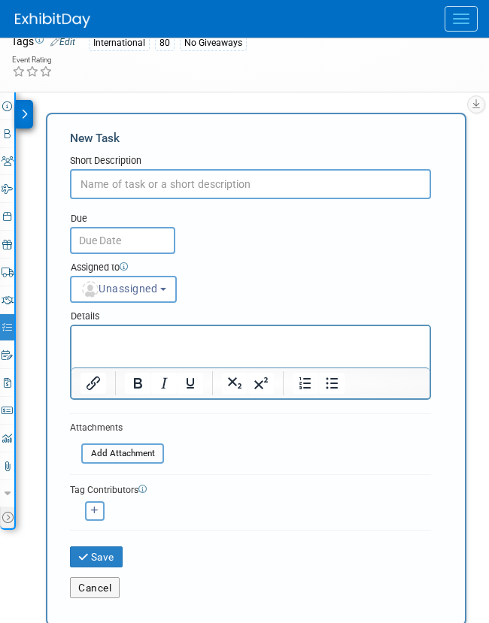
scroll to position [0, 0]
type input "Official Show Catalogue"
click at [95, 241] on body "Genasys Inc Events Add Event Bulk Upload Events Shareable Event Boards Recently…" at bounding box center [244, 170] width 489 height 623
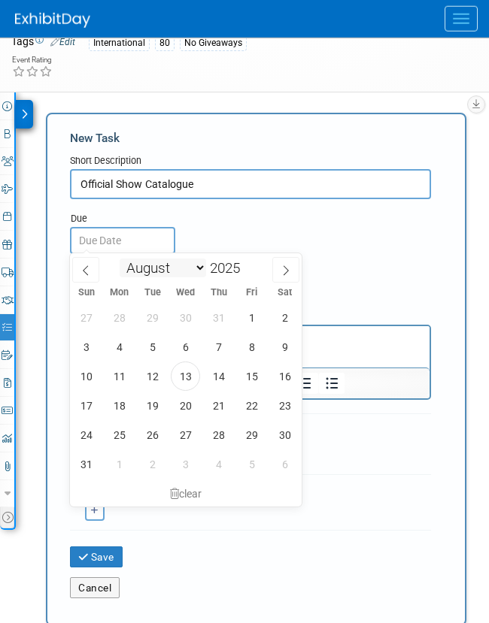
scroll to position [141, 0]
click at [280, 271] on icon at bounding box center [285, 270] width 11 height 11
select select "8"
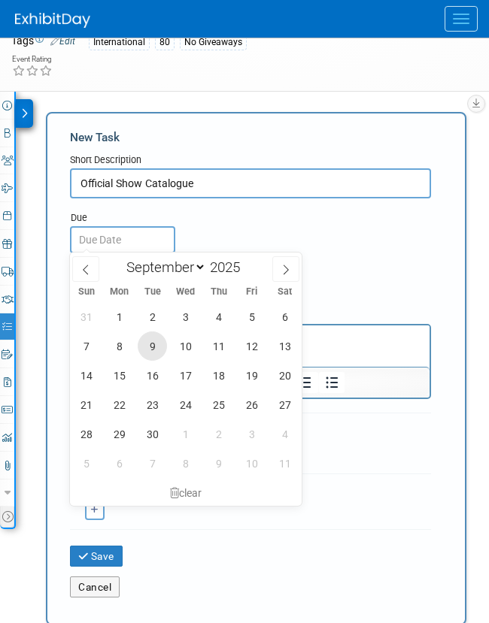
click at [154, 347] on span "9" at bounding box center [152, 345] width 29 height 29
type input "[DATE]"
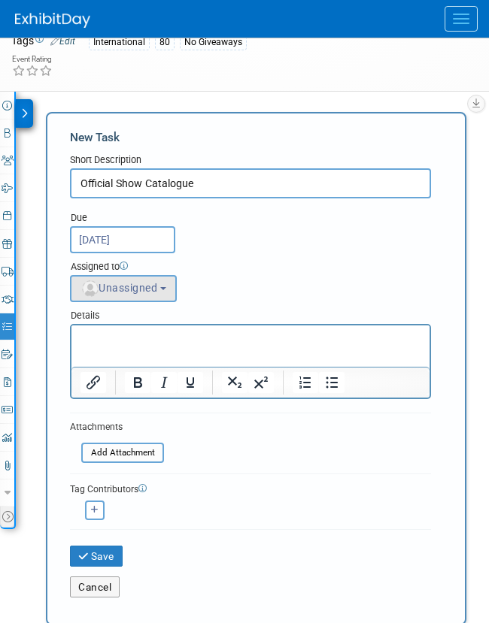
click at [144, 285] on span "Unassigned" at bounding box center [118, 288] width 77 height 12
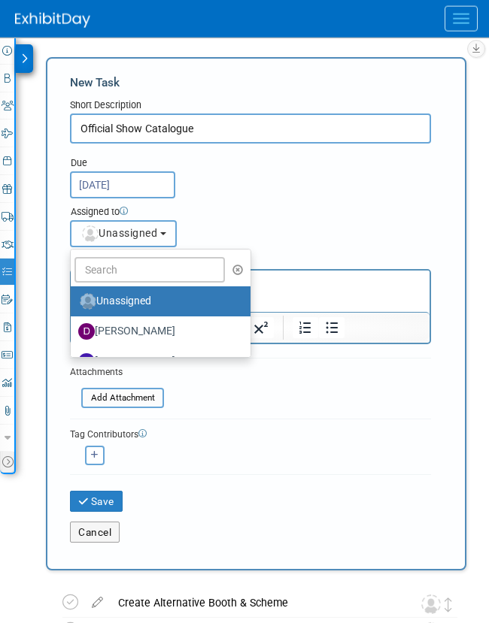
scroll to position [196, 0]
click at [140, 269] on div at bounding box center [244, 311] width 489 height 623
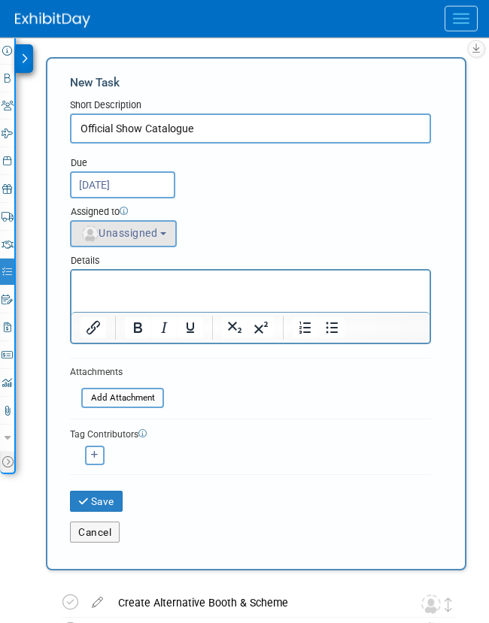
click at [176, 226] on button "Unassigned" at bounding box center [123, 233] width 107 height 27
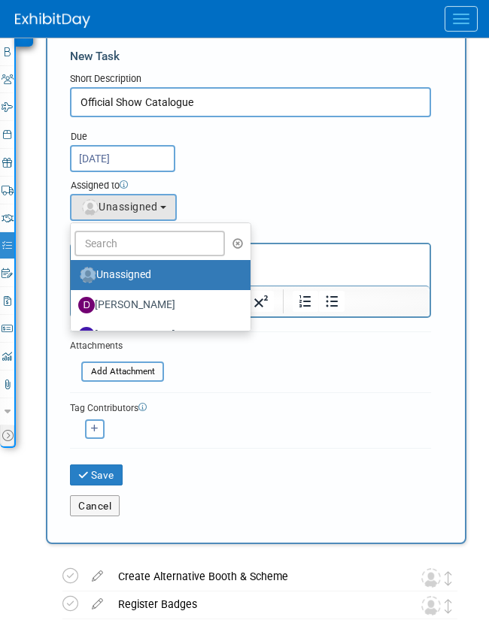
scroll to position [223, 0]
click at [158, 242] on div at bounding box center [244, 311] width 489 height 623
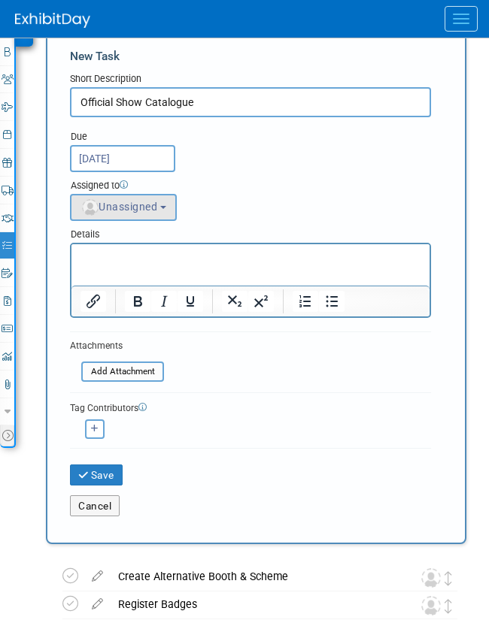
click at [154, 201] on span "Unassigned" at bounding box center [118, 207] width 77 height 12
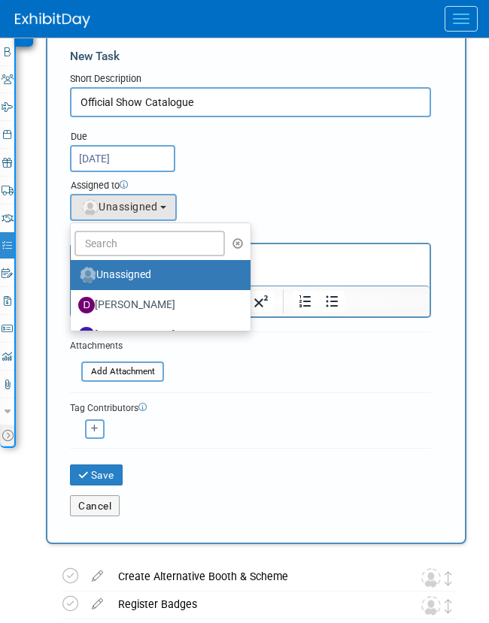
click at [146, 237] on div at bounding box center [244, 311] width 489 height 623
click at [146, 237] on div "Details" at bounding box center [250, 232] width 361 height 22
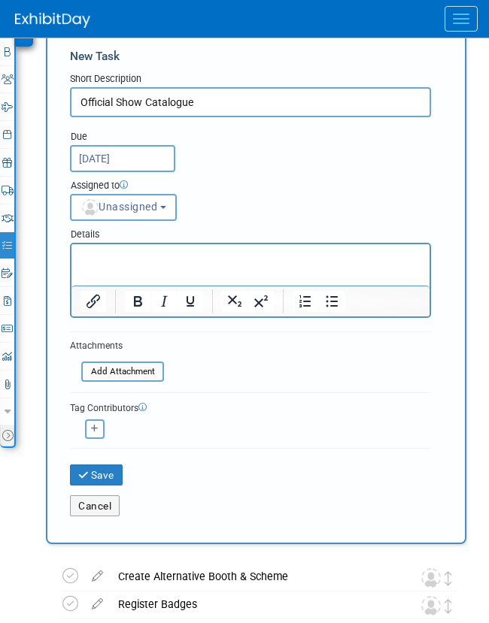
click at [141, 252] on p "Rich Text Area. Press ALT-0 for help." at bounding box center [250, 257] width 341 height 15
click at [142, 216] on button "Unassigned" at bounding box center [123, 207] width 107 height 27
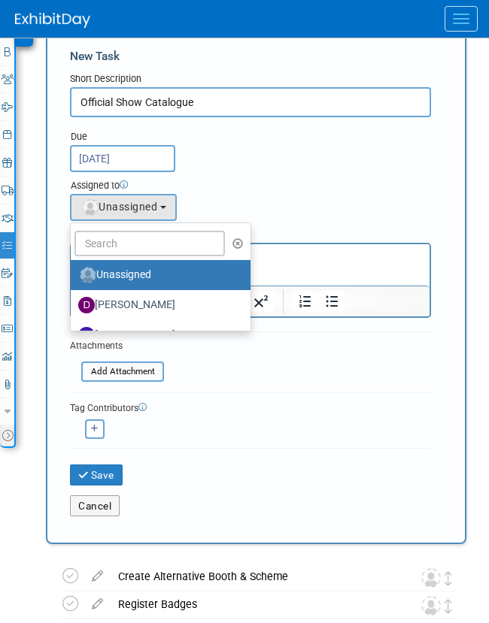
click at [147, 251] on div at bounding box center [244, 311] width 489 height 623
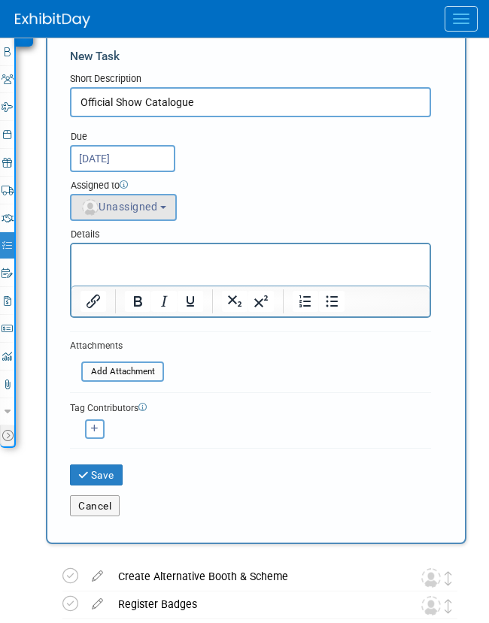
click at [157, 201] on span "Unassigned" at bounding box center [118, 207] width 77 height 12
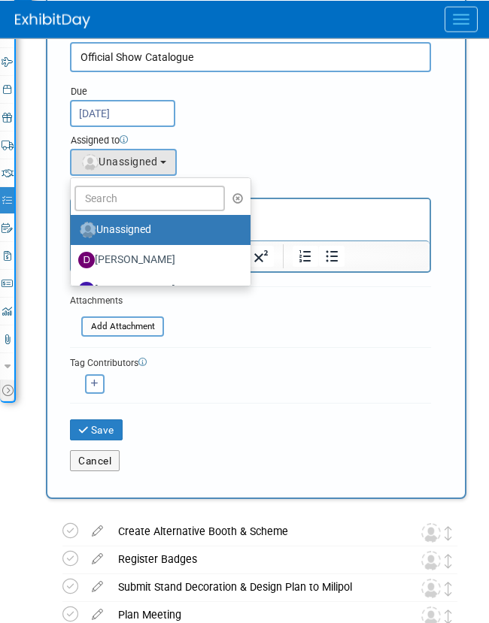
click at [162, 265] on div at bounding box center [244, 311] width 489 height 623
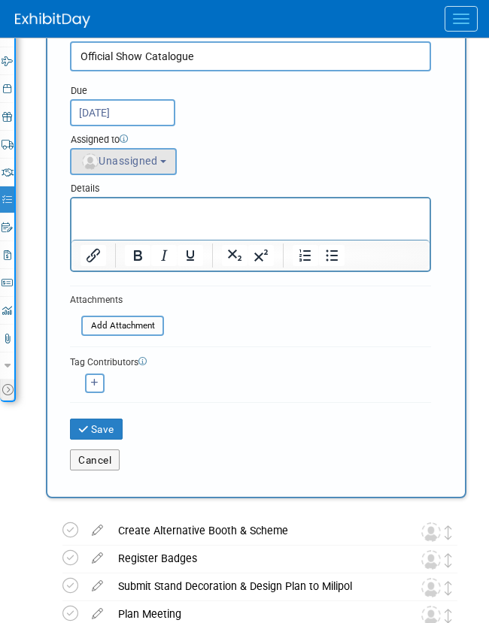
click at [168, 167] on button "Unassigned" at bounding box center [123, 161] width 107 height 27
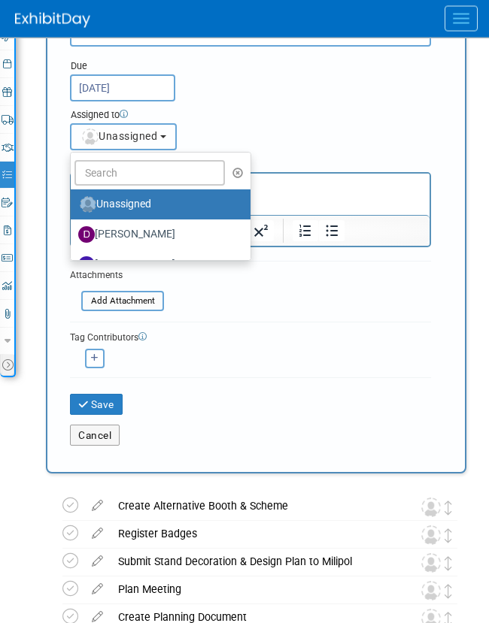
scroll to position [299, 0]
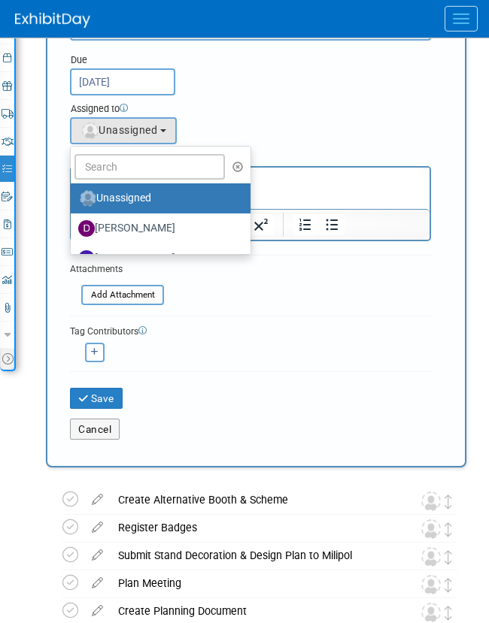
click at [336, 144] on div at bounding box center [244, 311] width 489 height 623
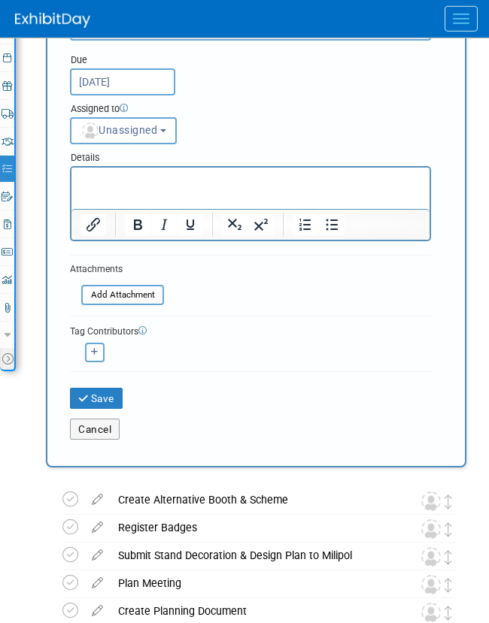
click at [110, 402] on button "Save" at bounding box center [96, 398] width 53 height 21
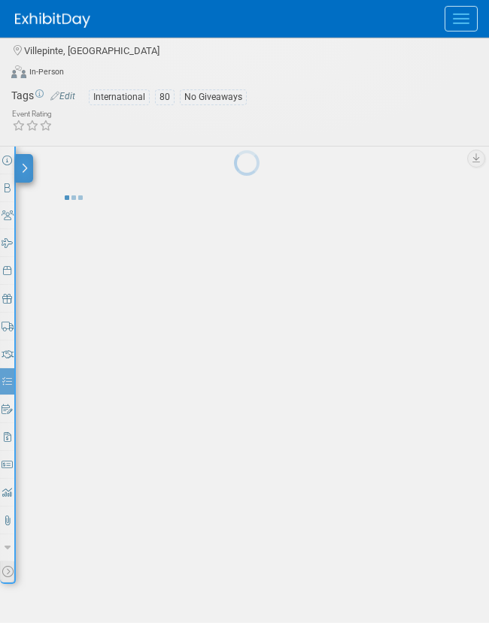
scroll to position [58, 0]
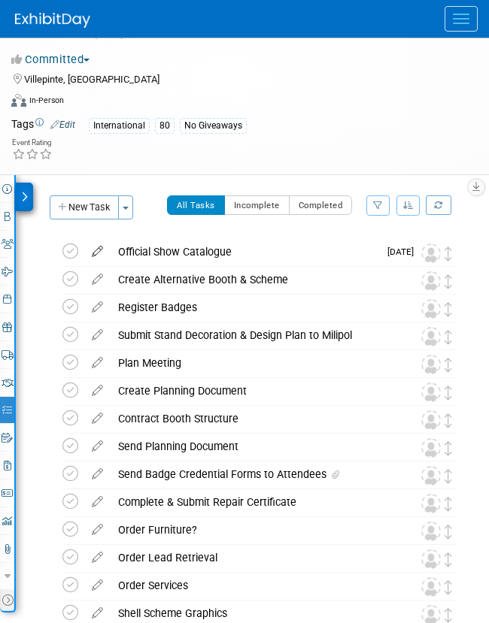
click at [99, 250] on icon at bounding box center [97, 248] width 26 height 19
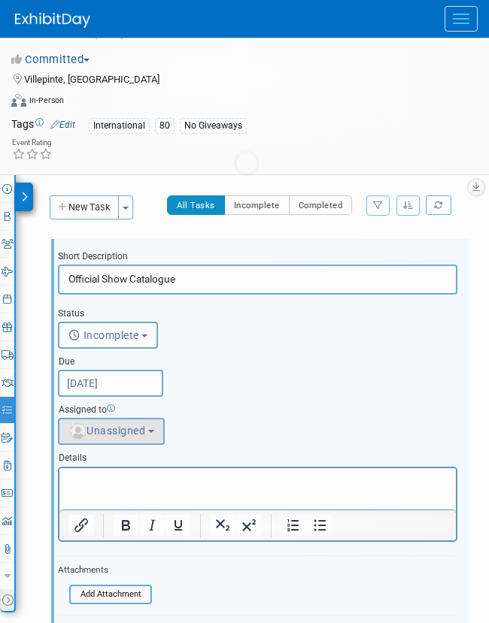
scroll to position [140, 0]
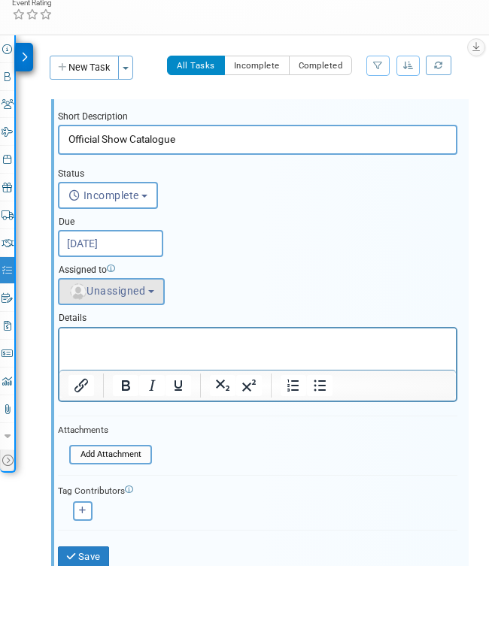
click at [130, 343] on span "Unassigned" at bounding box center [106, 349] width 77 height 12
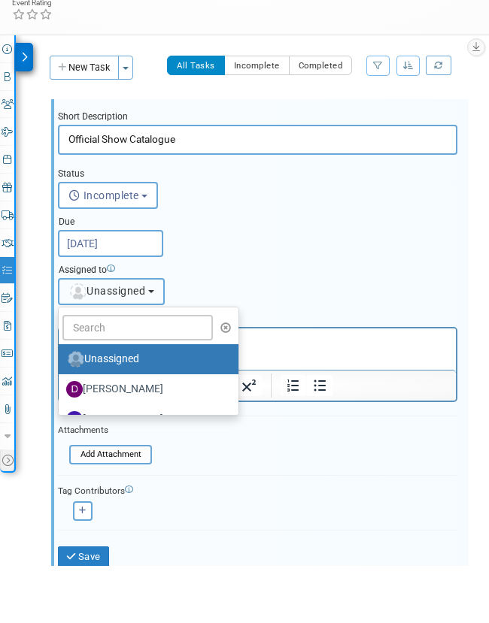
scroll to position [197, 0]
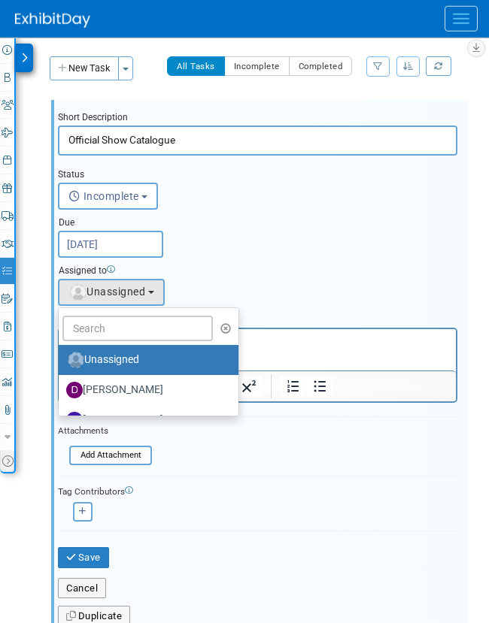
click at [122, 330] on div at bounding box center [259, 392] width 413 height 584
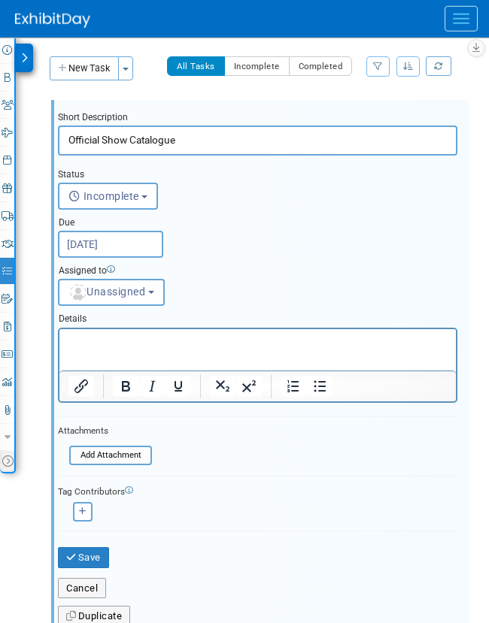
click at [122, 330] on div at bounding box center [257, 365] width 399 height 75
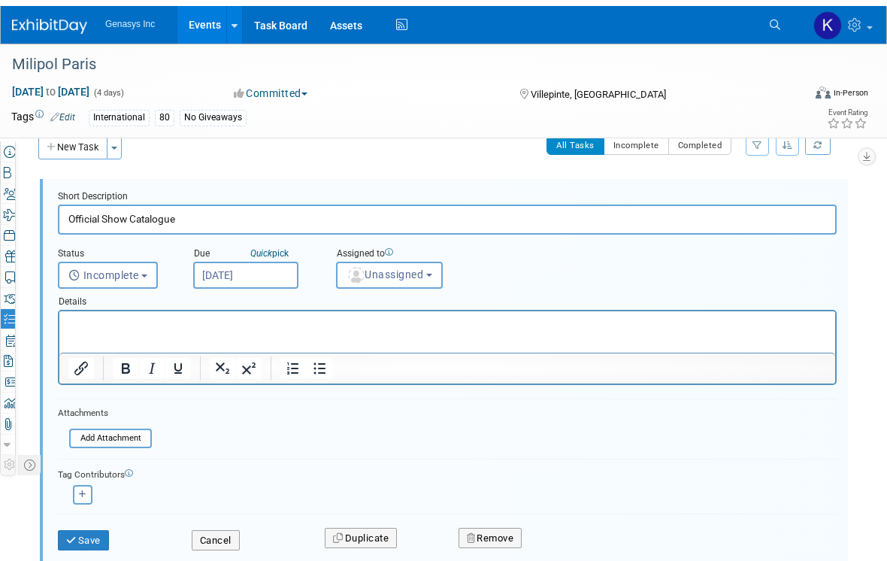
scroll to position [20, 0]
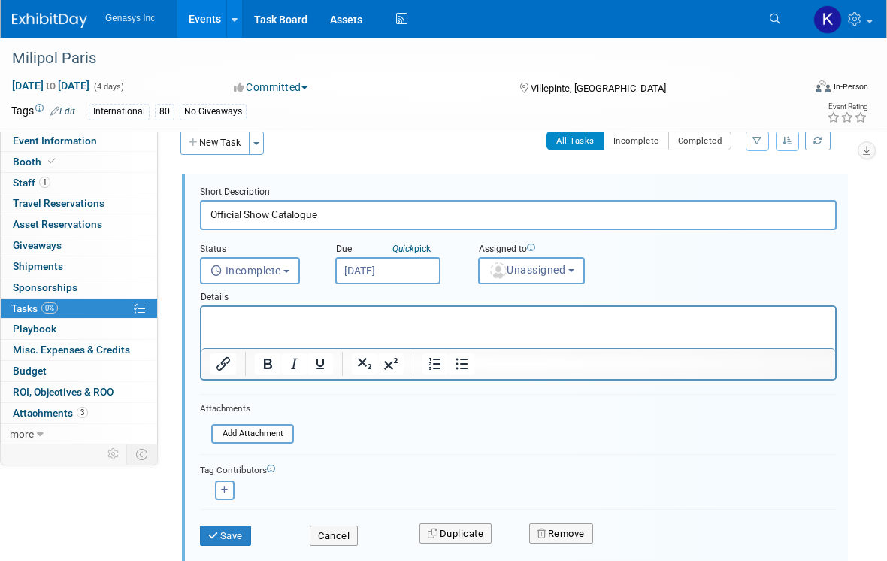
click at [459, 237] on div "Due Quick pick Sep 9, 2025" at bounding box center [395, 260] width 143 height 48
click at [555, 277] on button "Unassigned" at bounding box center [531, 270] width 107 height 27
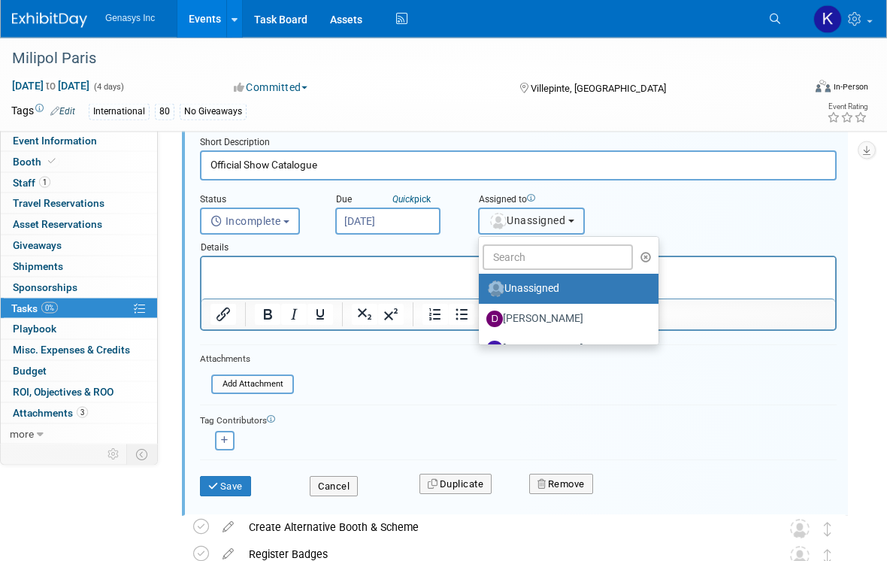
scroll to position [70, 0]
click at [562, 251] on div at bounding box center [514, 320] width 661 height 391
click at [562, 251] on div "Details" at bounding box center [518, 245] width 637 height 21
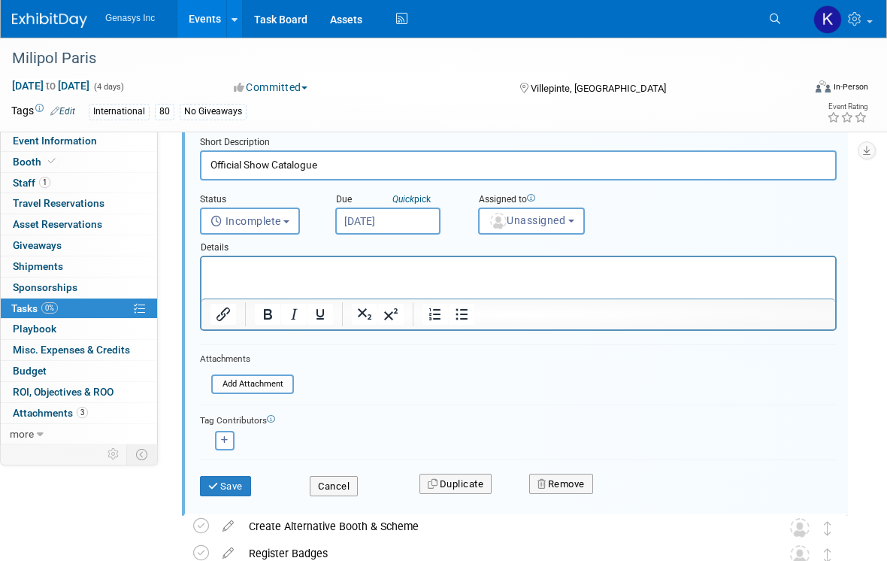
click at [292, 138] on div "Short Description" at bounding box center [518, 143] width 637 height 14
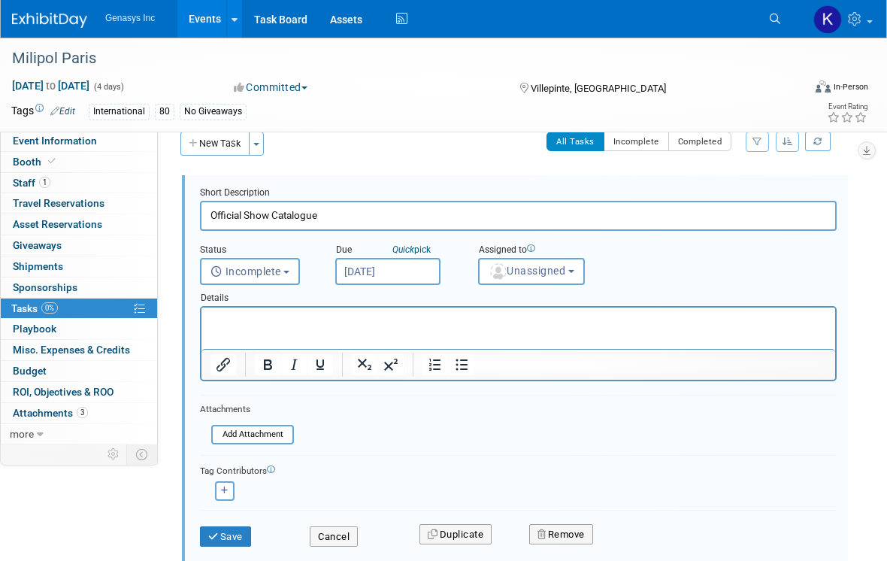
scroll to position [0, 0]
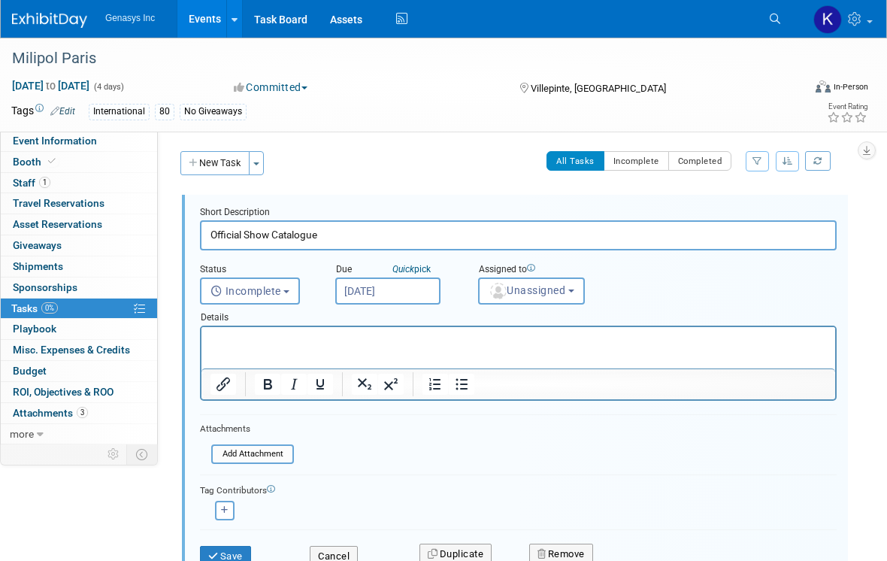
click at [153, 17] on span "Genasys Inc" at bounding box center [130, 18] width 50 height 11
click at [210, 11] on link "Events" at bounding box center [204, 19] width 55 height 38
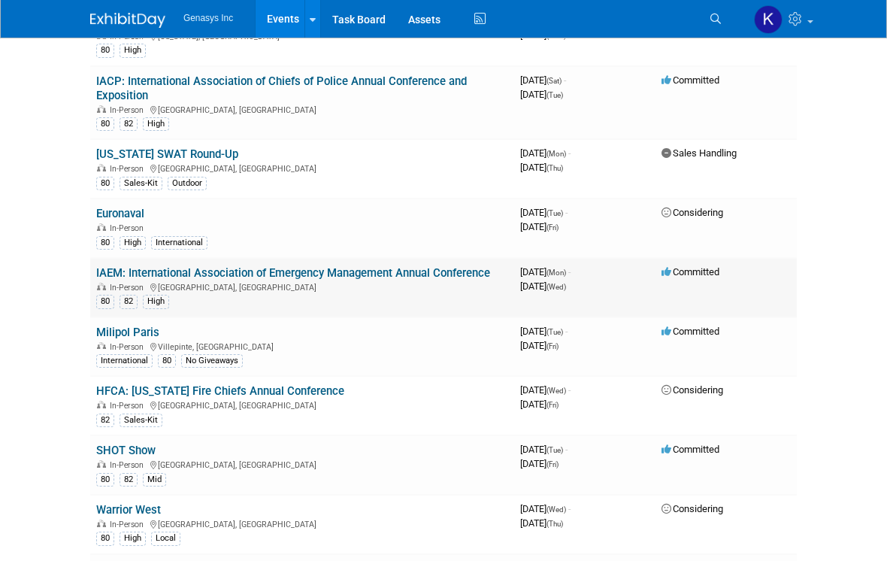
scroll to position [458, 0]
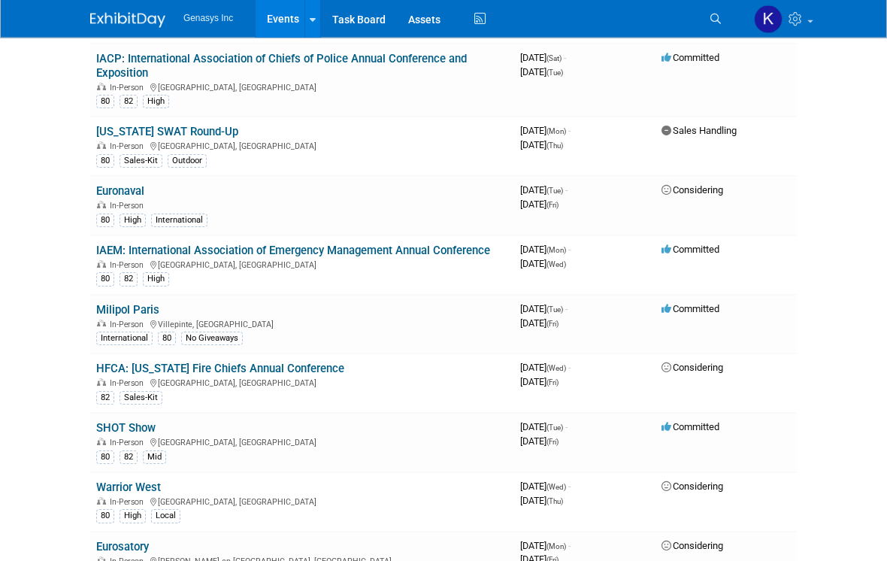
click at [149, 304] on link "Milipol Paris" at bounding box center [127, 311] width 63 height 14
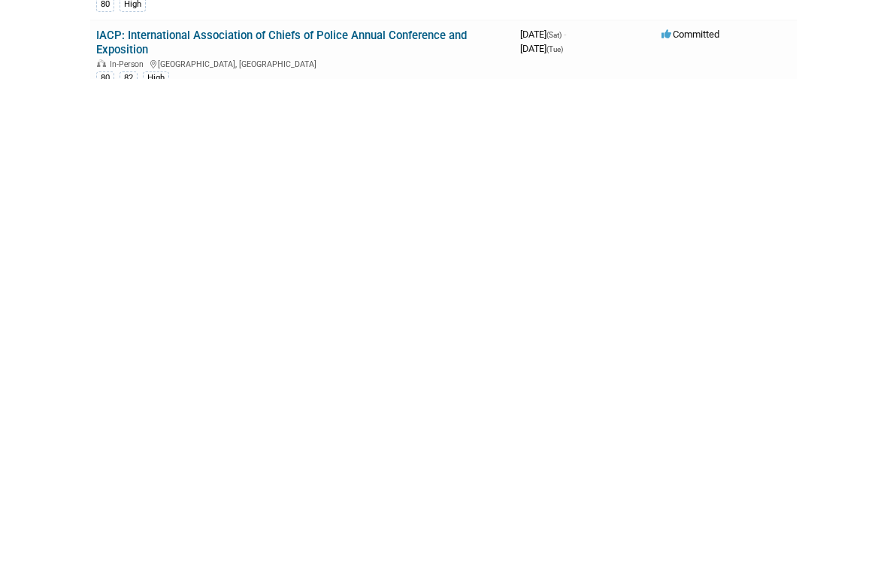
scroll to position [482, 0]
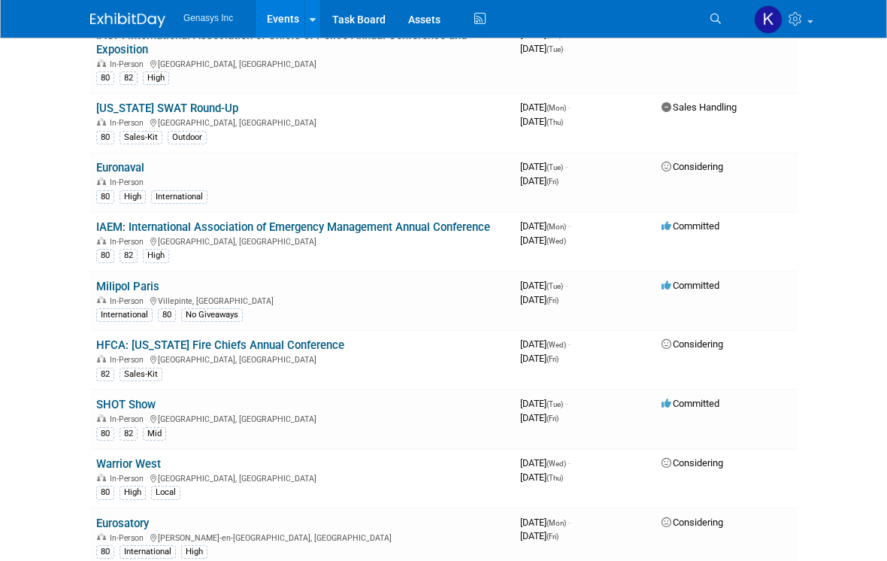
click at [133, 280] on link "Milipol Paris" at bounding box center [127, 287] width 63 height 14
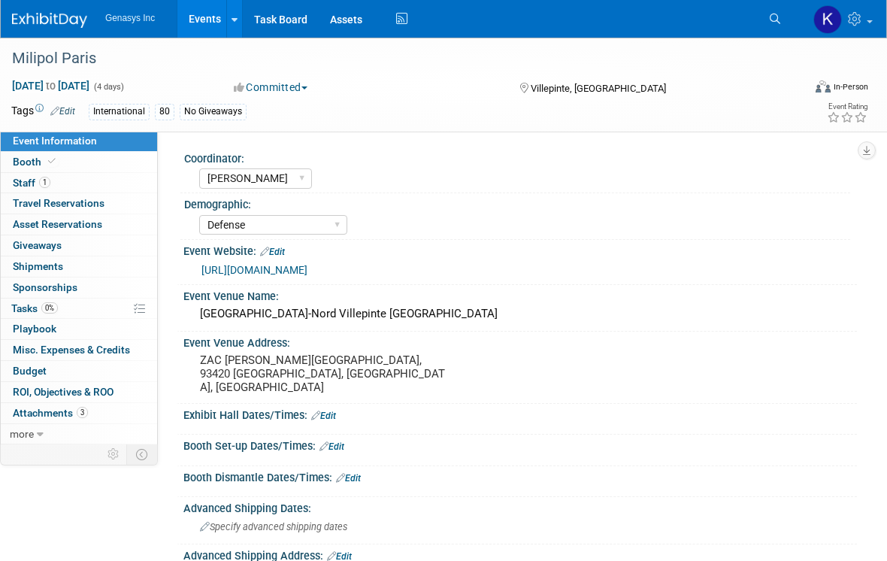
select select "[PERSON_NAME]"
select select "Defense"
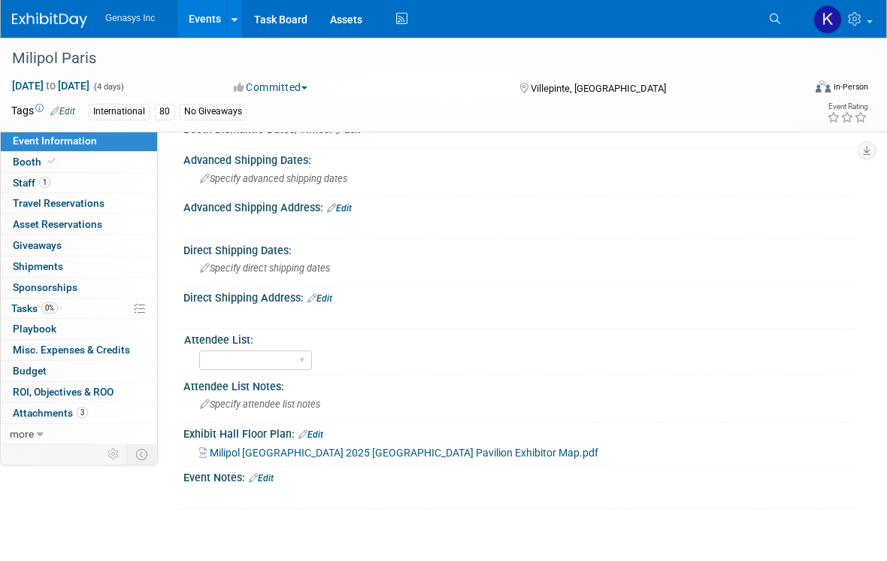
scroll to position [390, 0]
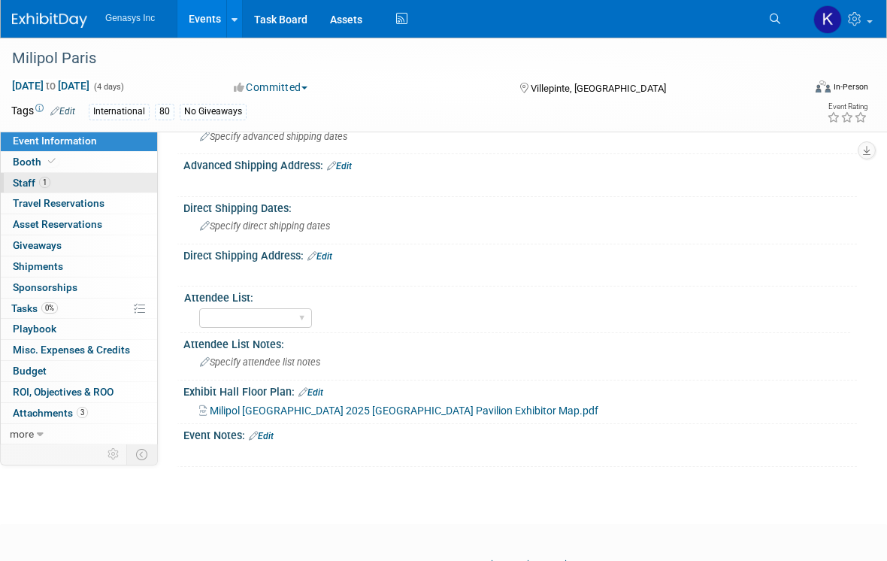
click at [46, 181] on span "1" at bounding box center [44, 182] width 11 height 11
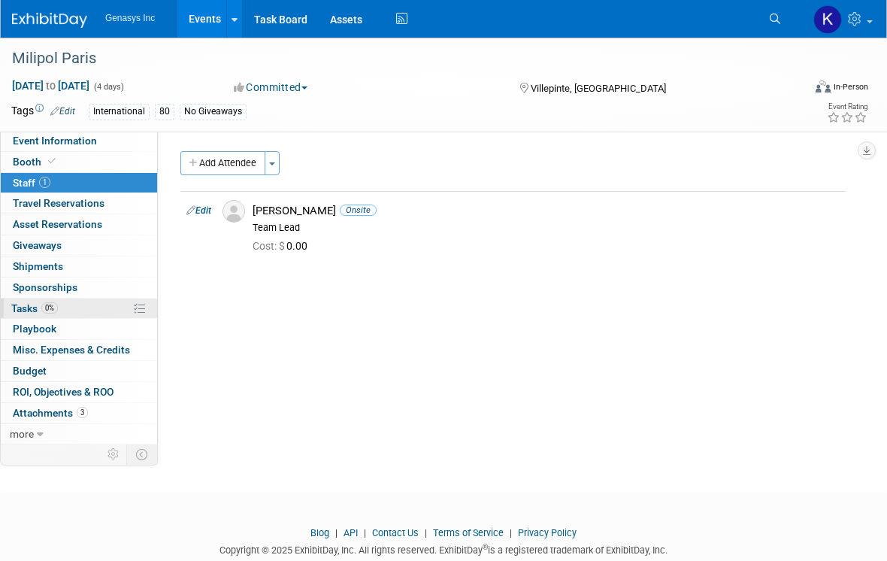
click at [41, 307] on span "Tasks 0%" at bounding box center [34, 308] width 47 height 12
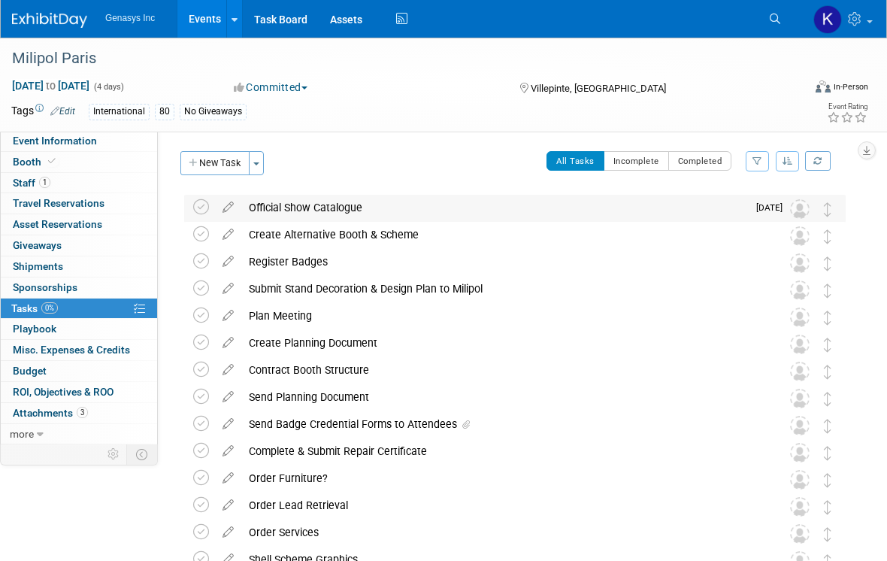
click at [801, 213] on img at bounding box center [800, 209] width 20 height 20
click at [802, 206] on img at bounding box center [800, 209] width 20 height 20
click at [231, 209] on icon at bounding box center [228, 204] width 26 height 19
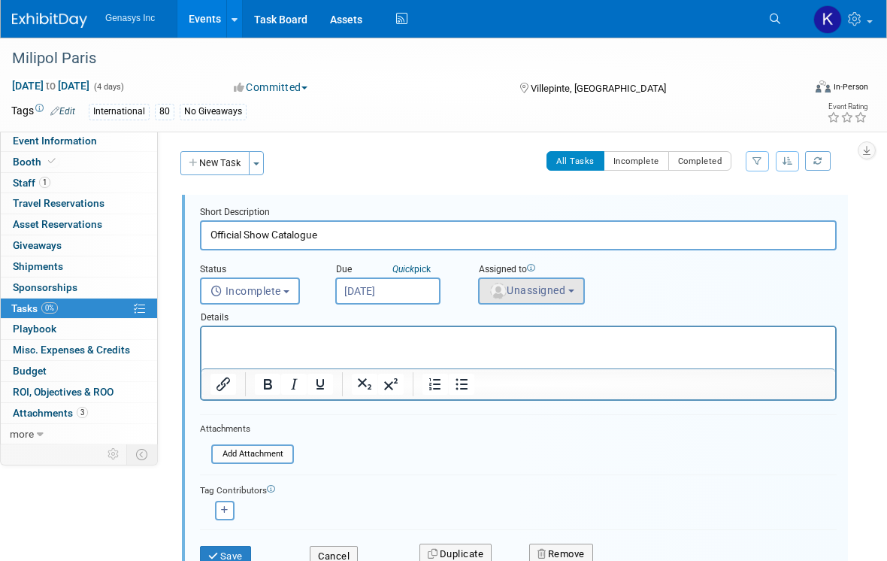
click at [524, 281] on button "Unassigned" at bounding box center [531, 290] width 107 height 27
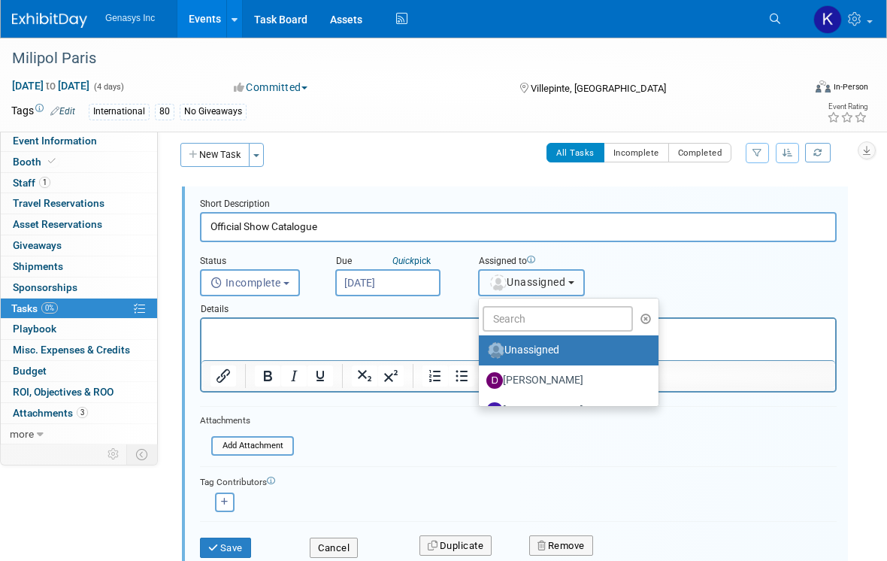
scroll to position [12, 0]
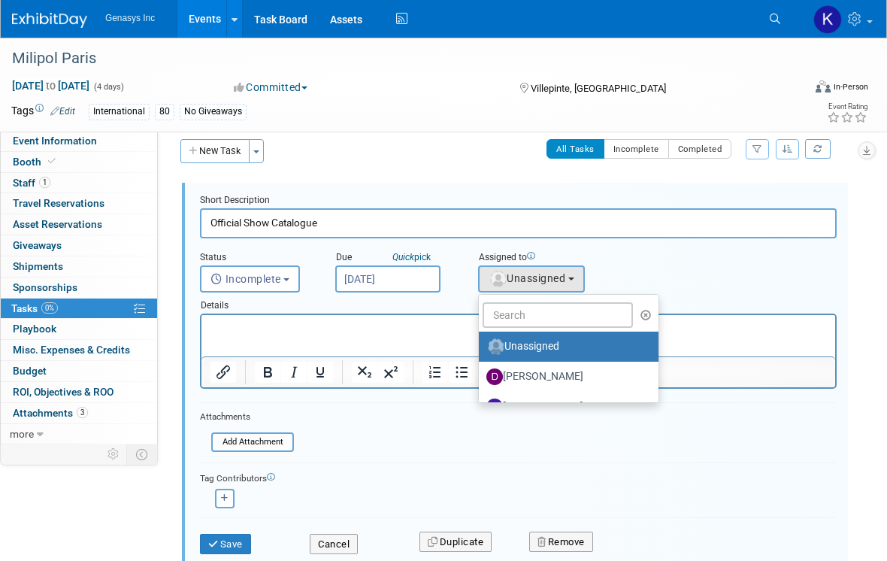
click at [520, 315] on div at bounding box center [514, 378] width 661 height 391
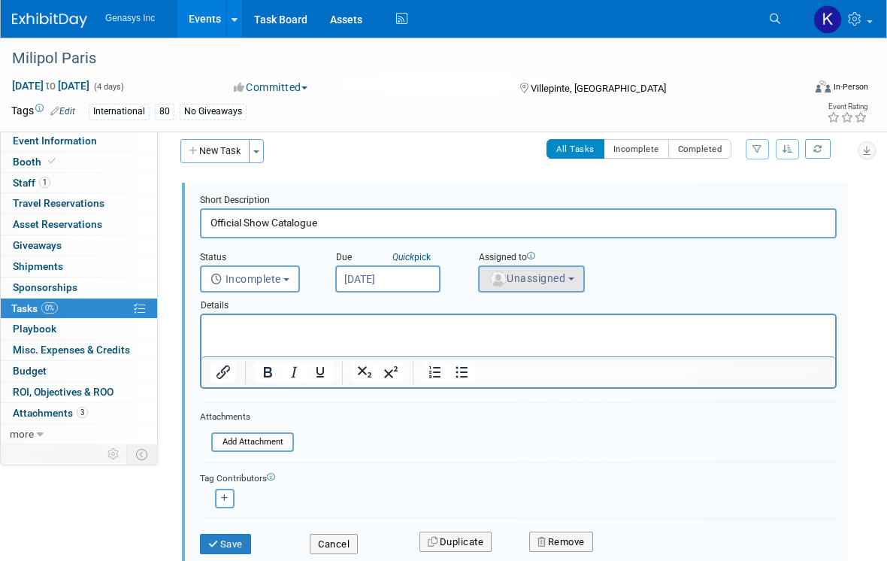
click at [525, 284] on button "Unassigned" at bounding box center [531, 278] width 107 height 27
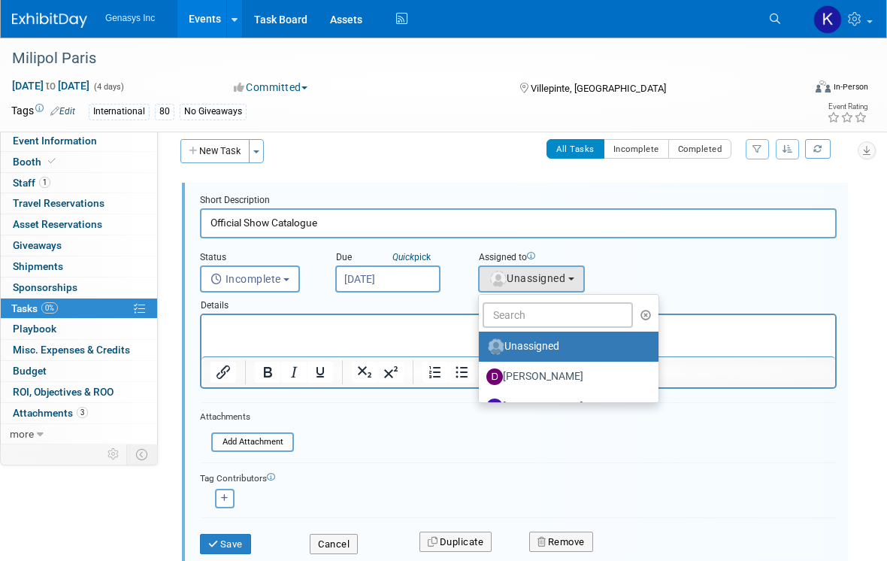
click at [571, 315] on div at bounding box center [514, 378] width 661 height 391
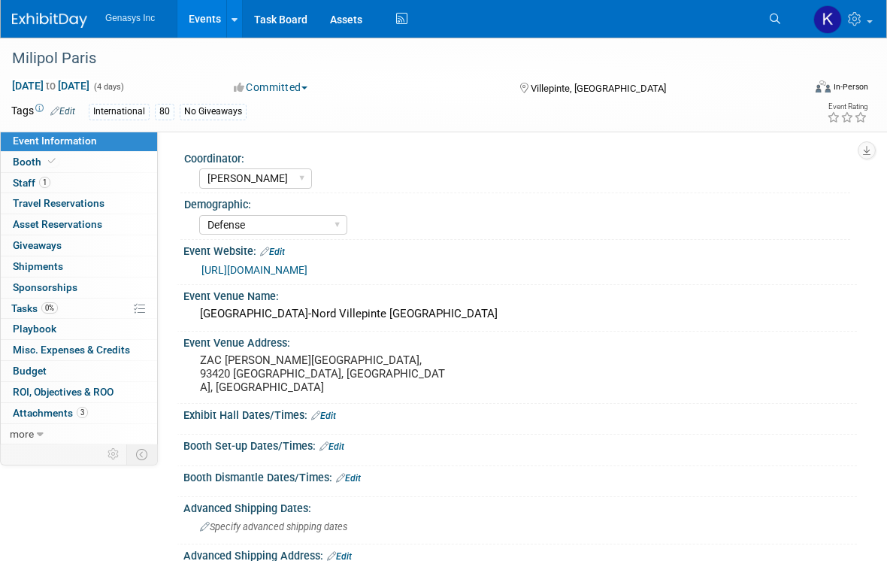
select select "[PERSON_NAME]"
select select "Defense"
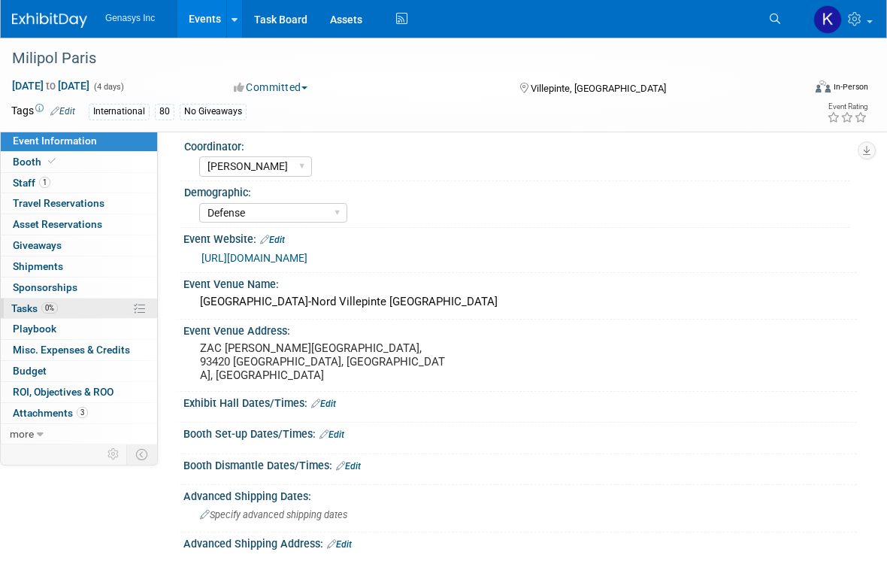
click at [61, 304] on link "0% Tasks 0%" at bounding box center [79, 308] width 156 height 20
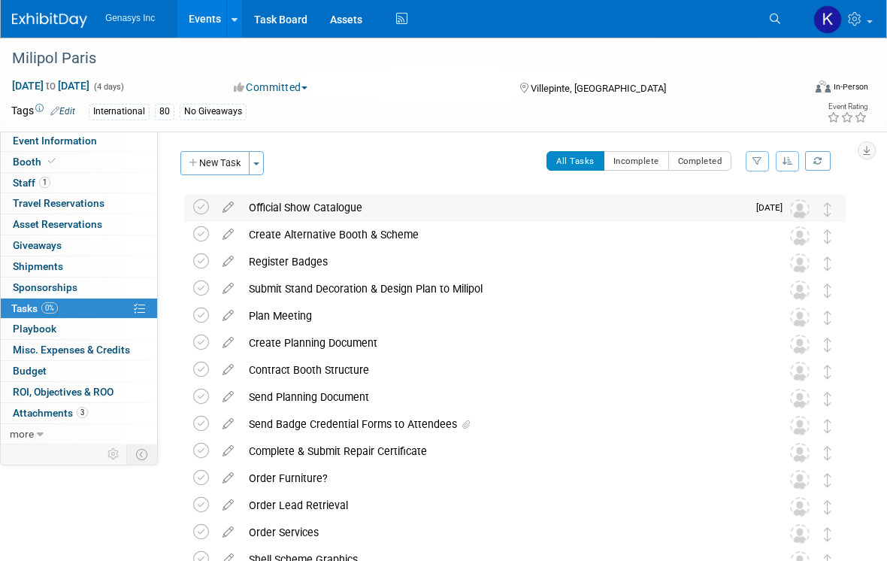
click at [271, 204] on div "Official Show Catalogue" at bounding box center [494, 208] width 506 height 26
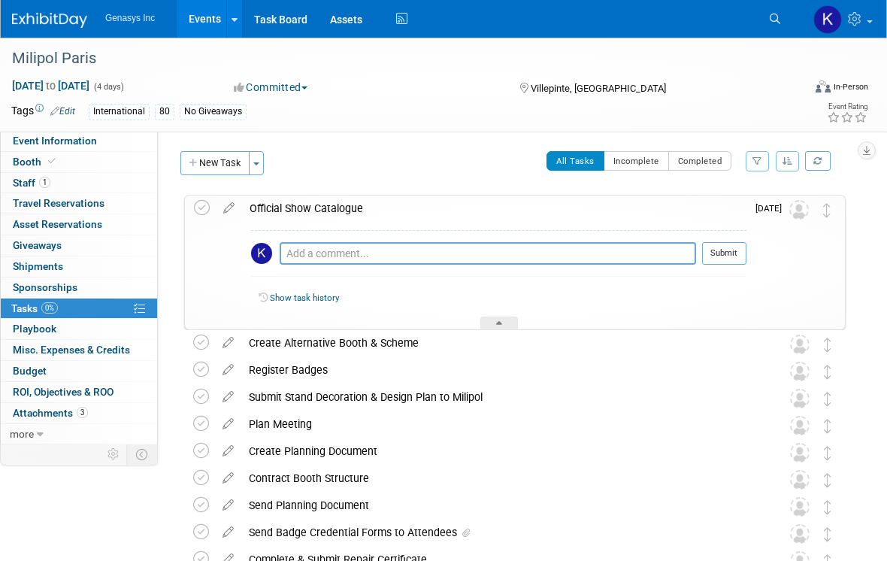
click at [268, 246] on img at bounding box center [261, 253] width 21 height 21
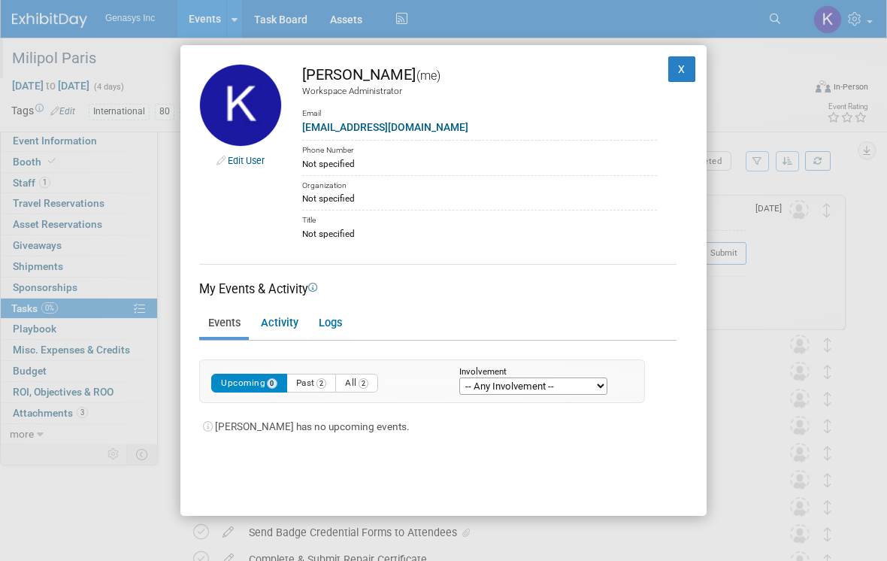
click at [674, 59] on button "X" at bounding box center [681, 69] width 27 height 26
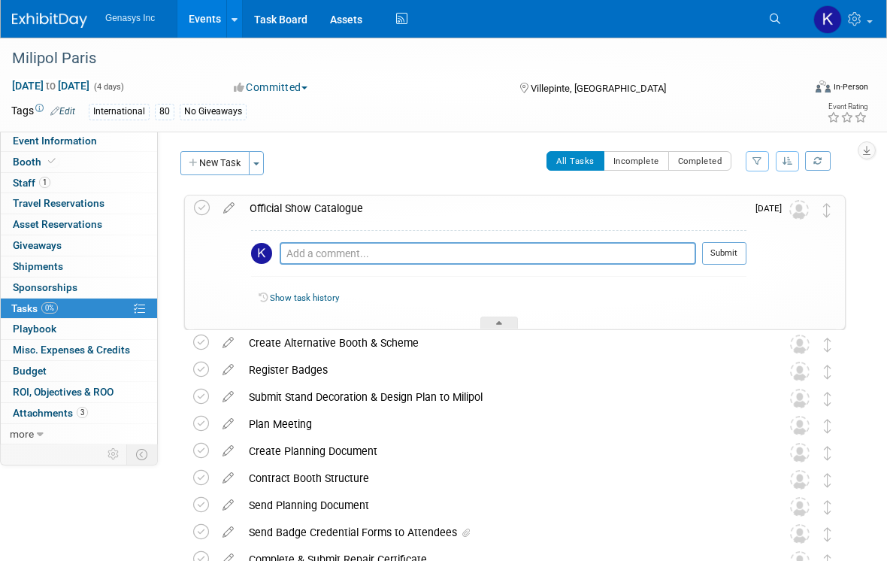
click at [230, 217] on td at bounding box center [229, 262] width 26 height 134
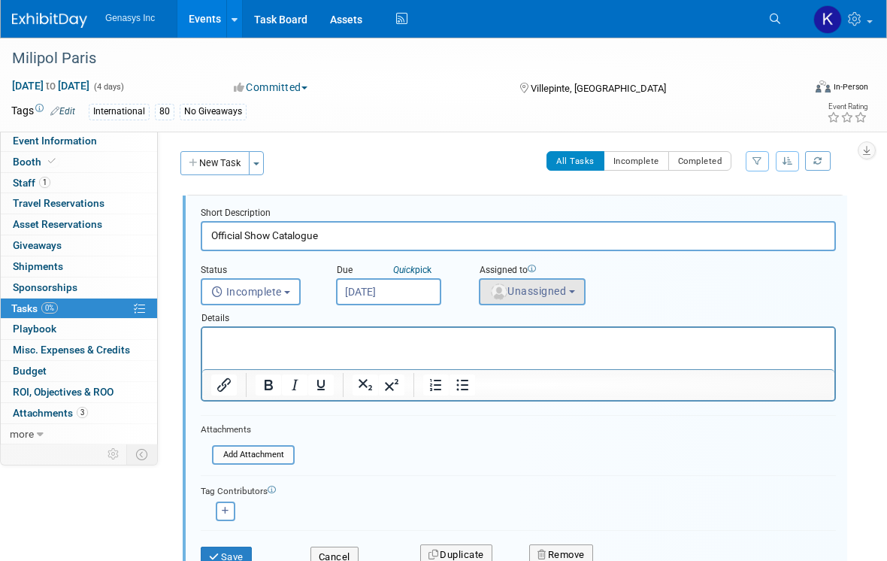
click at [529, 304] on button "Unassigned" at bounding box center [532, 291] width 107 height 27
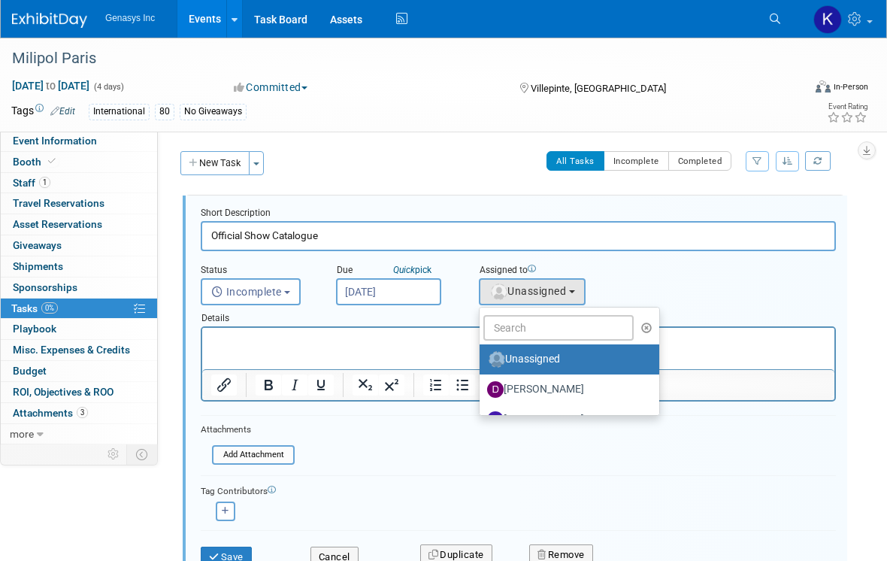
click at [655, 322] on div at bounding box center [515, 390] width 660 height 391
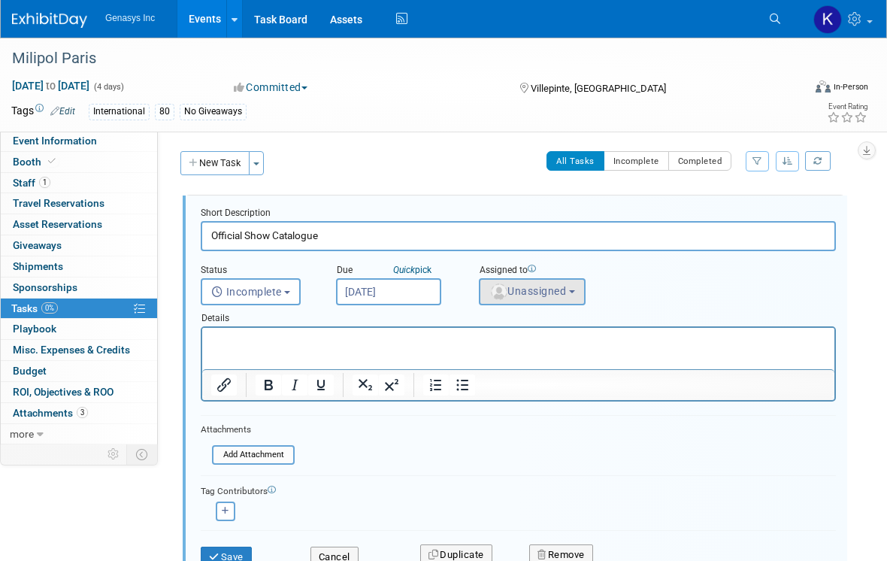
click at [574, 290] on button "Unassigned" at bounding box center [532, 291] width 107 height 27
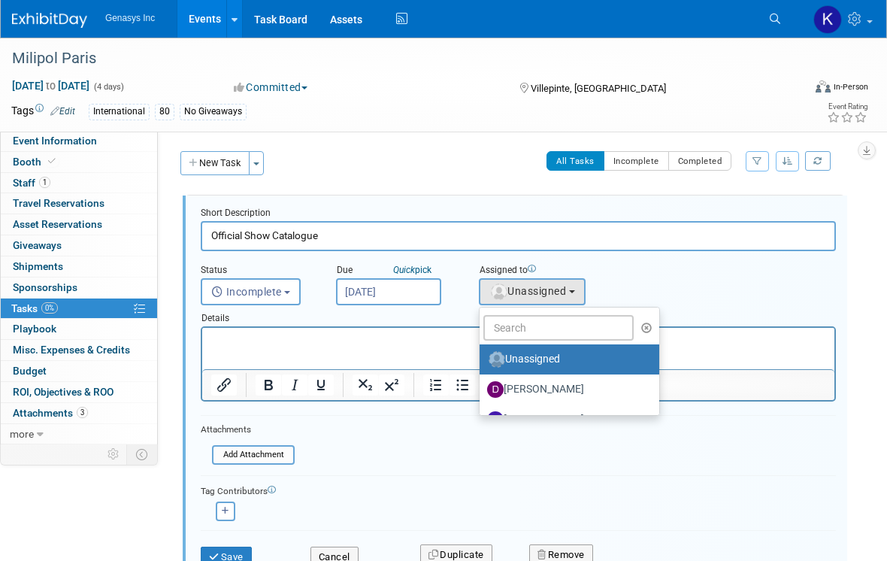
click at [315, 425] on div at bounding box center [515, 390] width 660 height 391
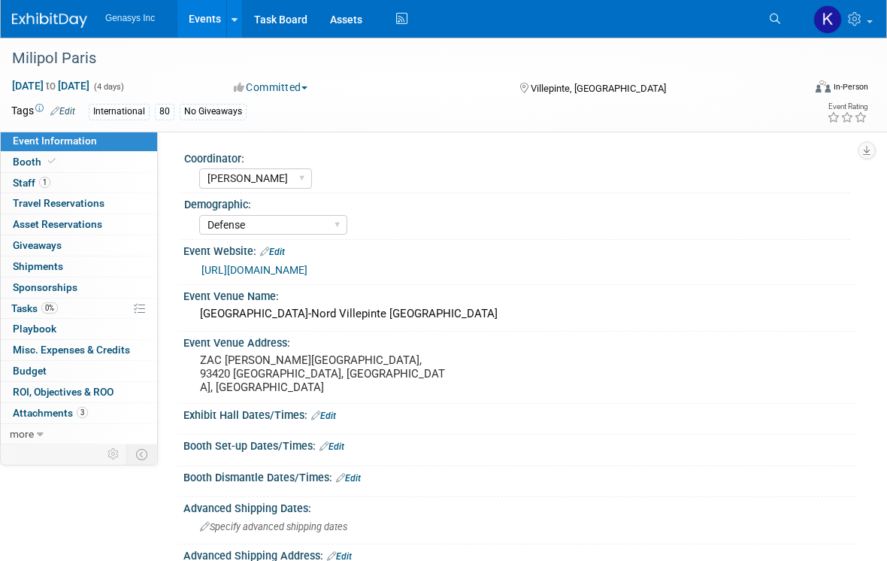
select select "[PERSON_NAME]"
select select "Defense"
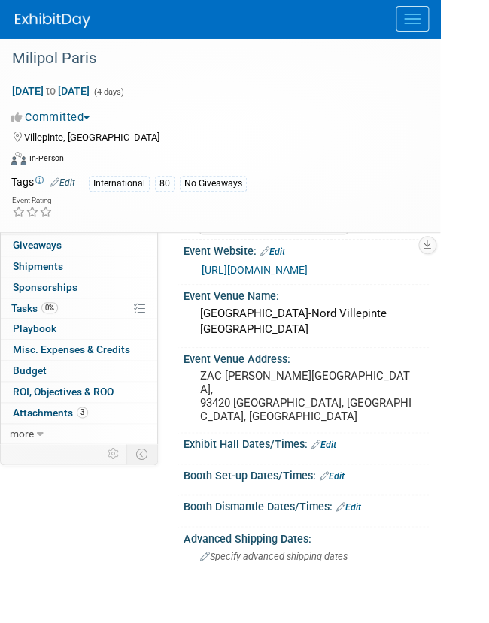
scroll to position [6, 0]
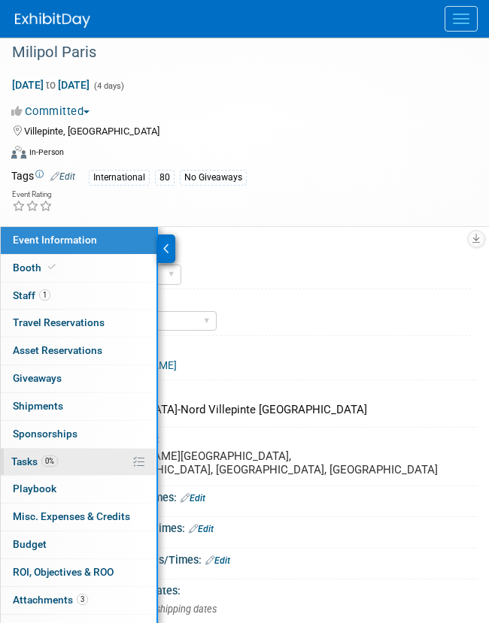
click at [53, 464] on span "0%" at bounding box center [49, 461] width 17 height 11
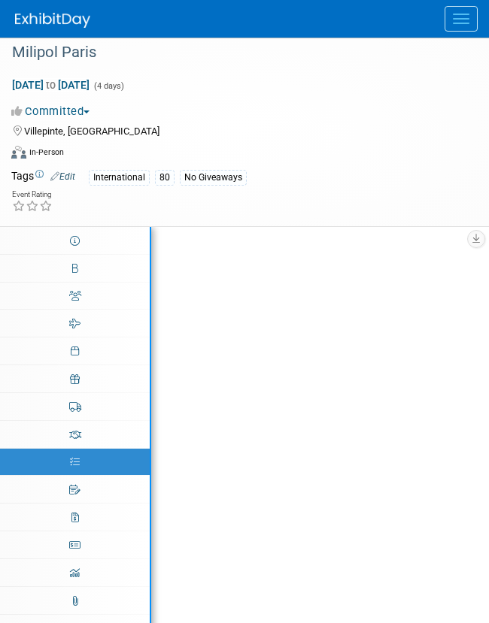
scroll to position [0, 0]
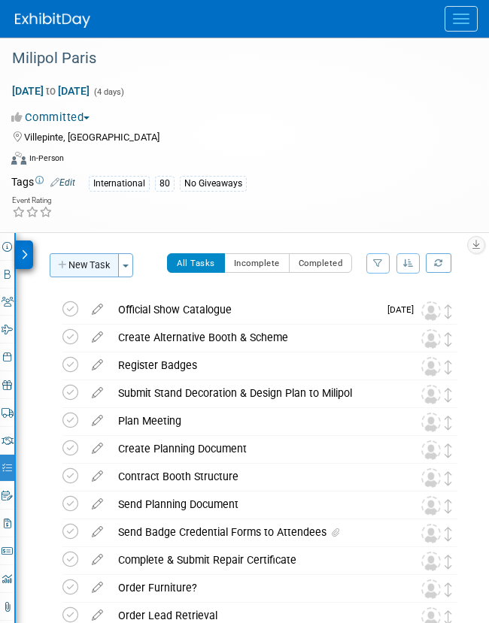
click at [93, 265] on button "New Task" at bounding box center [84, 265] width 69 height 24
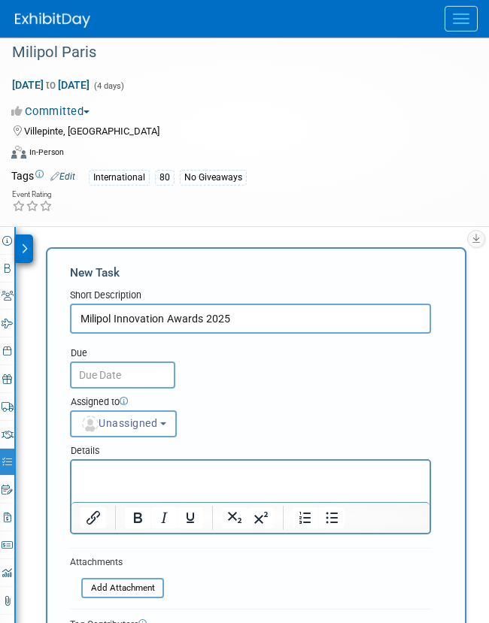
type input "Milipol Innovation Awards 2025"
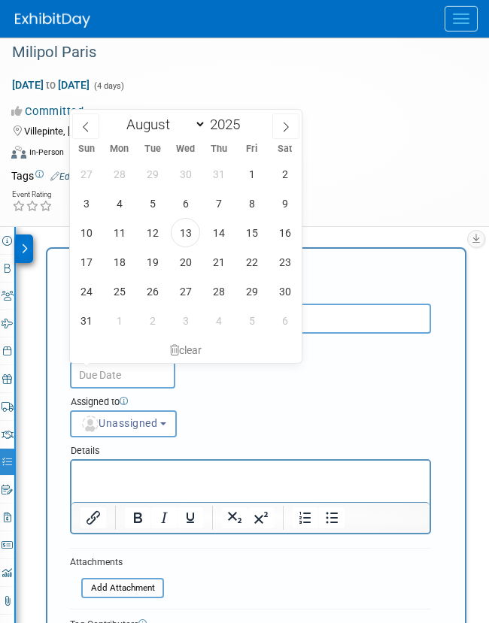
click at [116, 371] on input "text" at bounding box center [122, 375] width 105 height 27
click at [286, 129] on icon at bounding box center [285, 127] width 11 height 11
select select "8"
click at [125, 260] on span "22" at bounding box center [118, 261] width 29 height 29
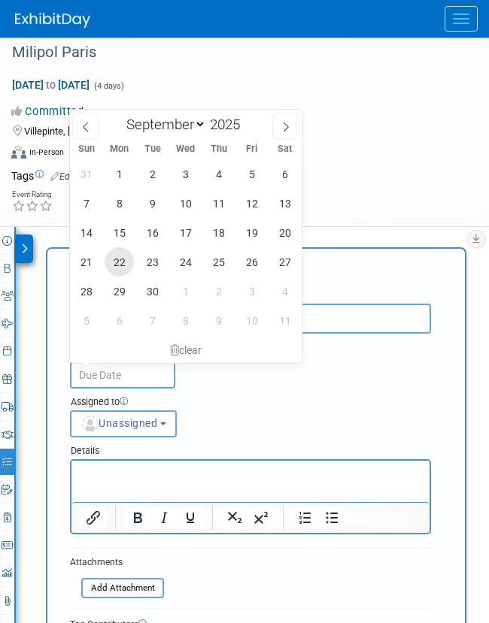
type input "Sep 22, 2025"
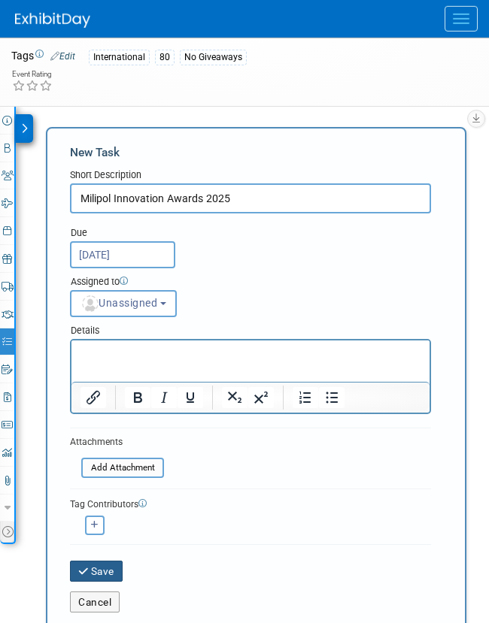
click at [91, 560] on button "Save" at bounding box center [96, 571] width 53 height 21
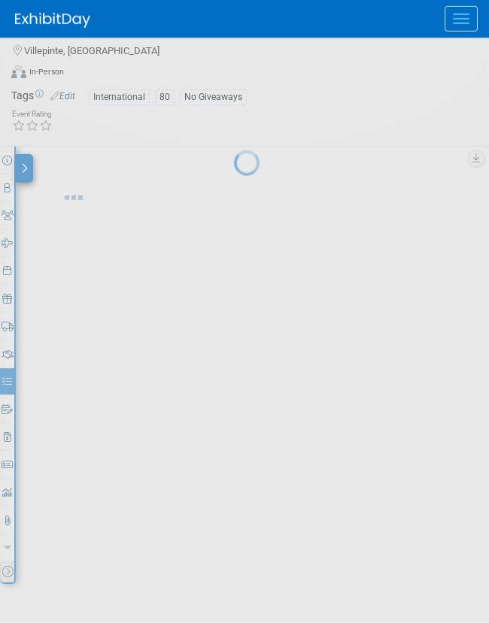
scroll to position [58, 0]
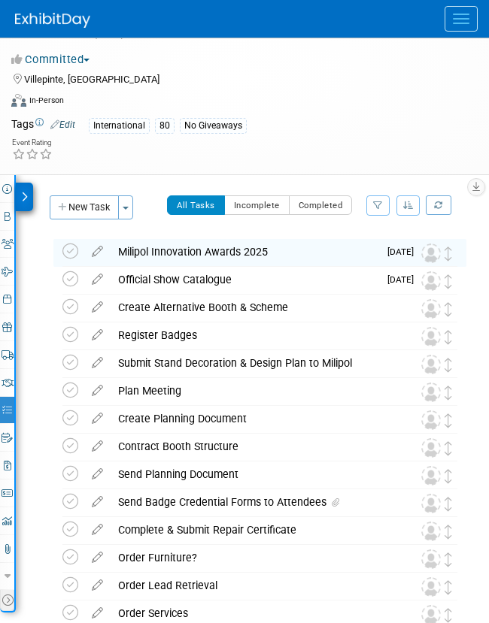
click at [100, 244] on icon at bounding box center [97, 248] width 26 height 19
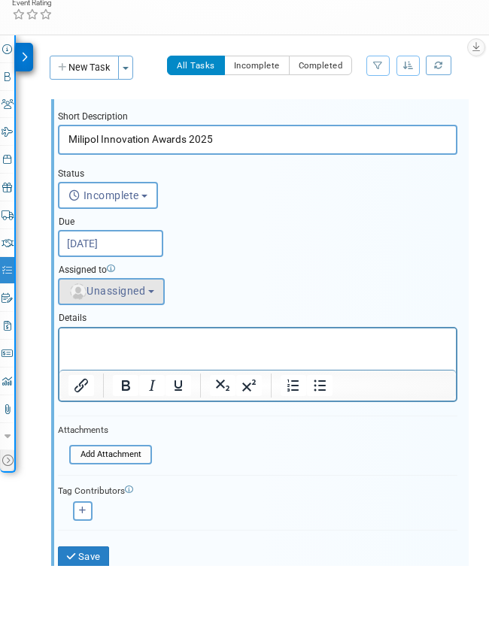
scroll to position [0, 0]
click at [145, 343] on span "Unassigned" at bounding box center [106, 349] width 77 height 12
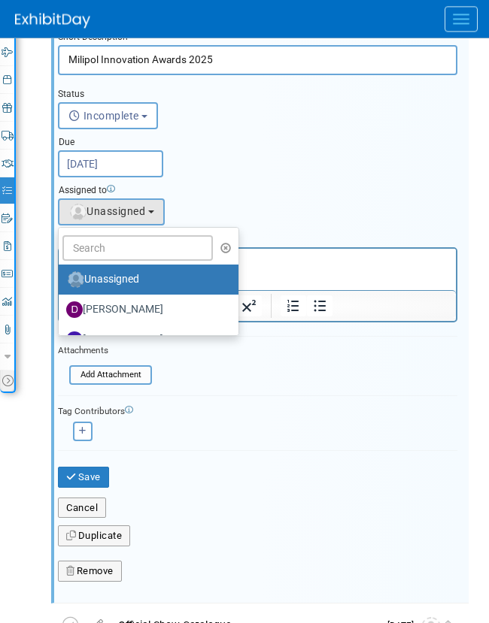
click at [240, 201] on div at bounding box center [259, 312] width 413 height 584
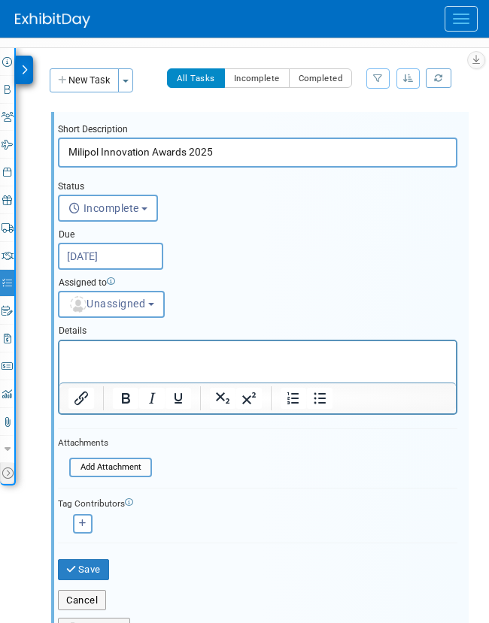
scroll to position [149, 0]
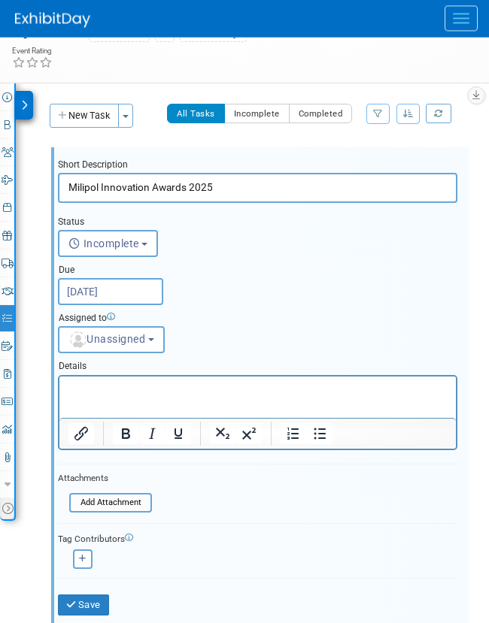
click at [94, 116] on button "New Task" at bounding box center [84, 116] width 69 height 24
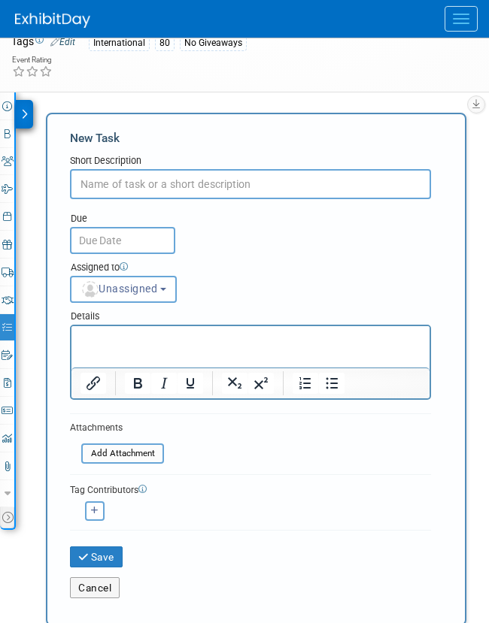
scroll to position [0, 0]
type input "Exhibitor Parking Pass"
click at [129, 247] on body "Genasys Inc Events Add Event Bulk Upload Events Shareable Event Boards Recently…" at bounding box center [244, 170] width 489 height 623
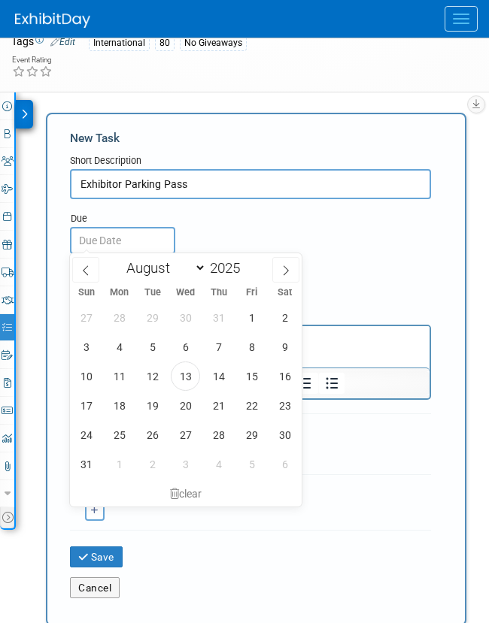
scroll to position [141, 0]
click at [275, 272] on span at bounding box center [285, 269] width 27 height 26
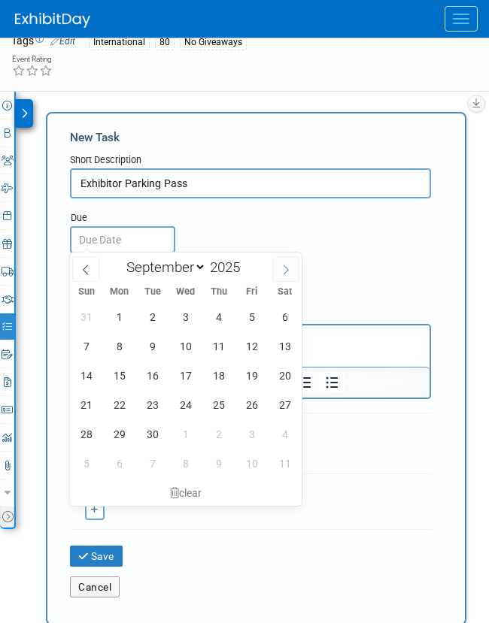
click at [275, 272] on span at bounding box center [285, 269] width 27 height 26
click at [97, 273] on span at bounding box center [85, 269] width 27 height 26
select select "10"
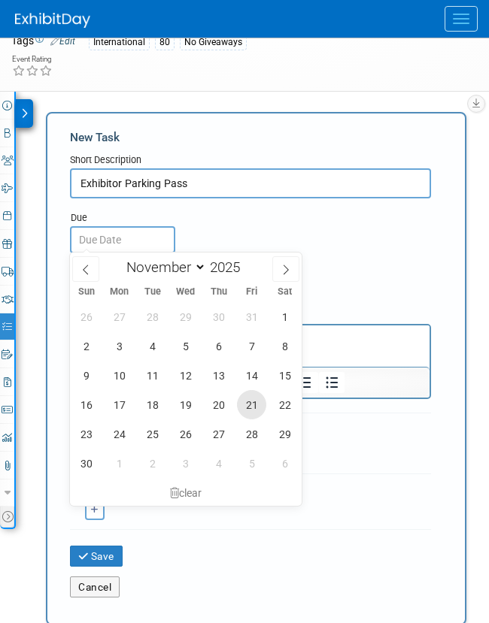
click at [257, 403] on span "21" at bounding box center [251, 404] width 29 height 29
type input "[DATE]"
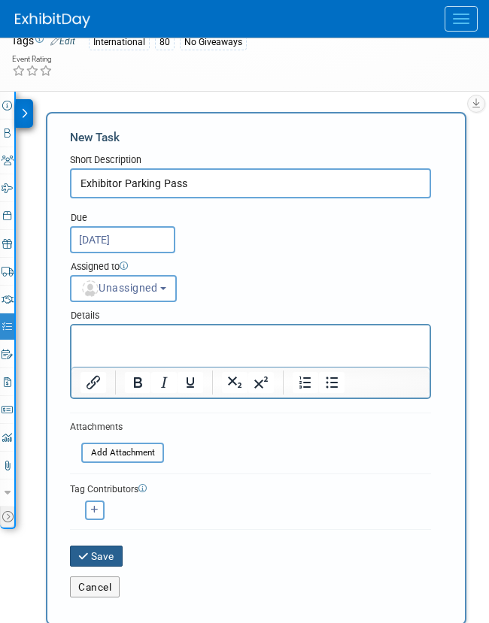
click at [82, 552] on icon "submit" at bounding box center [84, 557] width 13 height 11
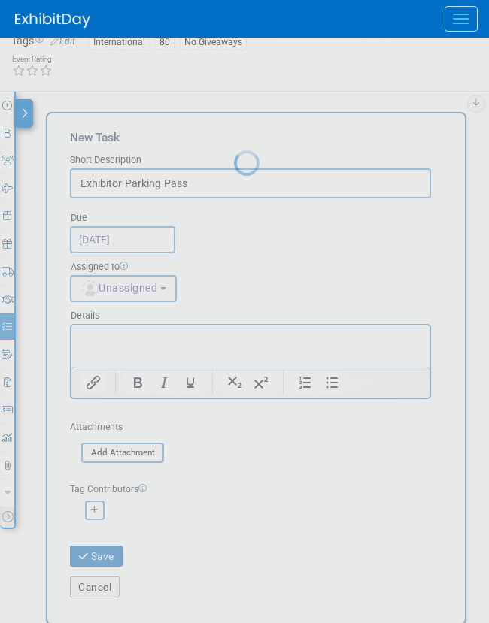
scroll to position [84, 0]
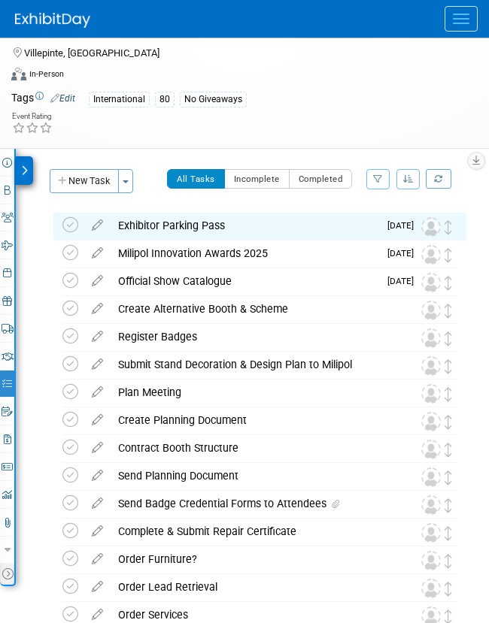
click at [95, 180] on button "New Task" at bounding box center [84, 181] width 69 height 24
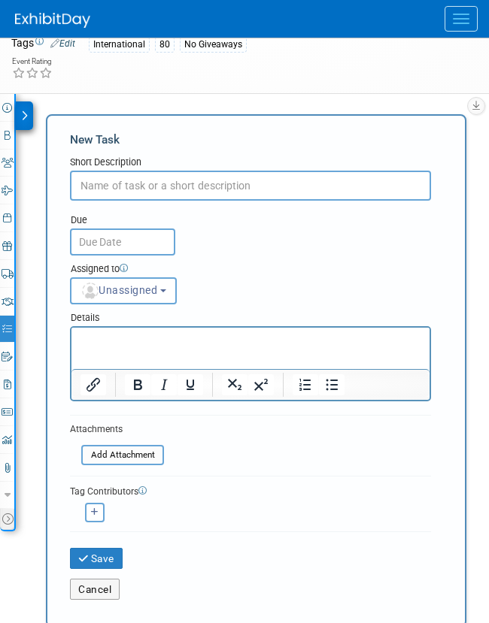
scroll to position [83, 0]
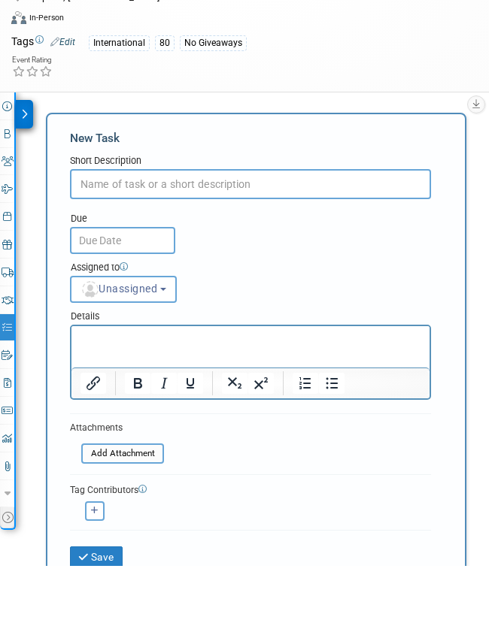
click at [110, 226] on input "text" at bounding box center [250, 241] width 361 height 30
type input "Badges & Visa Letters & Badge Readers"
click at [105, 246] on body "Genasys Inc Events Add Event Bulk Upload Events Shareable Event Boards Recently…" at bounding box center [244, 228] width 489 height 623
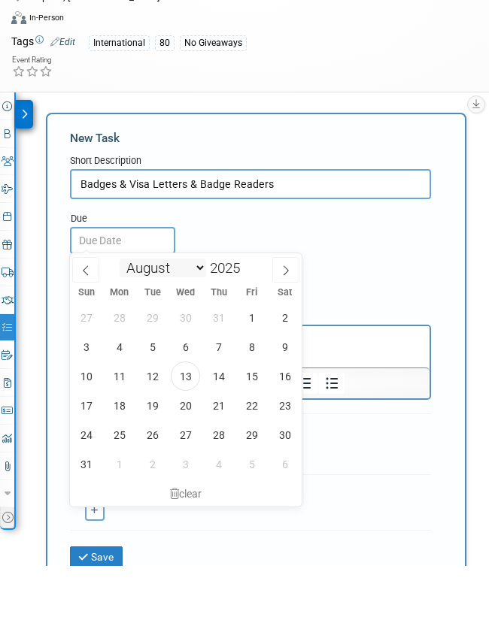
scroll to position [141, 0]
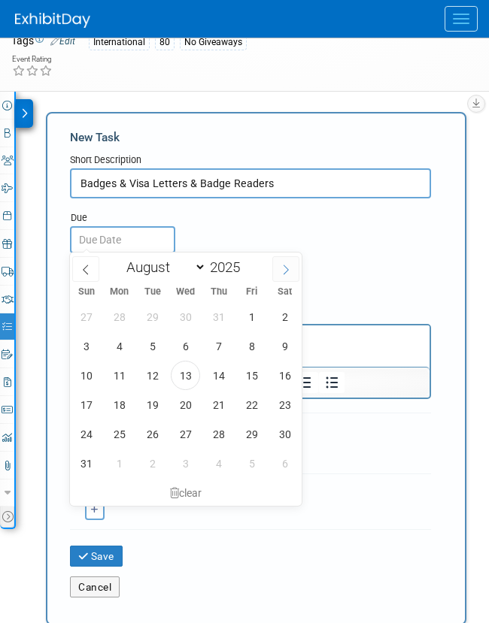
click at [282, 271] on icon at bounding box center [285, 270] width 11 height 11
click at [283, 271] on icon at bounding box center [285, 270] width 11 height 11
select select "10"
click at [250, 408] on span "21" at bounding box center [251, 404] width 29 height 29
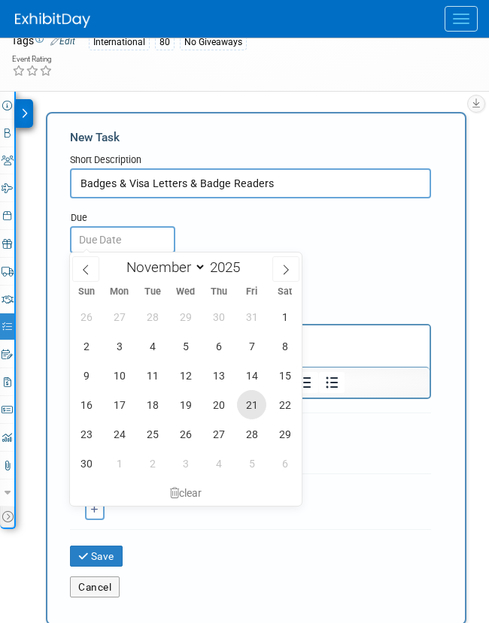
type input "[DATE]"
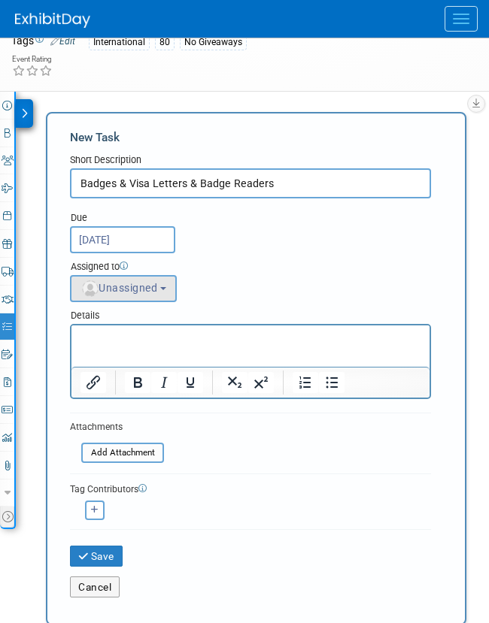
click at [157, 289] on span "Unassigned" at bounding box center [118, 288] width 77 height 12
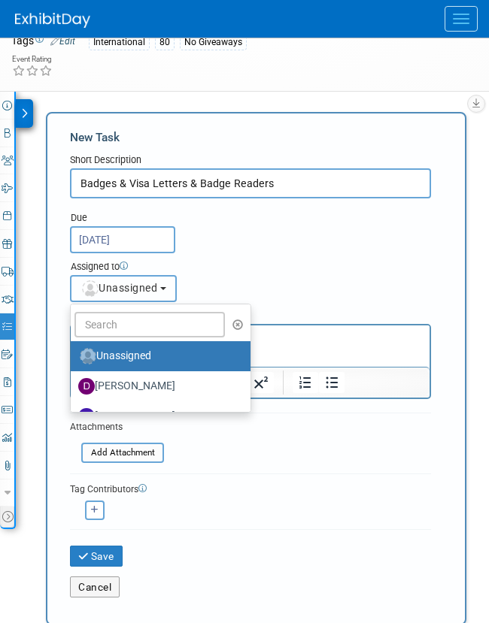
click at [165, 290] on div at bounding box center [244, 311] width 489 height 623
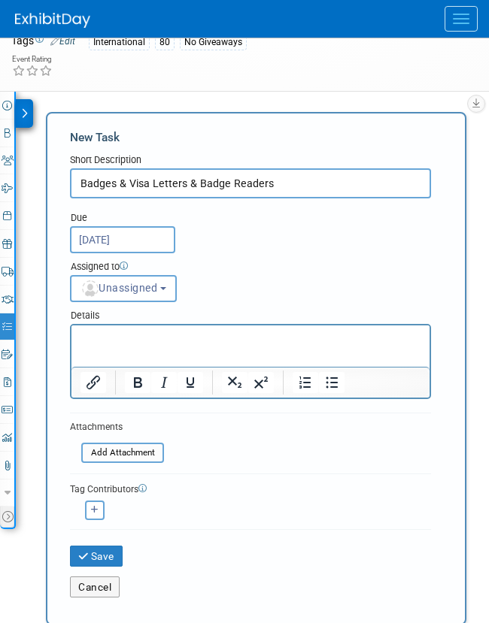
click at [96, 557] on button "Save" at bounding box center [96, 556] width 53 height 21
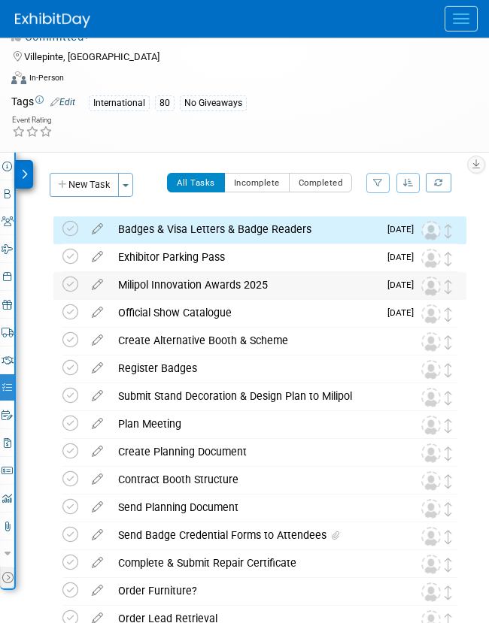
scroll to position [79, 0]
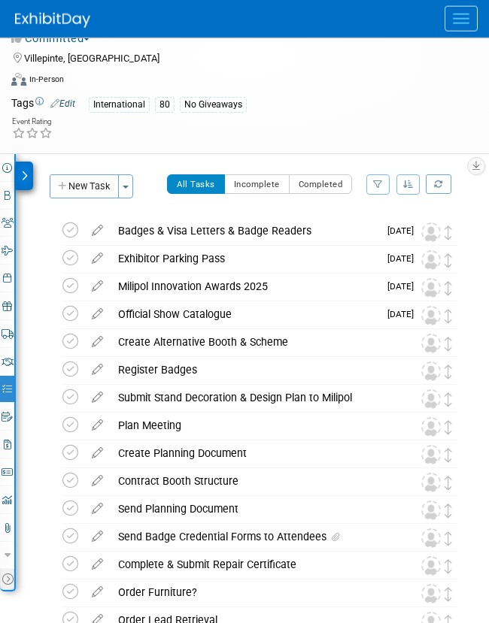
click at [80, 187] on button "New Task" at bounding box center [84, 186] width 69 height 24
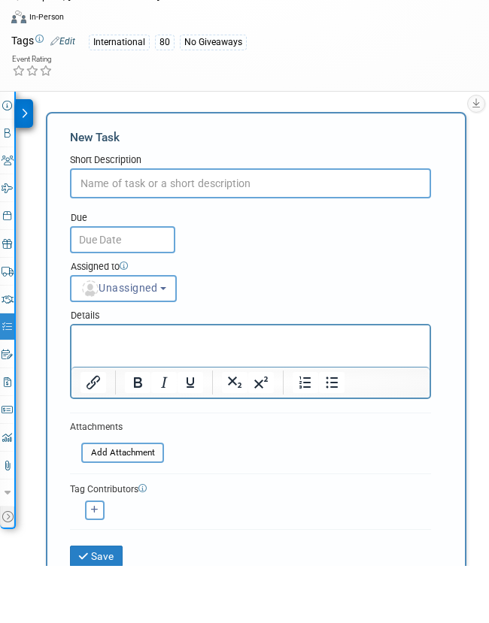
scroll to position [0, 0]
type input "Visitor Invitations/E-Codes"
click at [131, 284] on input "text" at bounding box center [122, 297] width 105 height 27
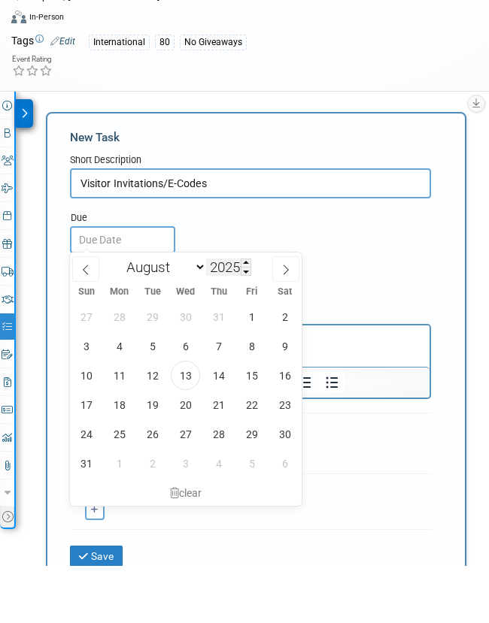
scroll to position [141, 0]
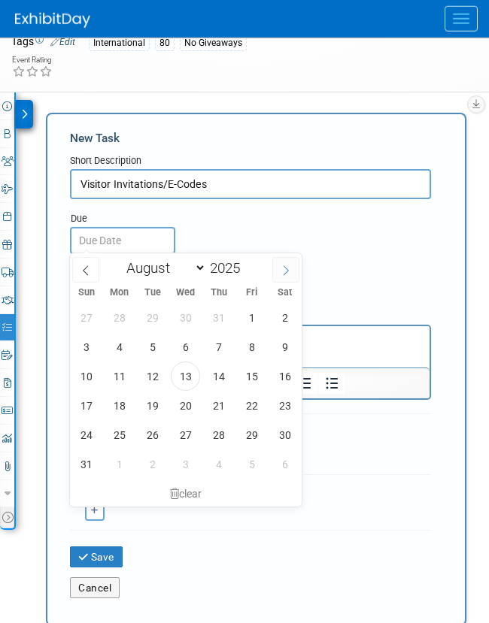
click at [284, 268] on icon at bounding box center [285, 270] width 11 height 11
click at [277, 275] on span at bounding box center [285, 270] width 27 height 26
select select "10"
click at [251, 404] on span "21" at bounding box center [251, 405] width 29 height 29
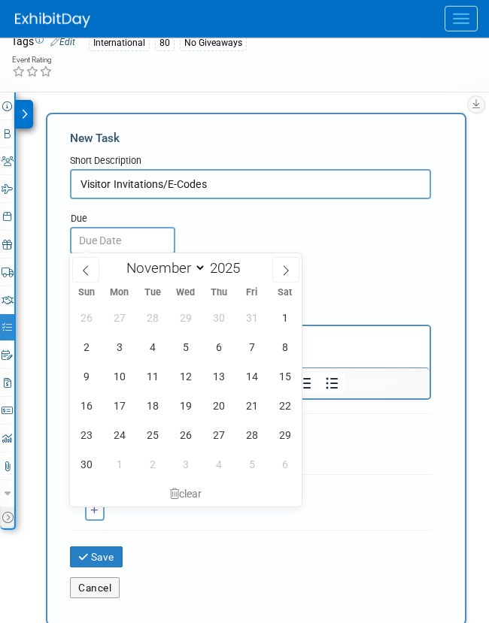
type input "[DATE]"
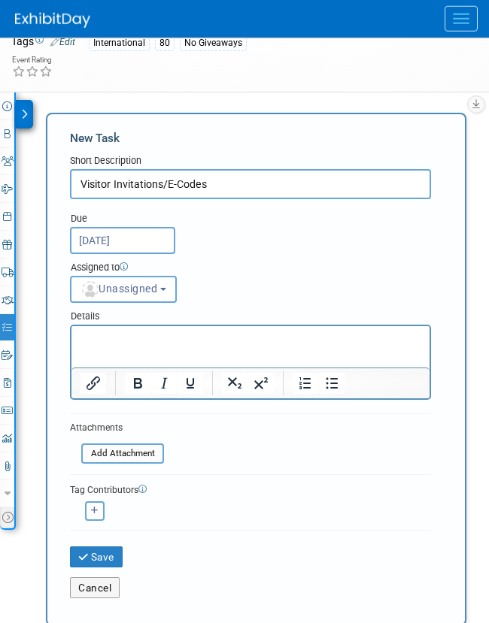
click at [92, 548] on button "Save" at bounding box center [96, 556] width 53 height 21
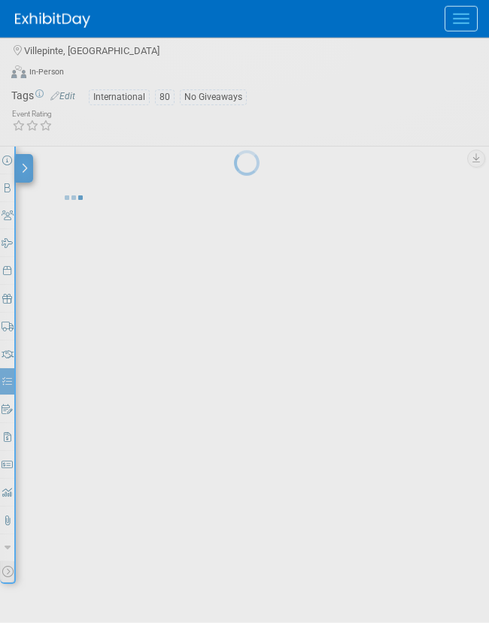
scroll to position [58, 0]
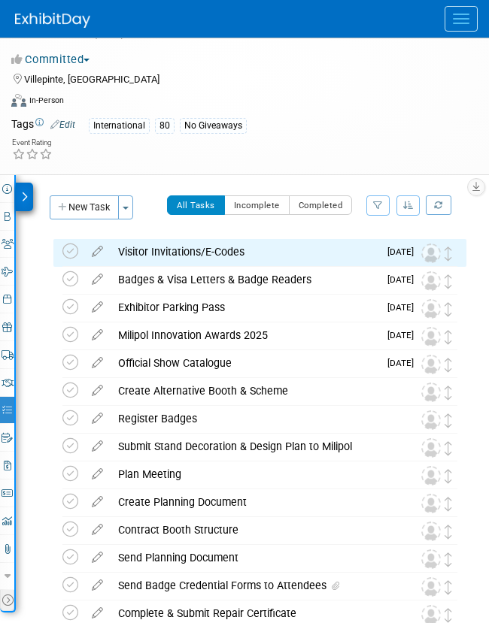
click at [74, 205] on button "New Task" at bounding box center [84, 207] width 69 height 24
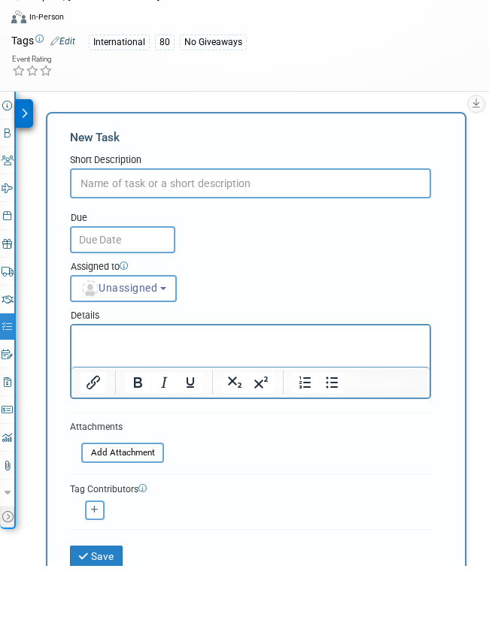
scroll to position [0, 0]
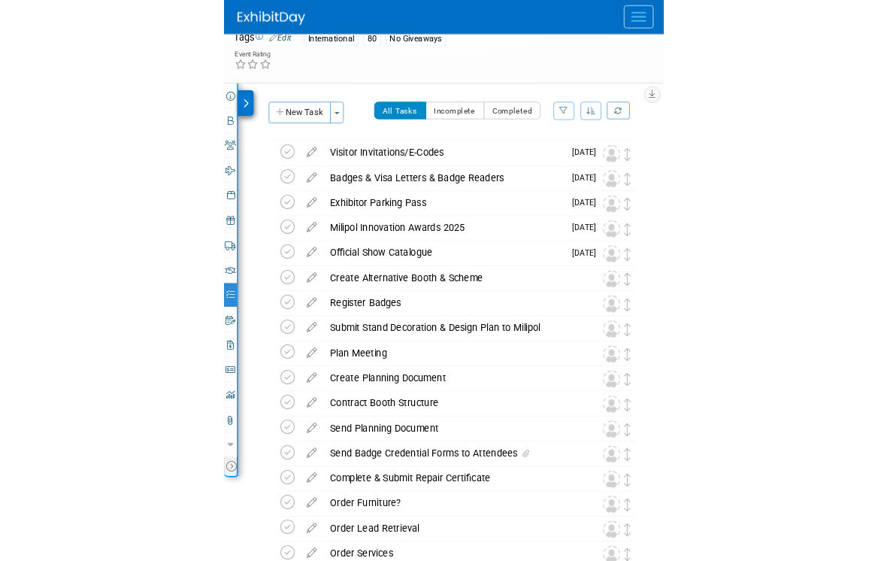
scroll to position [38, 0]
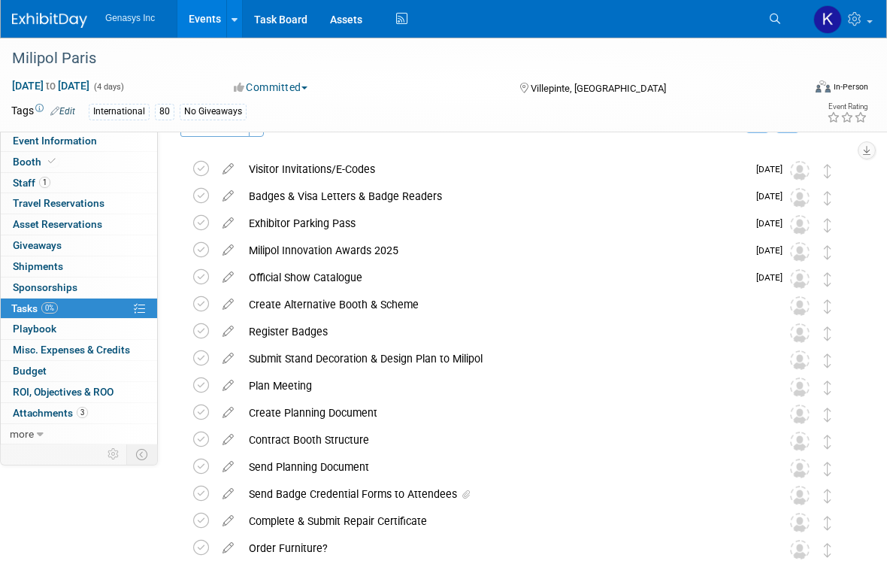
click at [804, 172] on img at bounding box center [800, 171] width 20 height 20
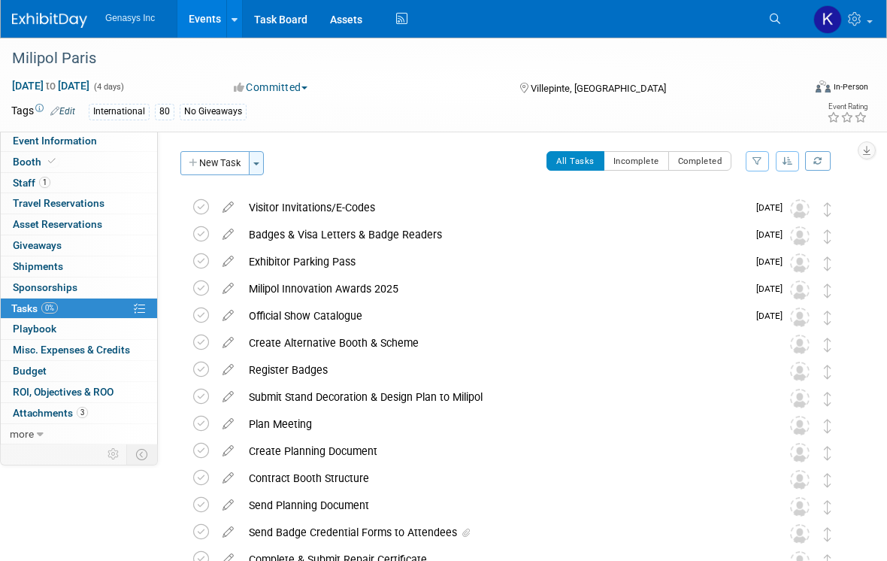
click at [262, 156] on button "Toggle Dropdown" at bounding box center [256, 163] width 15 height 24
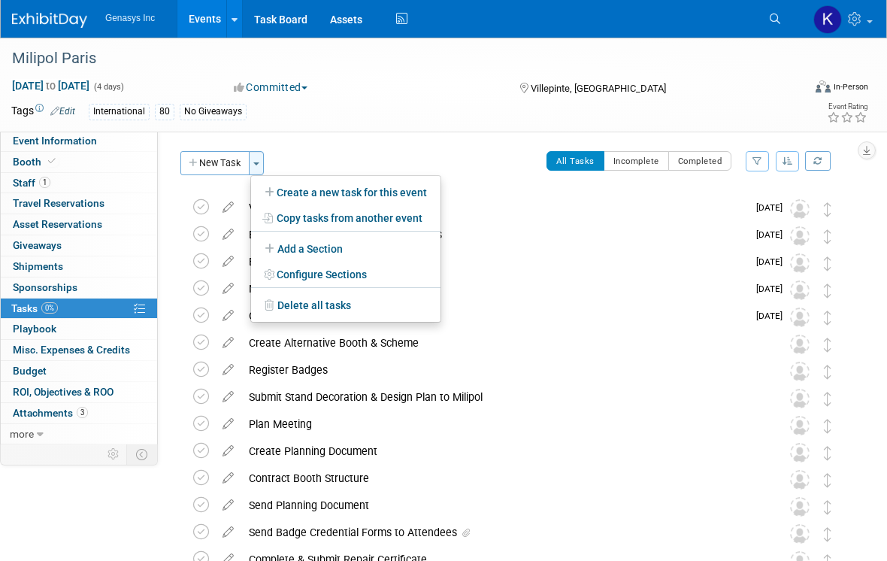
click at [262, 156] on div at bounding box center [443, 280] width 887 height 561
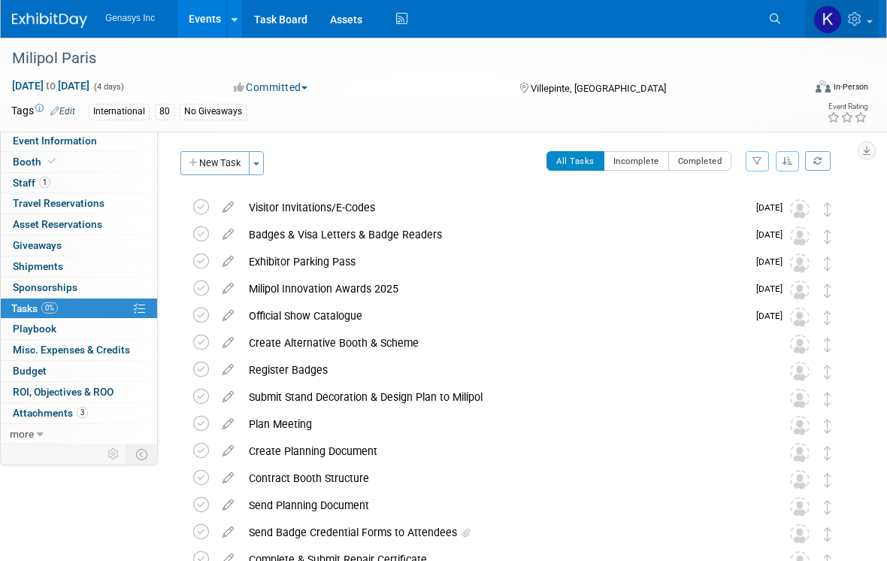
click at [848, 23] on icon at bounding box center [856, 19] width 17 height 14
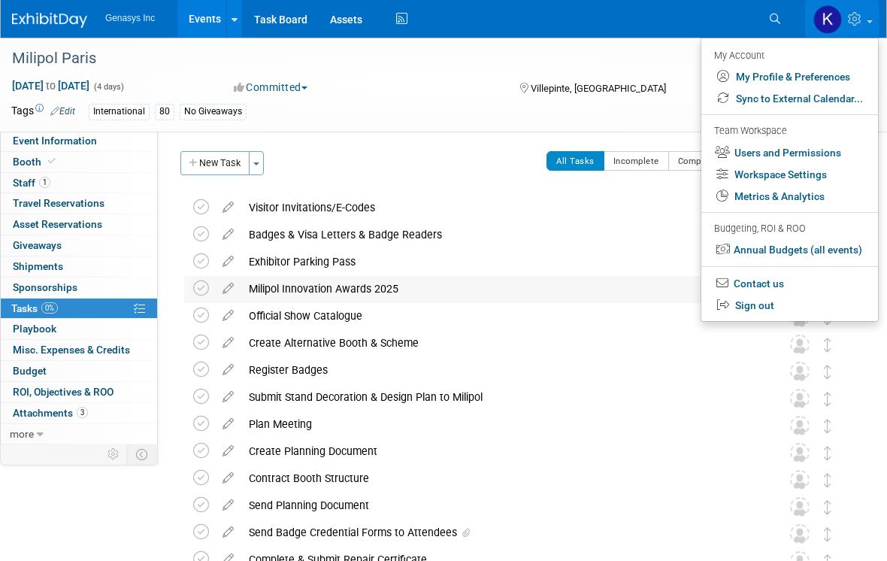
click at [734, 296] on link "Sign out" at bounding box center [789, 306] width 177 height 22
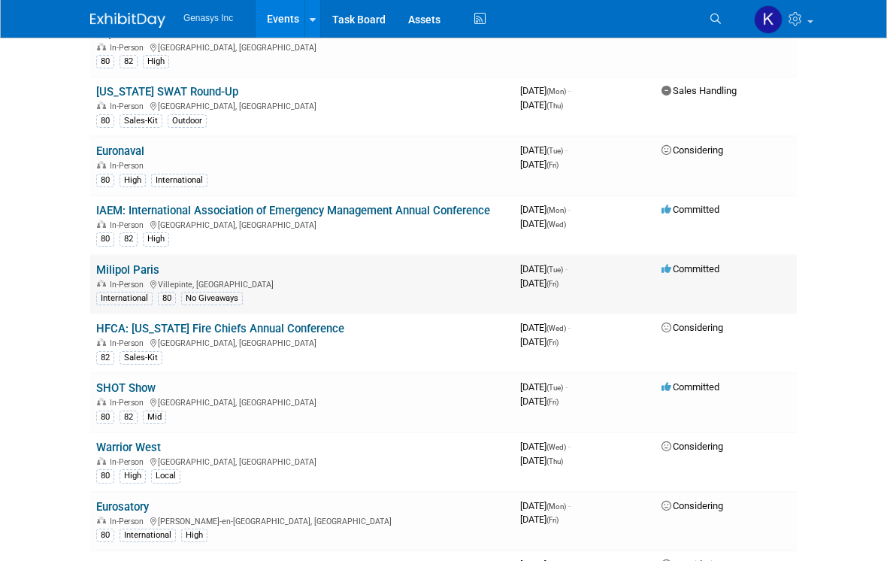
scroll to position [483, 0]
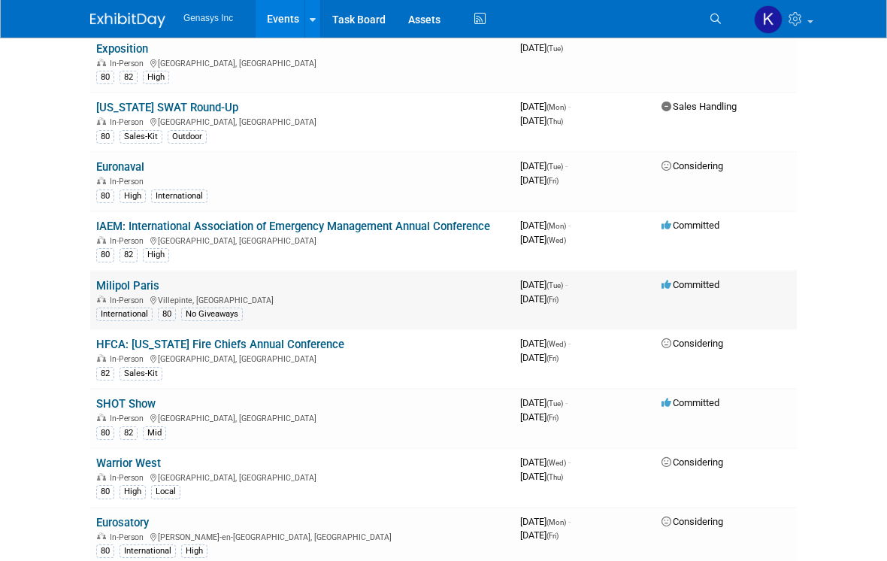
click at [120, 279] on link "Milipol Paris" at bounding box center [127, 286] width 63 height 14
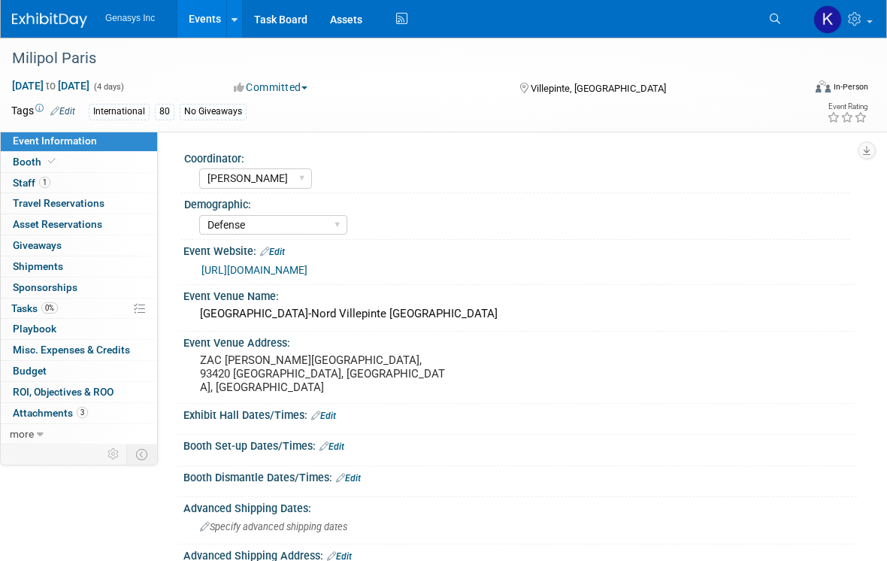
select select "[PERSON_NAME]"
select select "Defense"
click at [55, 298] on link "0% Tasks 0%" at bounding box center [79, 308] width 156 height 20
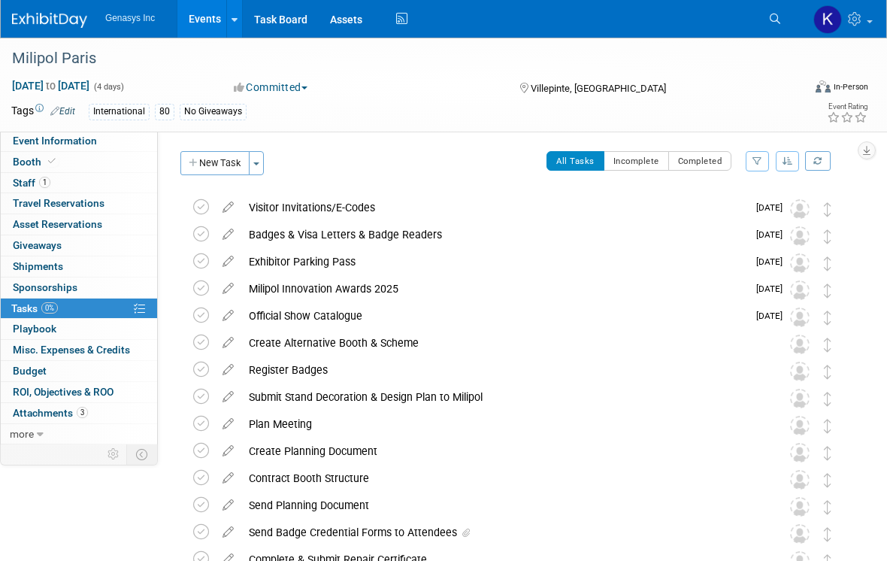
click at [232, 207] on icon at bounding box center [228, 204] width 26 height 19
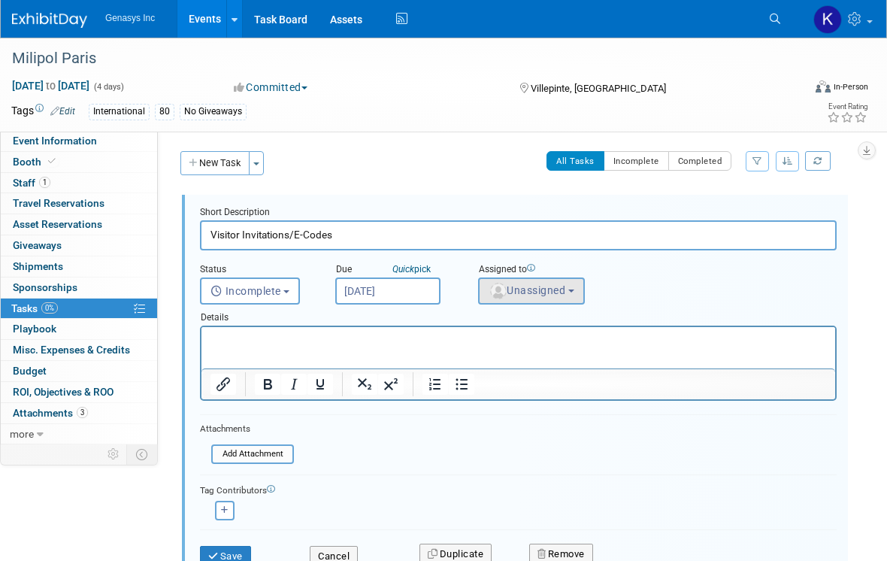
click at [546, 289] on span "Unassigned" at bounding box center [527, 290] width 77 height 12
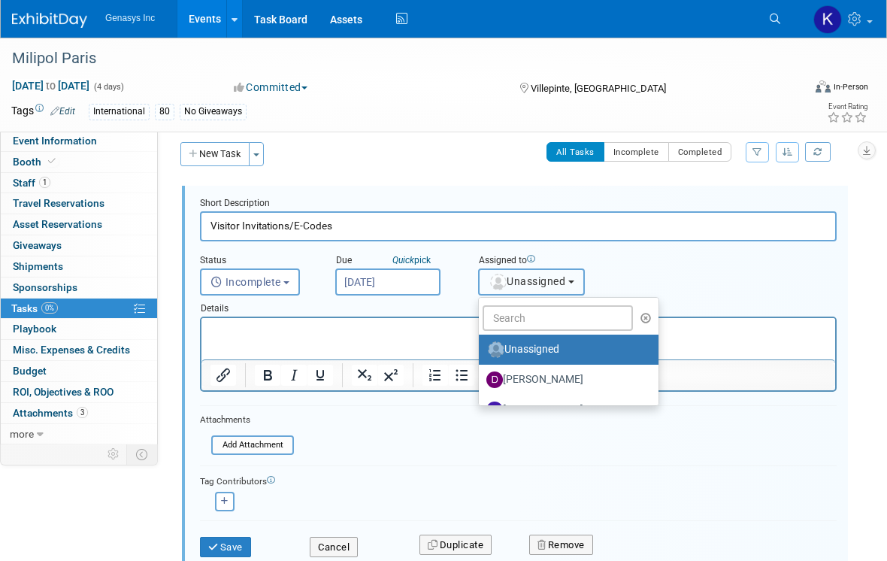
scroll to position [18, 0]
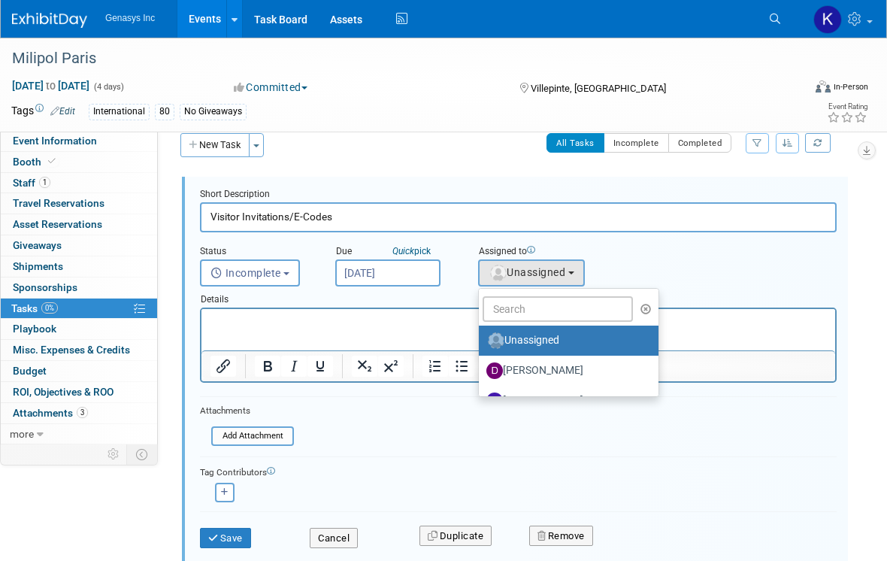
click at [536, 385] on div at bounding box center [514, 372] width 661 height 391
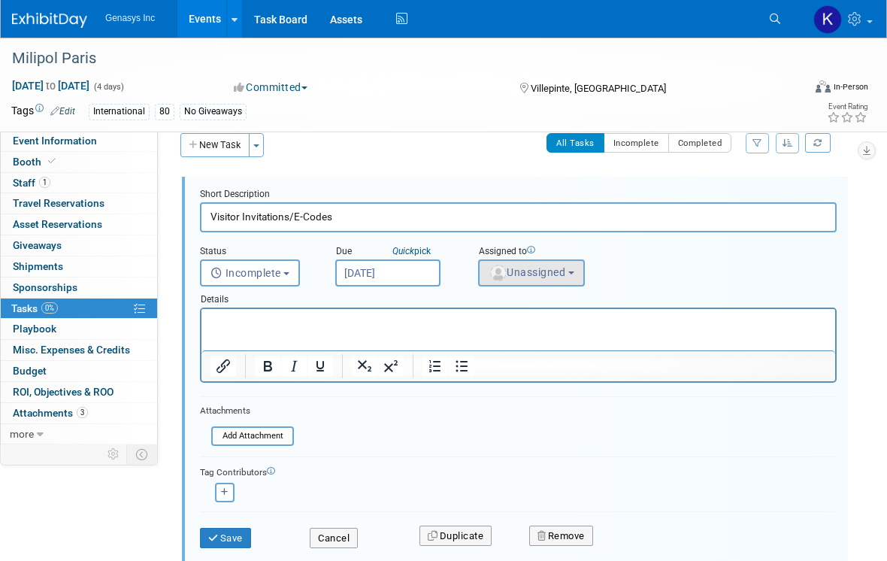
click at [540, 283] on button "Unassigned" at bounding box center [531, 272] width 107 height 27
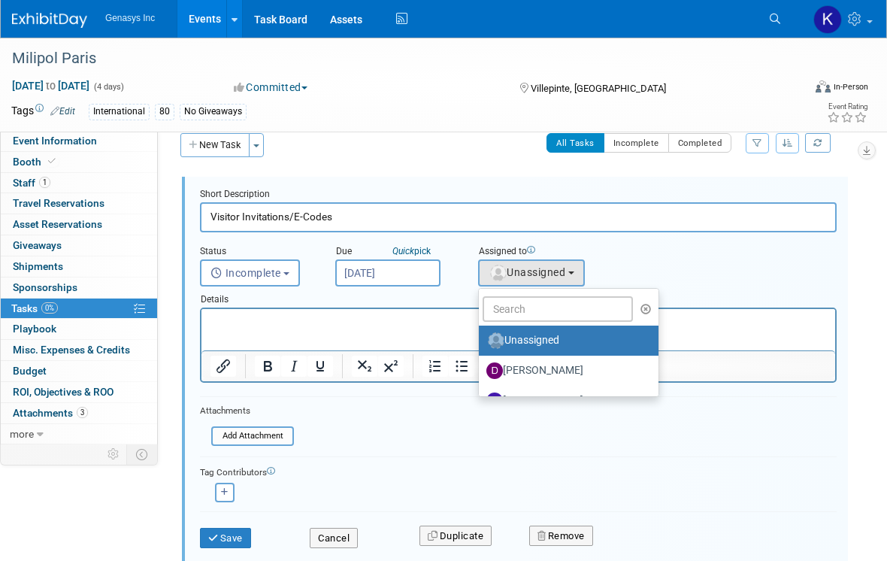
drag, startPoint x: 336, startPoint y: 2, endPoint x: 537, endPoint y: 310, distance: 367.6
click at [537, 310] on div at bounding box center [514, 372] width 661 height 391
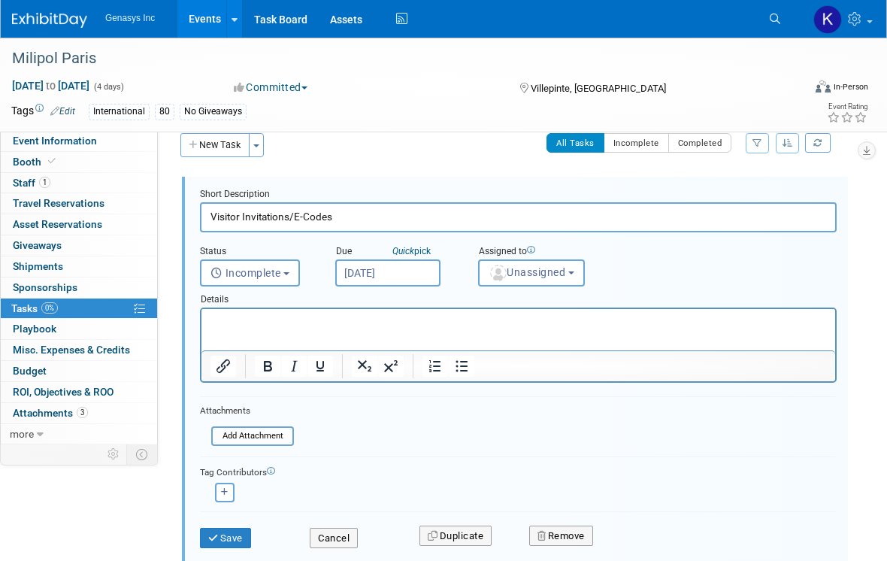
click at [537, 311] on html at bounding box center [518, 319] width 634 height 20
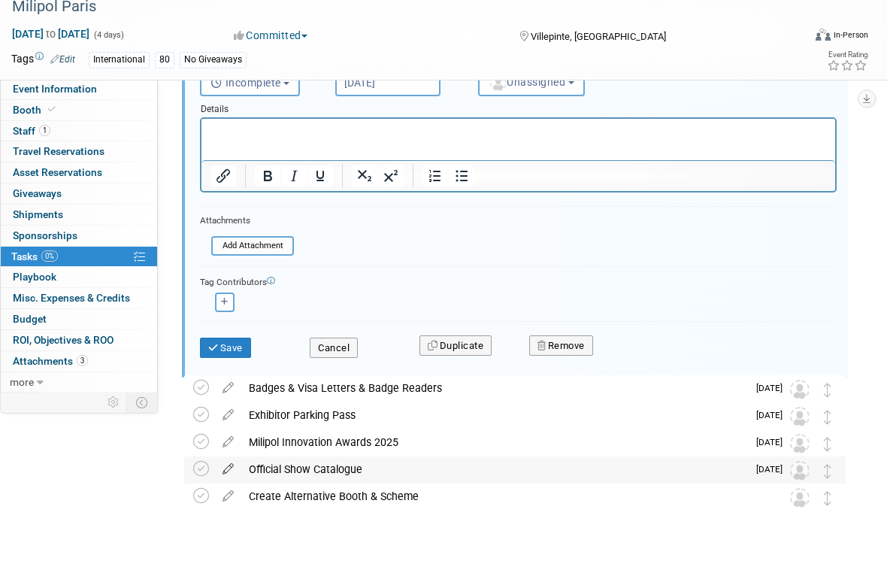
scroll to position [191, 0]
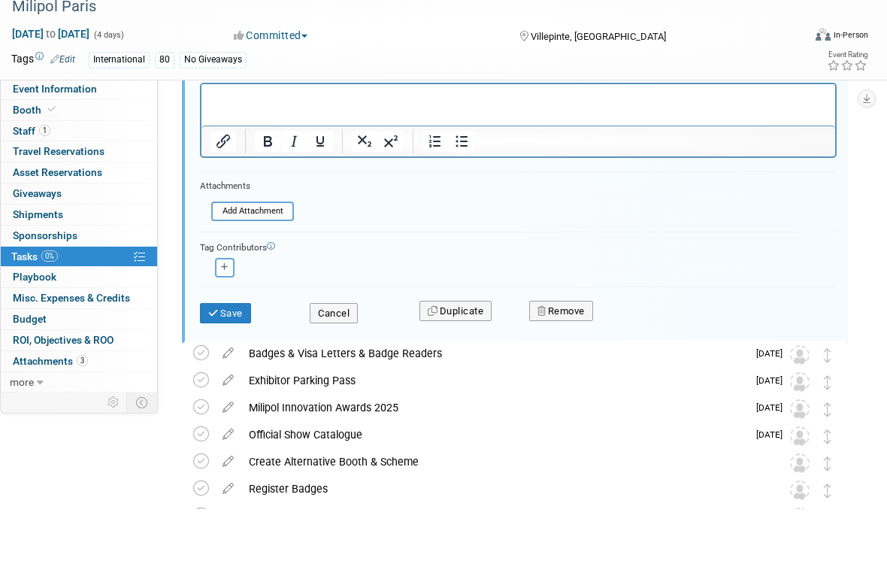
click at [322, 355] on button "Cancel" at bounding box center [334, 365] width 48 height 21
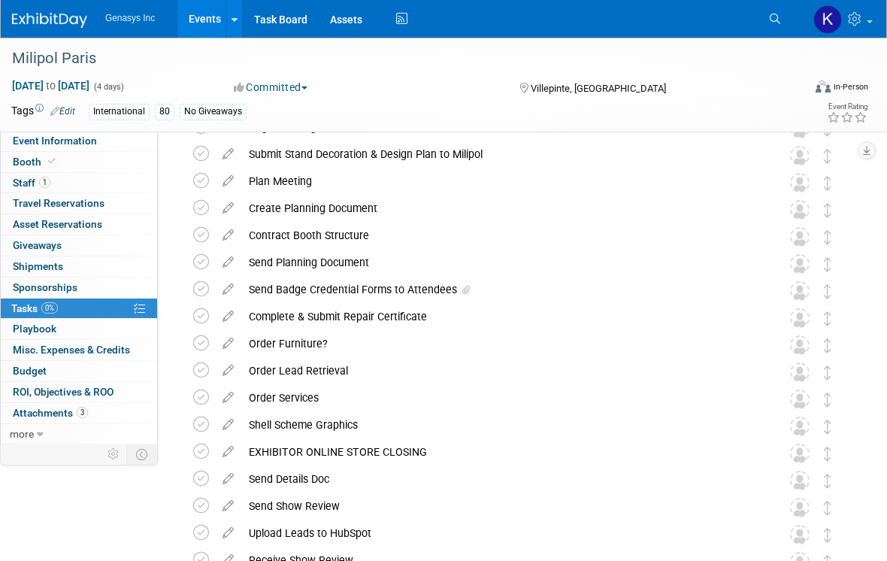
scroll to position [0, 0]
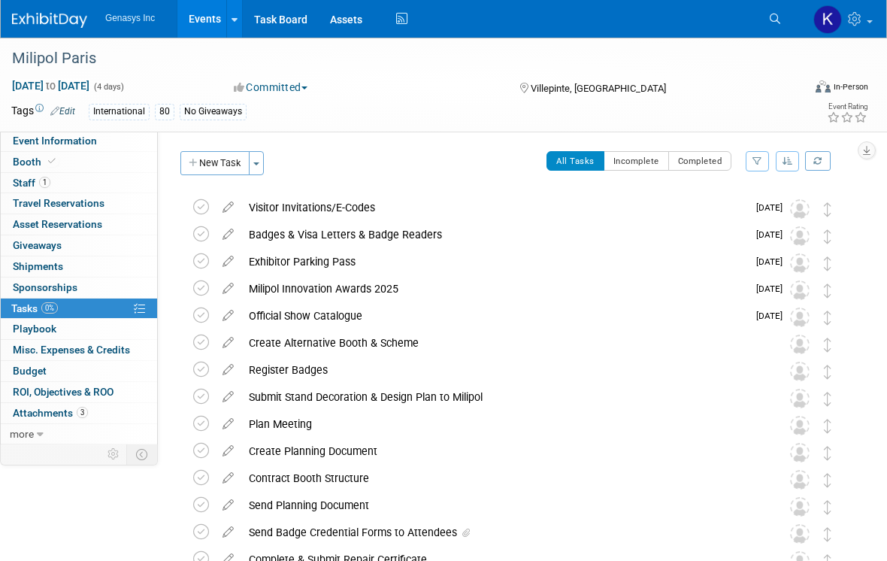
click at [225, 346] on icon at bounding box center [228, 339] width 26 height 19
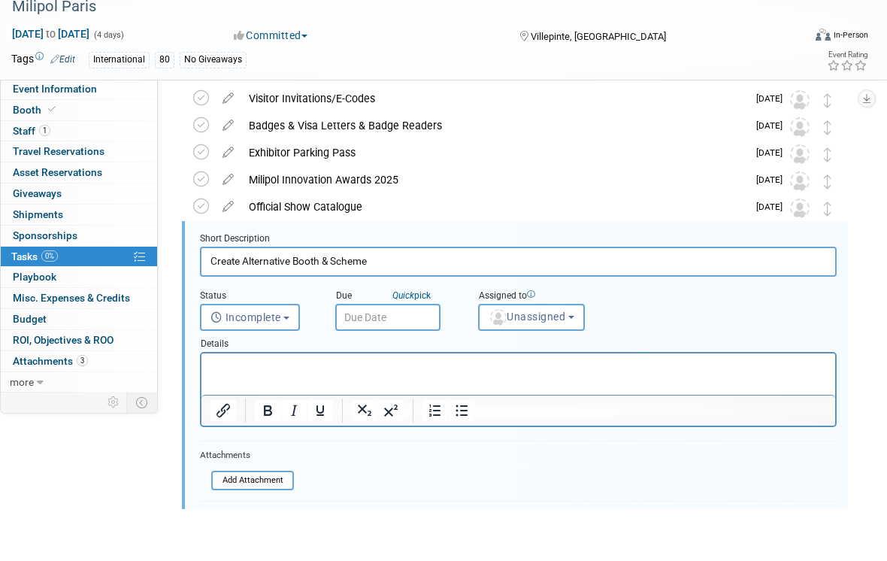
scroll to position [58, 0]
click at [526, 362] on span "Unassigned" at bounding box center [527, 368] width 77 height 12
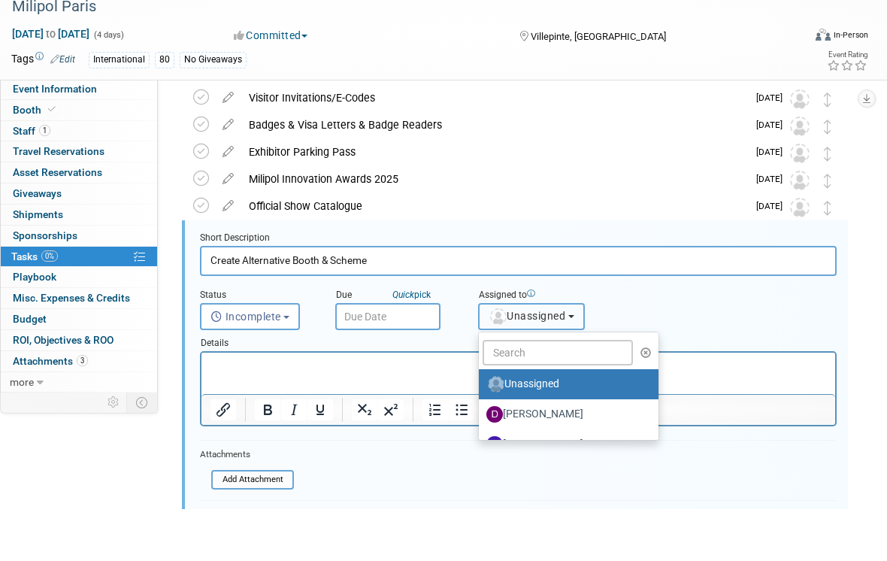
scroll to position [110, 0]
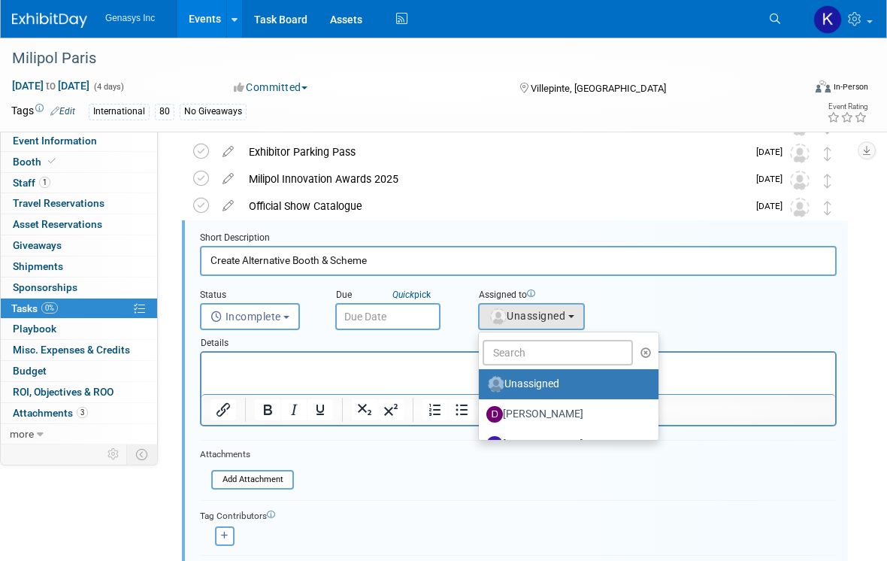
drag, startPoint x: 518, startPoint y: 389, endPoint x: 518, endPoint y: 367, distance: 21.8
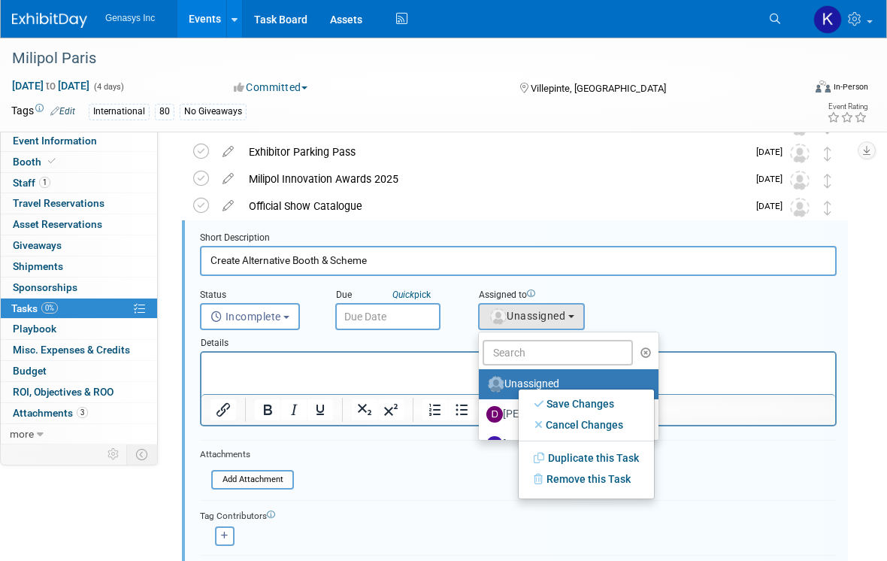
click at [501, 416] on div at bounding box center [514, 415] width 661 height 391
click at [501, 416] on div at bounding box center [518, 410] width 634 height 24
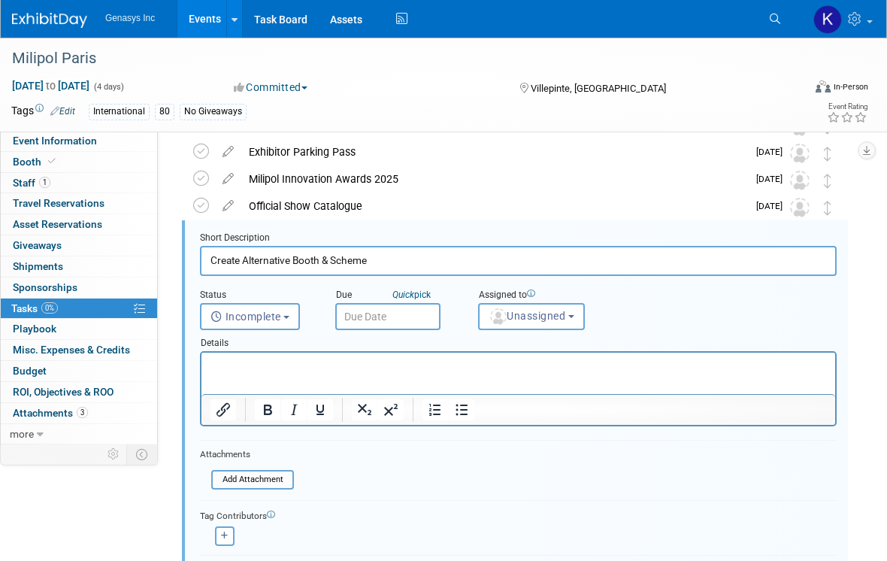
click at [516, 340] on div "Details" at bounding box center [518, 340] width 637 height 21
click at [516, 322] on button "Unassigned" at bounding box center [531, 316] width 107 height 27
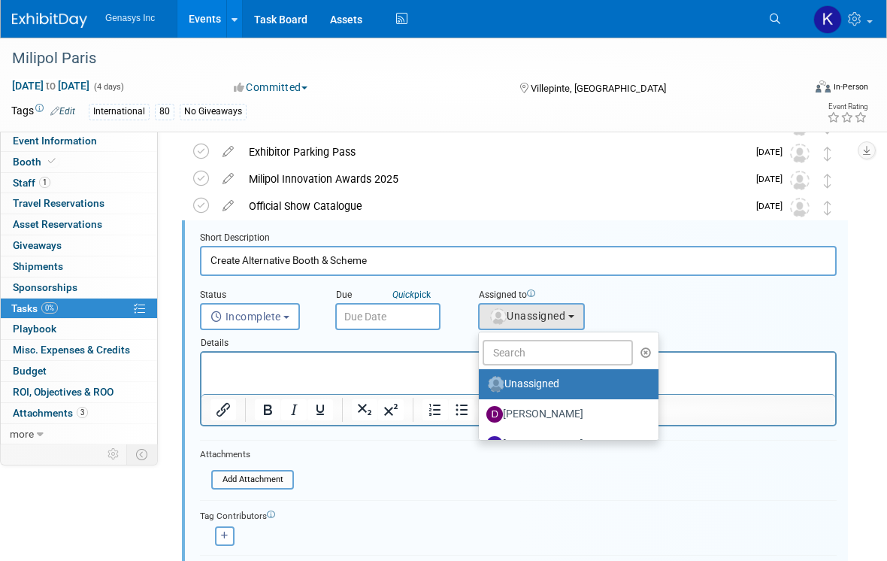
click at [516, 415] on div at bounding box center [514, 415] width 661 height 391
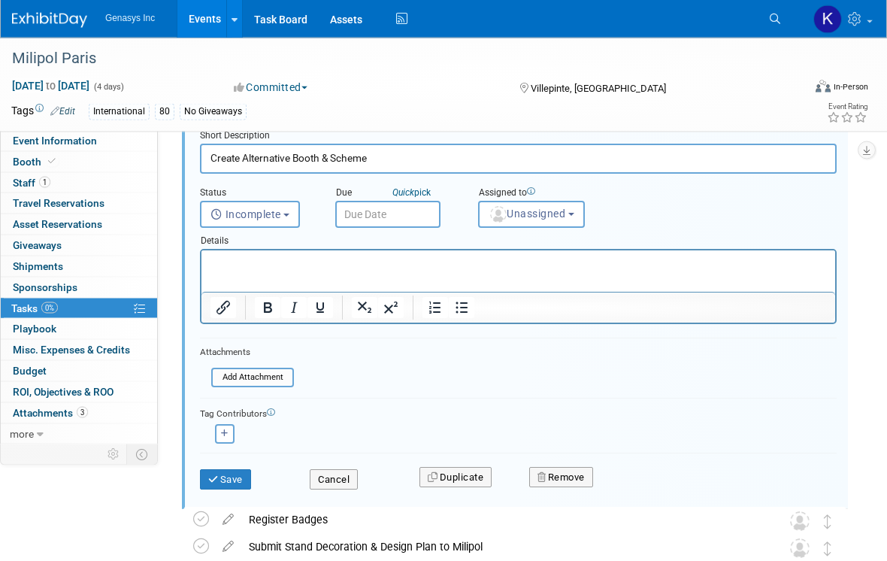
click at [339, 474] on button "Cancel" at bounding box center [334, 480] width 48 height 21
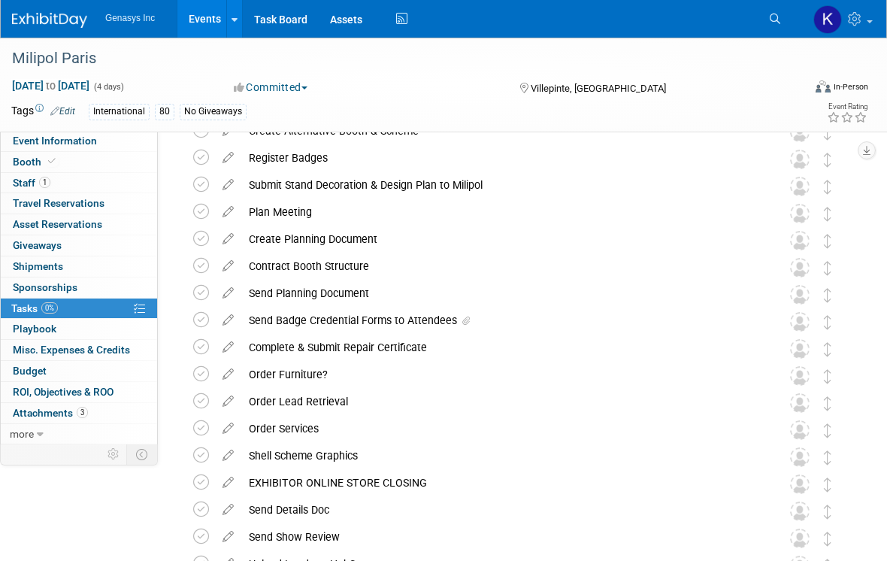
scroll to position [378, 0]
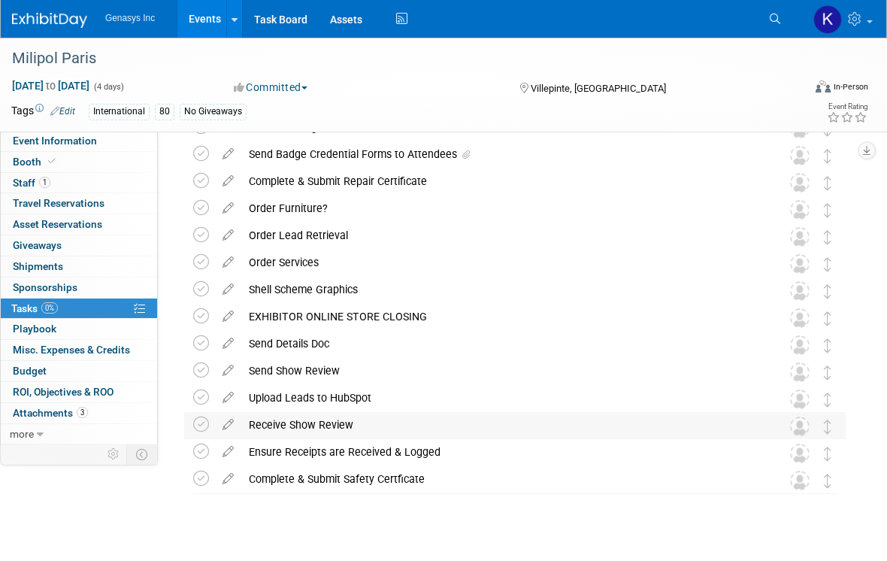
click at [351, 425] on div "Receive Show Review" at bounding box center [500, 425] width 519 height 26
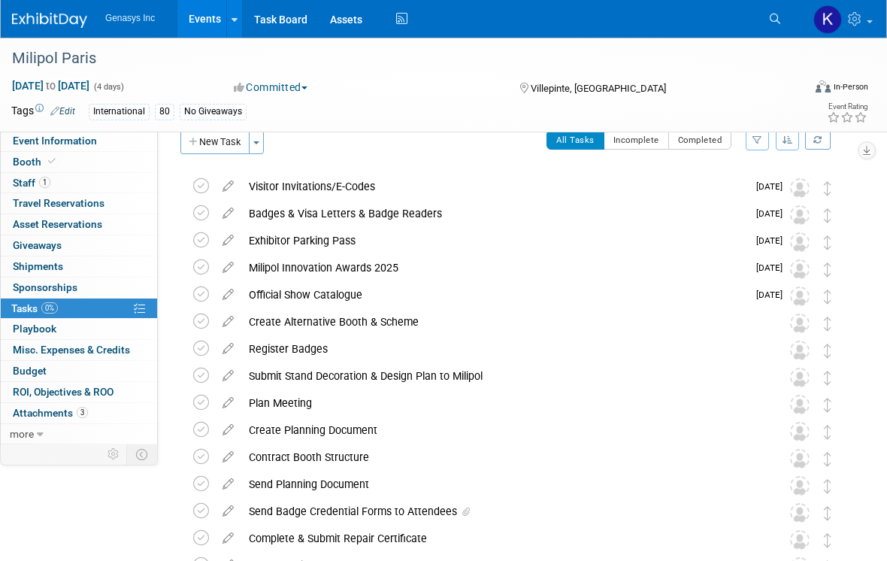
scroll to position [0, 0]
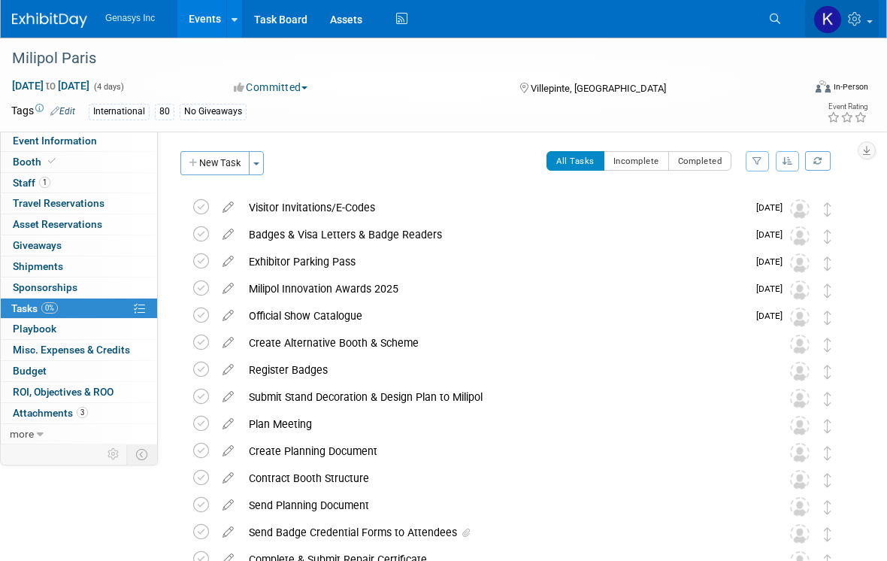
click at [861, 19] on icon at bounding box center [856, 19] width 17 height 14
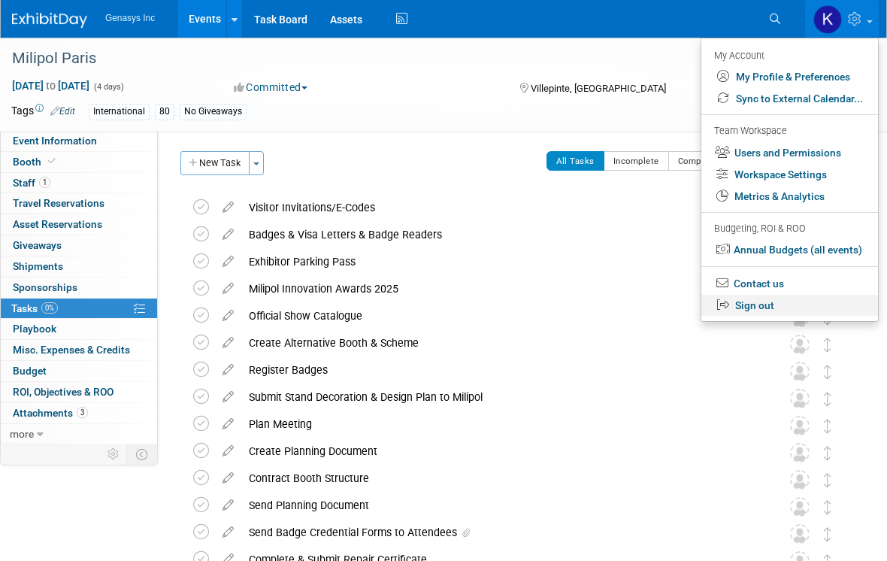
click at [730, 299] on icon at bounding box center [725, 305] width 16 height 12
